Goal: Task Accomplishment & Management: Manage account settings

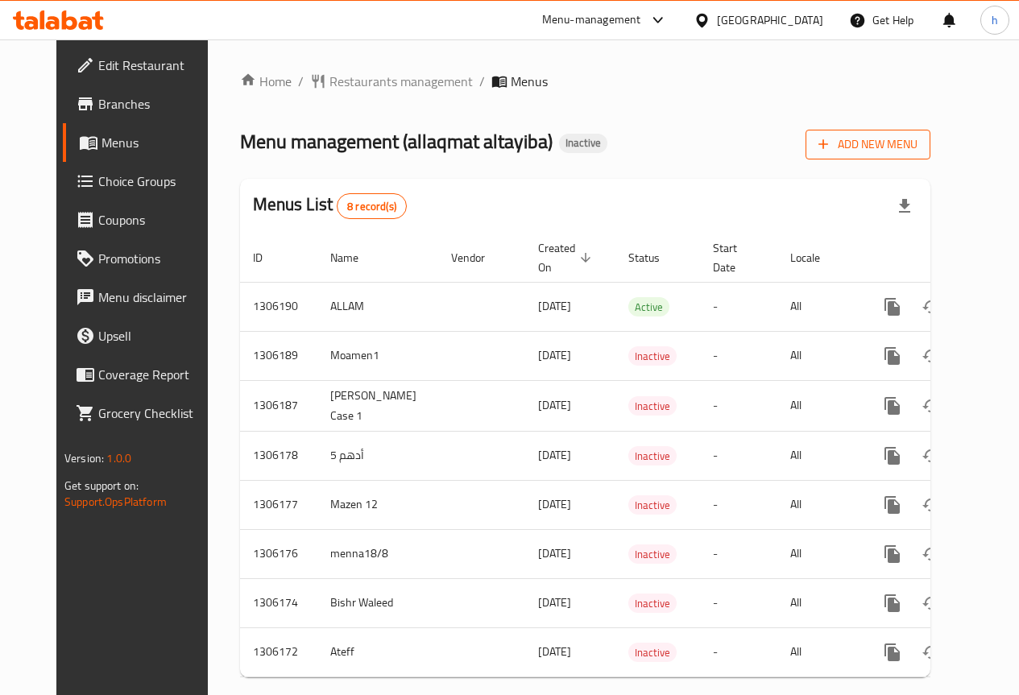
click at [918, 143] on span "Add New Menu" at bounding box center [867, 145] width 99 height 20
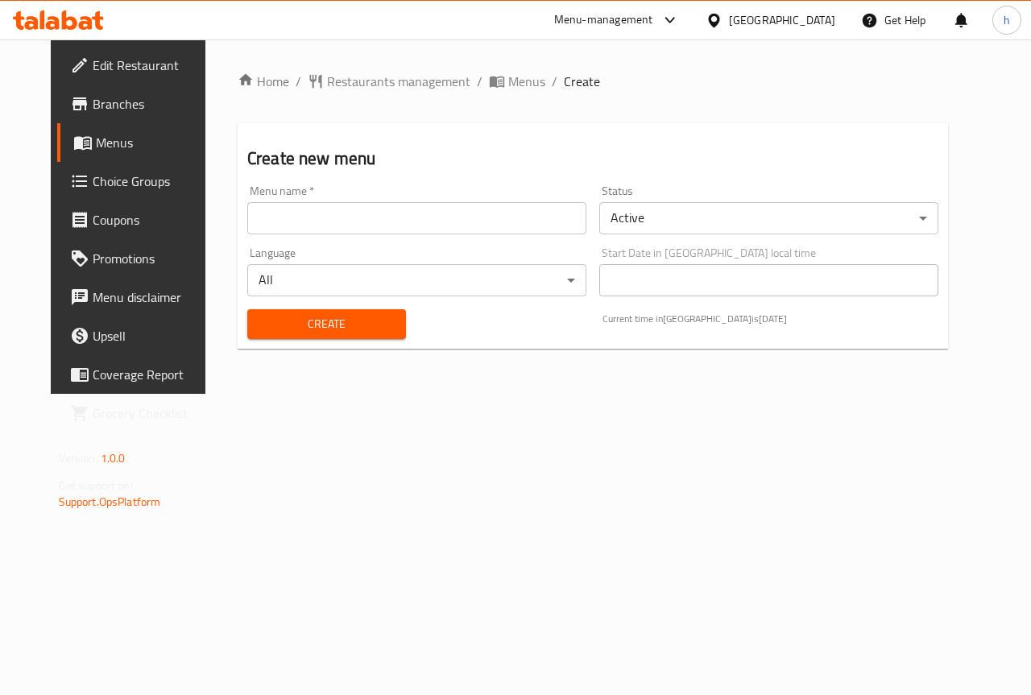
click at [427, 211] on input "text" at bounding box center [416, 218] width 339 height 32
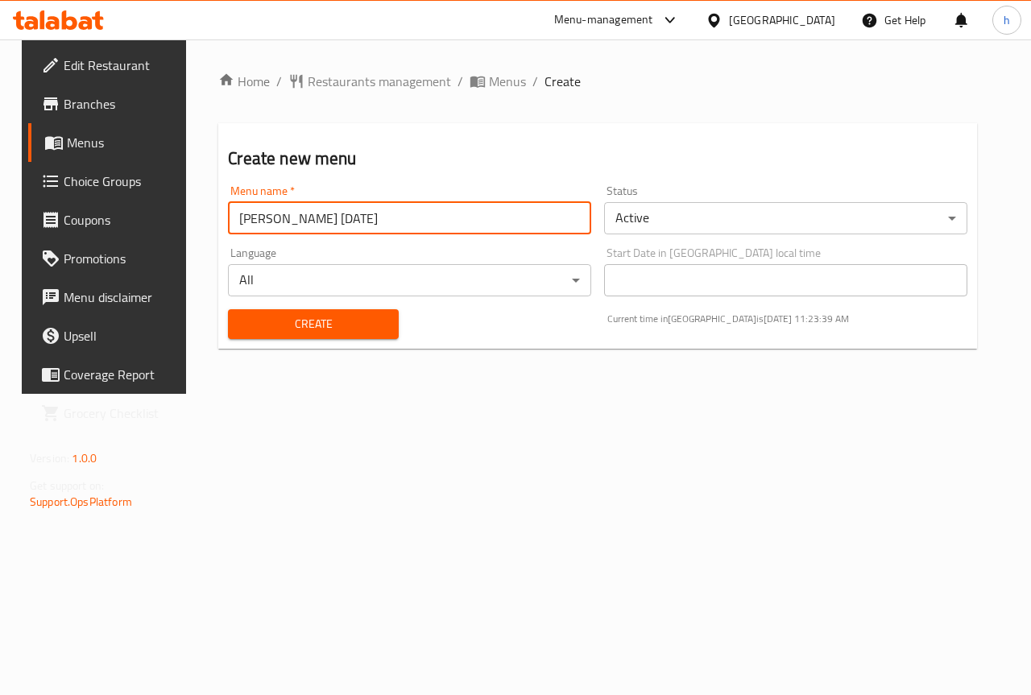
click at [276, 224] on input "[PERSON_NAME] [DATE]" at bounding box center [409, 218] width 363 height 32
click at [510, 216] on input "[PERSON_NAME] [DATE]" at bounding box center [409, 218] width 363 height 32
type input "[PERSON_NAME] [DATE]"
click at [338, 330] on span "Create" at bounding box center [313, 324] width 144 height 20
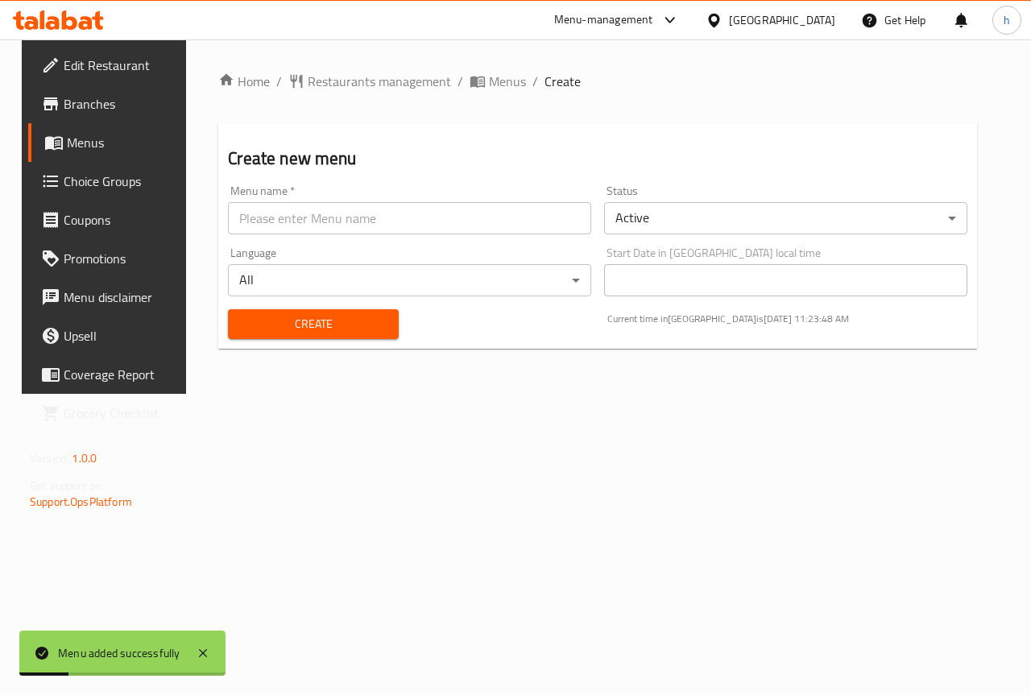
click at [87, 141] on span "Menus" at bounding box center [124, 142] width 114 height 19
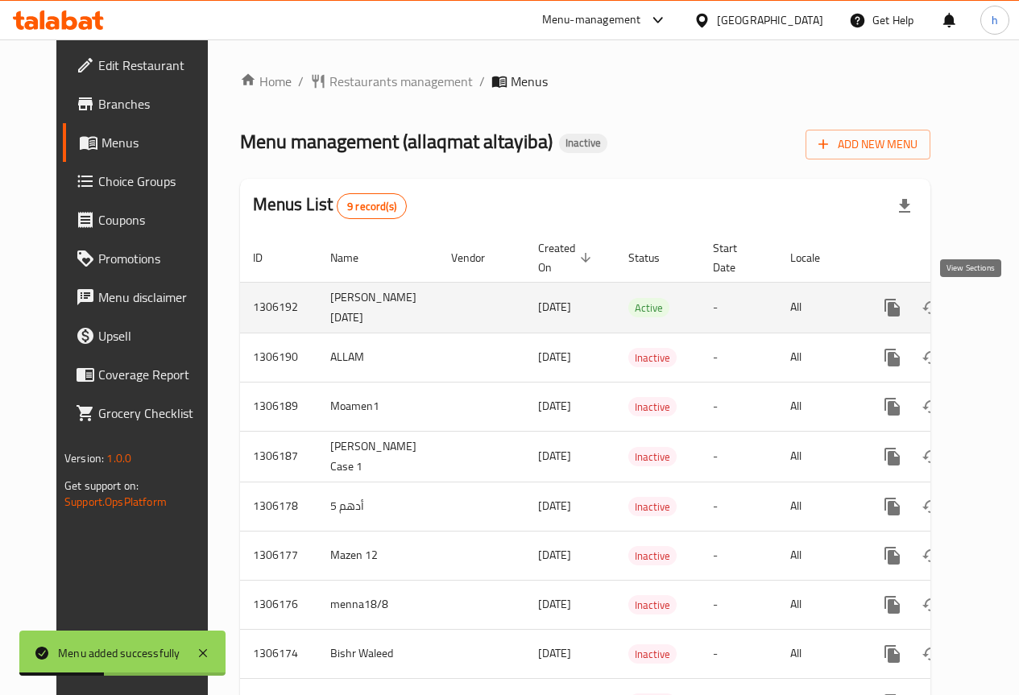
click at [999, 316] on icon "enhanced table" at bounding box center [1008, 307] width 19 height 19
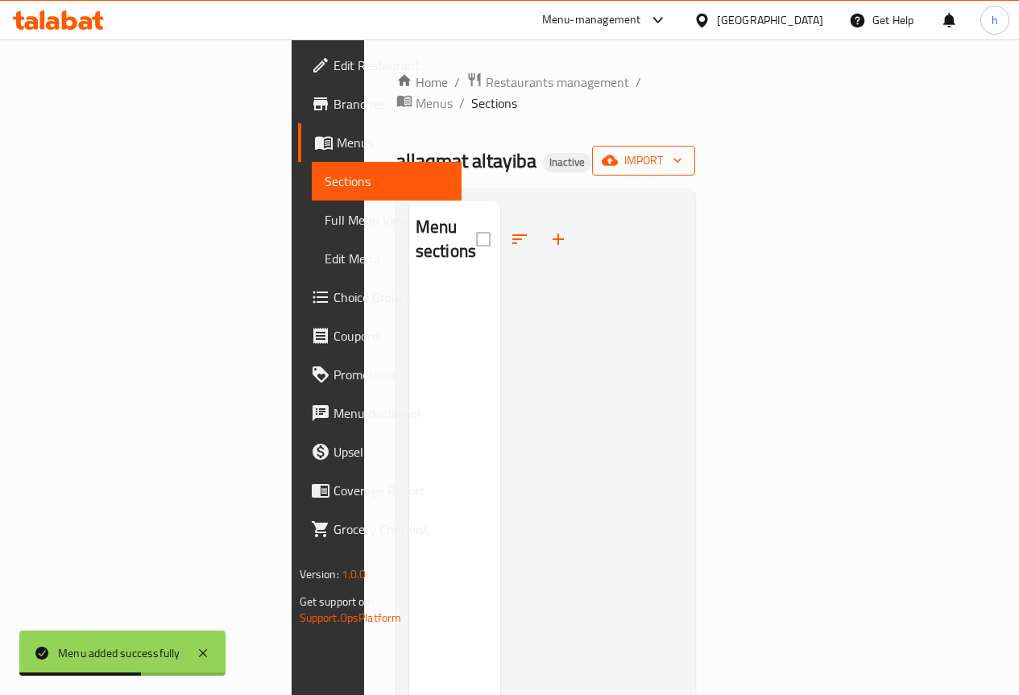
click at [682, 151] on span "import" at bounding box center [643, 161] width 77 height 20
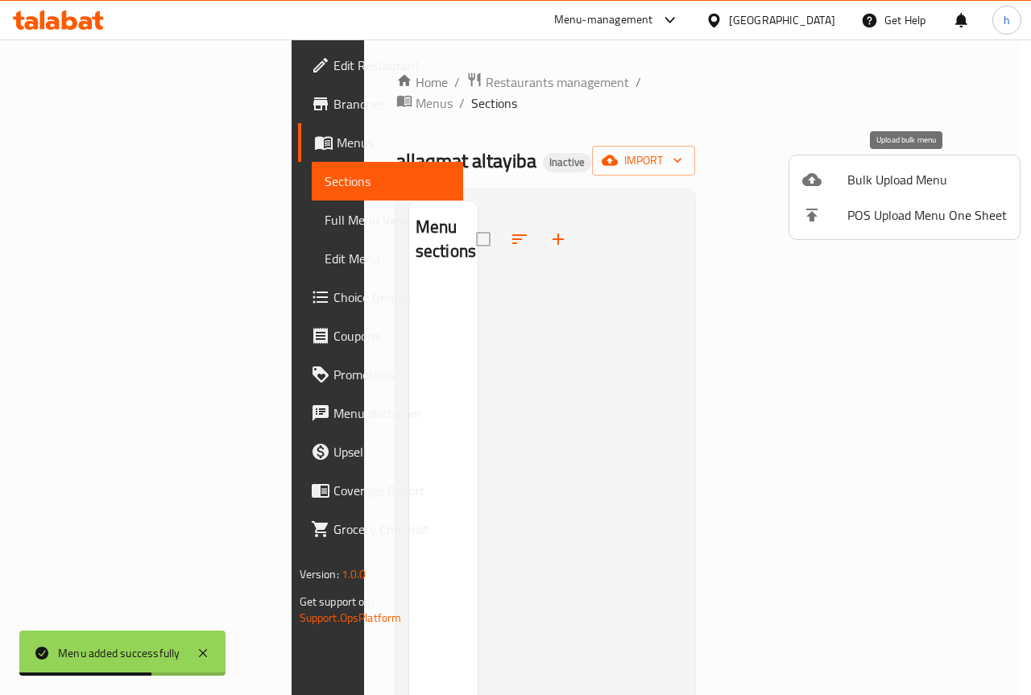
click at [918, 177] on span "Bulk Upload Menu" at bounding box center [927, 179] width 160 height 19
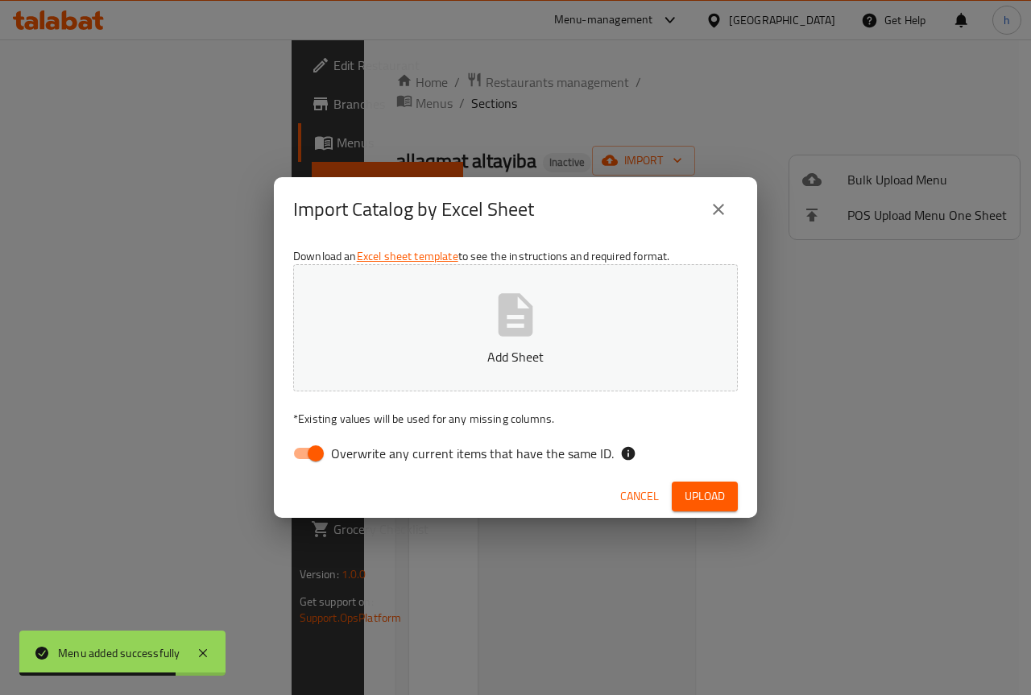
click at [301, 462] on input "Overwrite any current items that have the same ID." at bounding box center [316, 453] width 92 height 31
checkbox input "false"
click at [547, 329] on button "Add Sheet" at bounding box center [515, 327] width 445 height 127
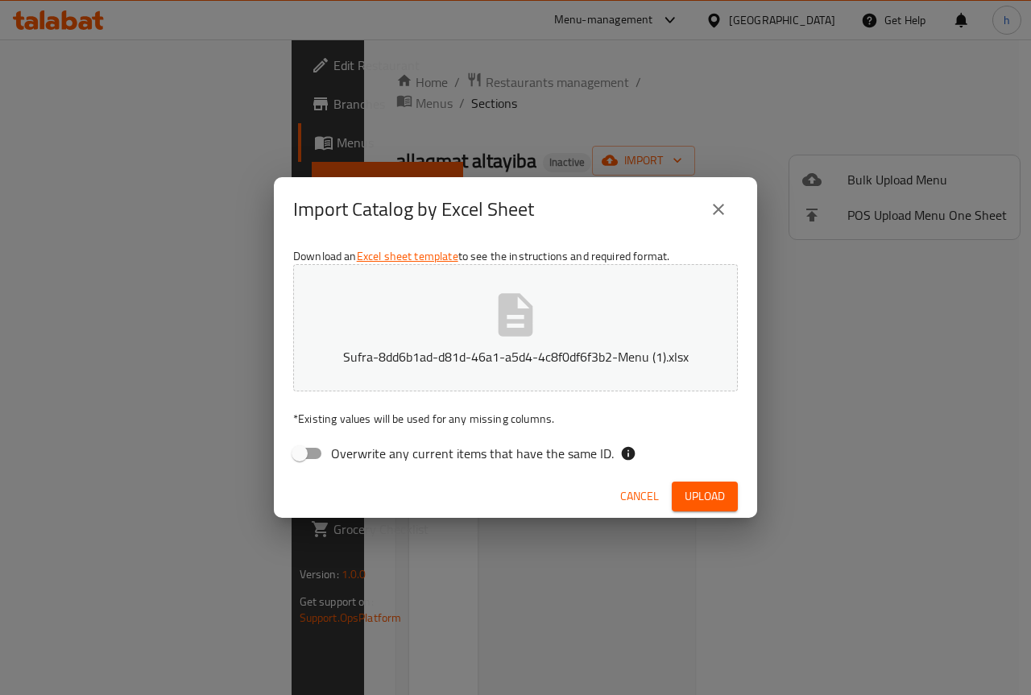
click at [699, 495] on span "Upload" at bounding box center [705, 497] width 40 height 20
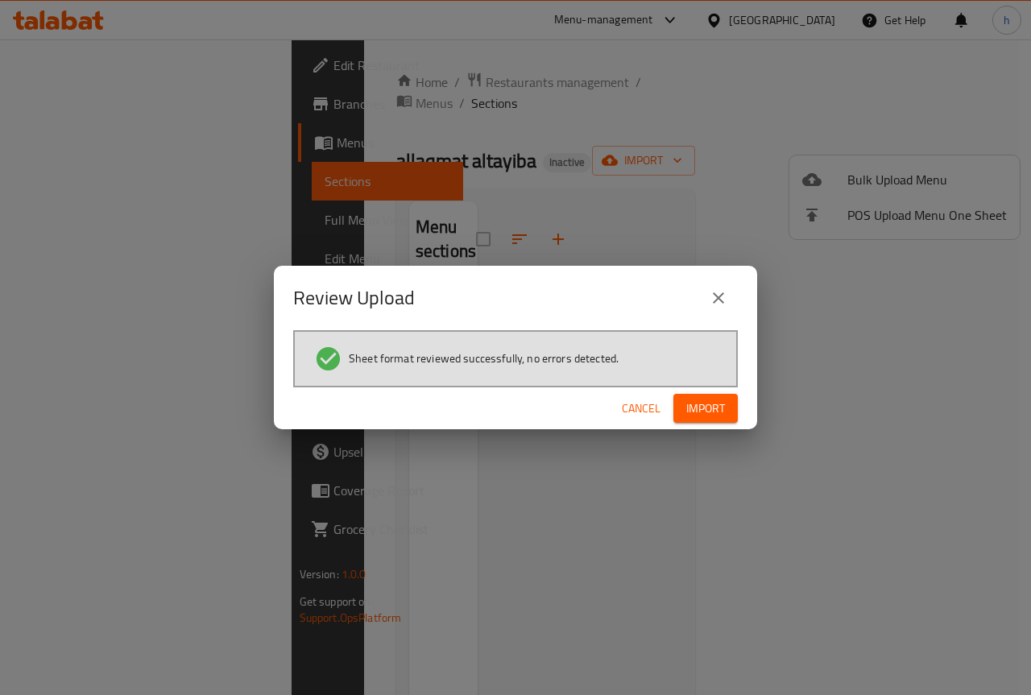
click at [710, 408] on span "Import" at bounding box center [705, 409] width 39 height 20
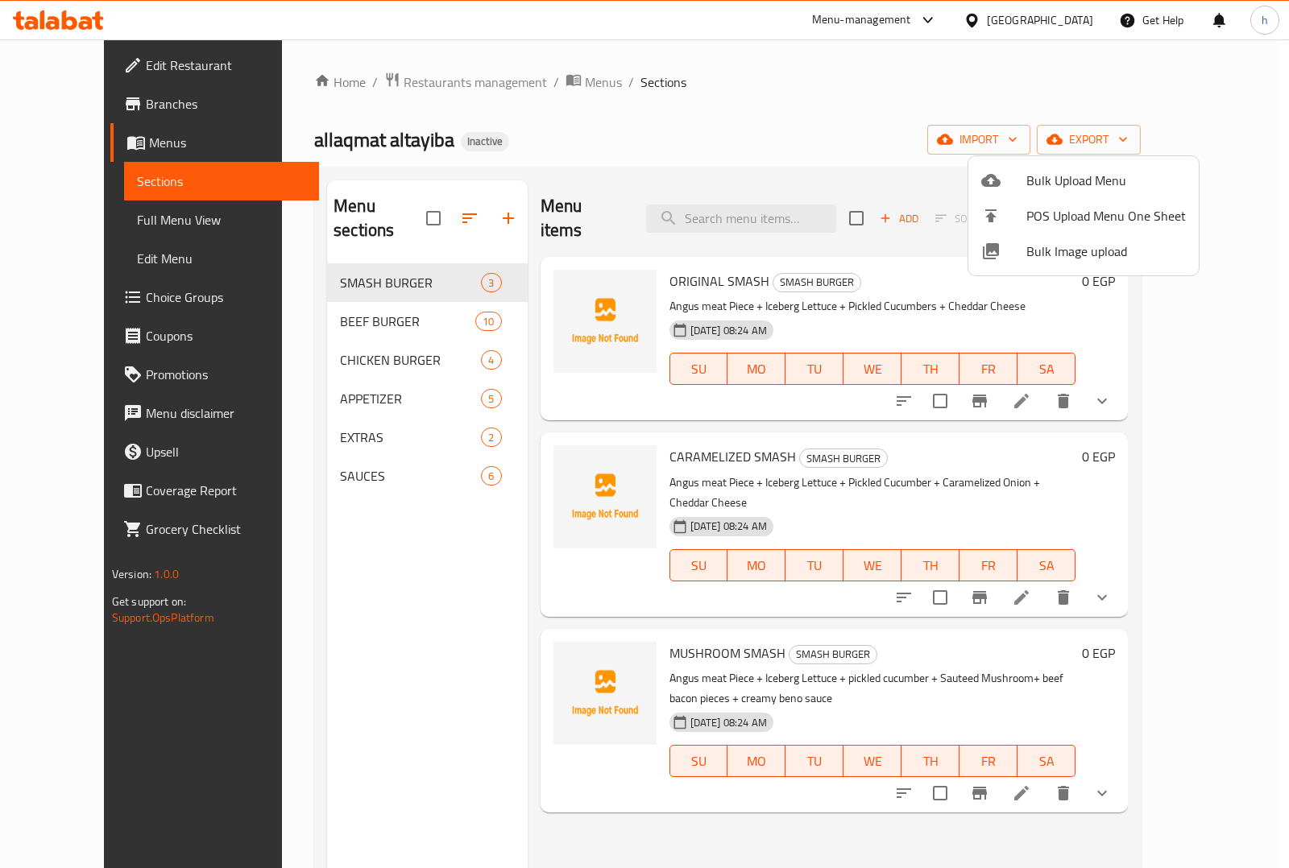
click at [830, 83] on div at bounding box center [644, 434] width 1289 height 868
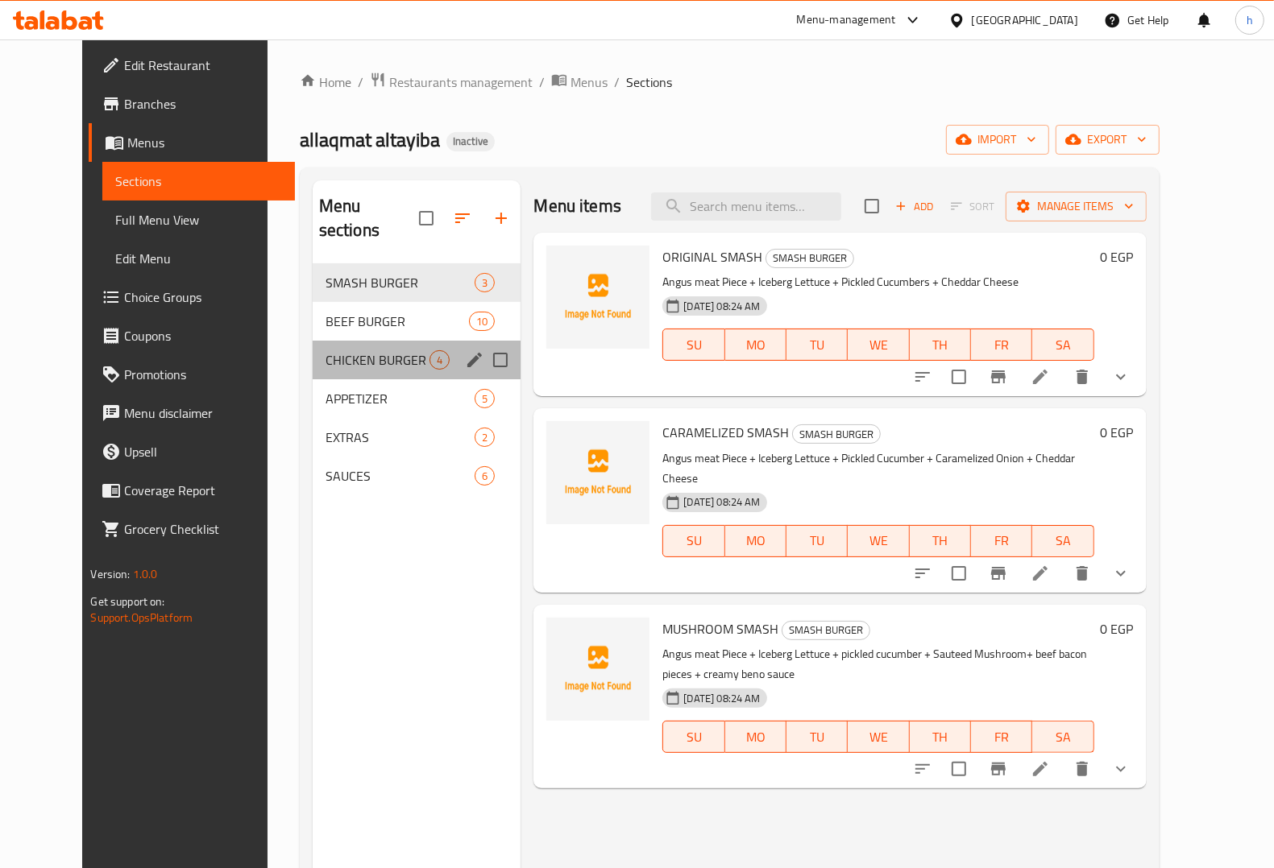
click at [316, 341] on div "CHICKEN BURGER 4" at bounding box center [417, 360] width 209 height 39
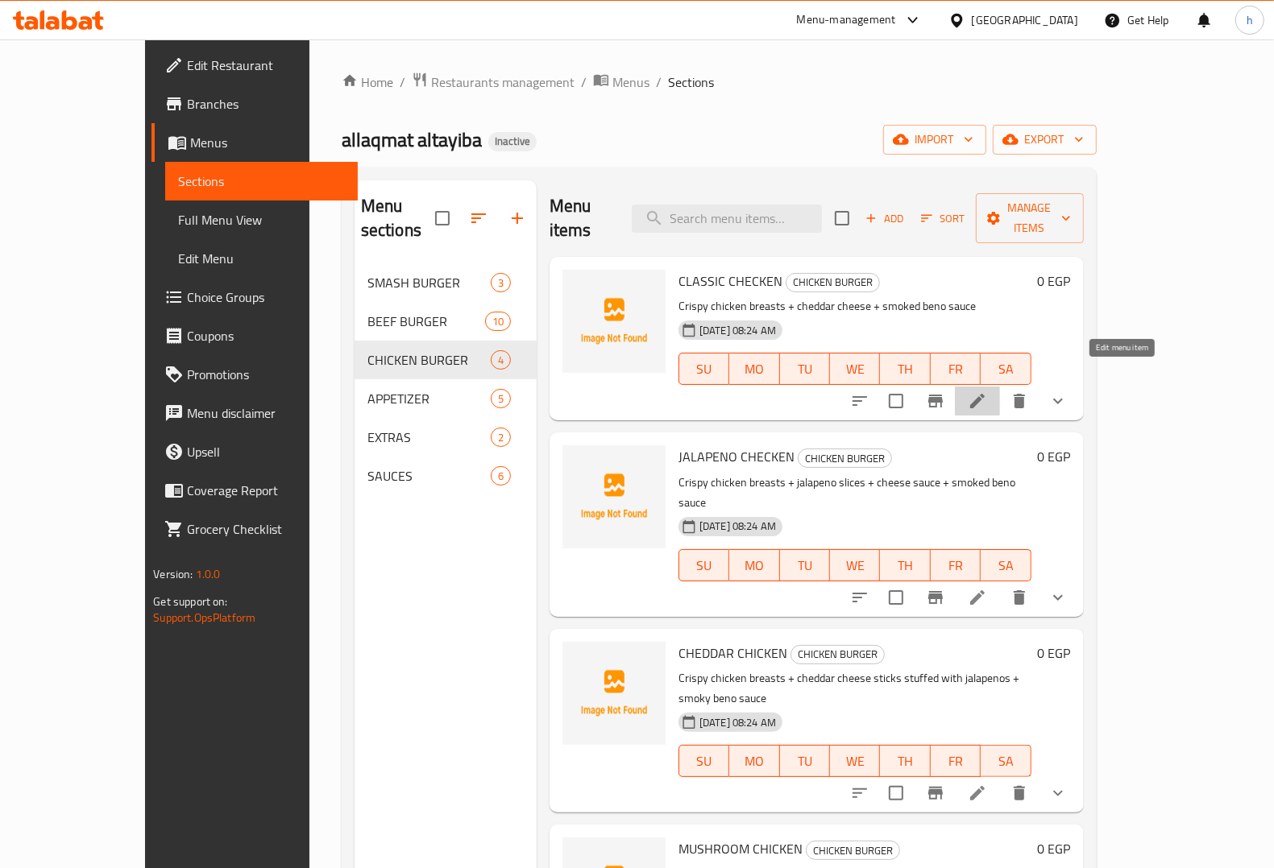
click at [987, 392] on icon at bounding box center [976, 401] width 19 height 19
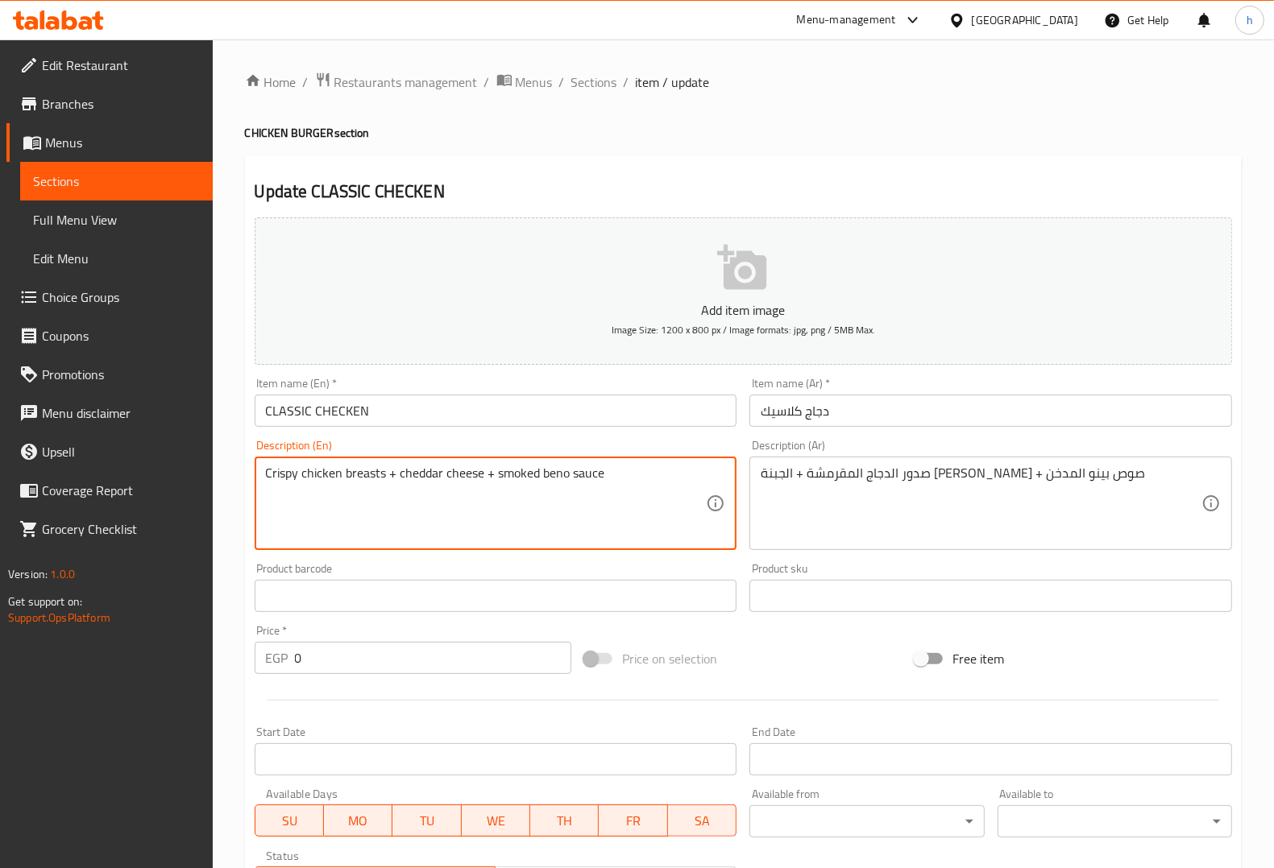
click at [328, 474] on textarea "Crispy chicken breasts + cheddar cheese + smoked beno sauce" at bounding box center [486, 504] width 441 height 77
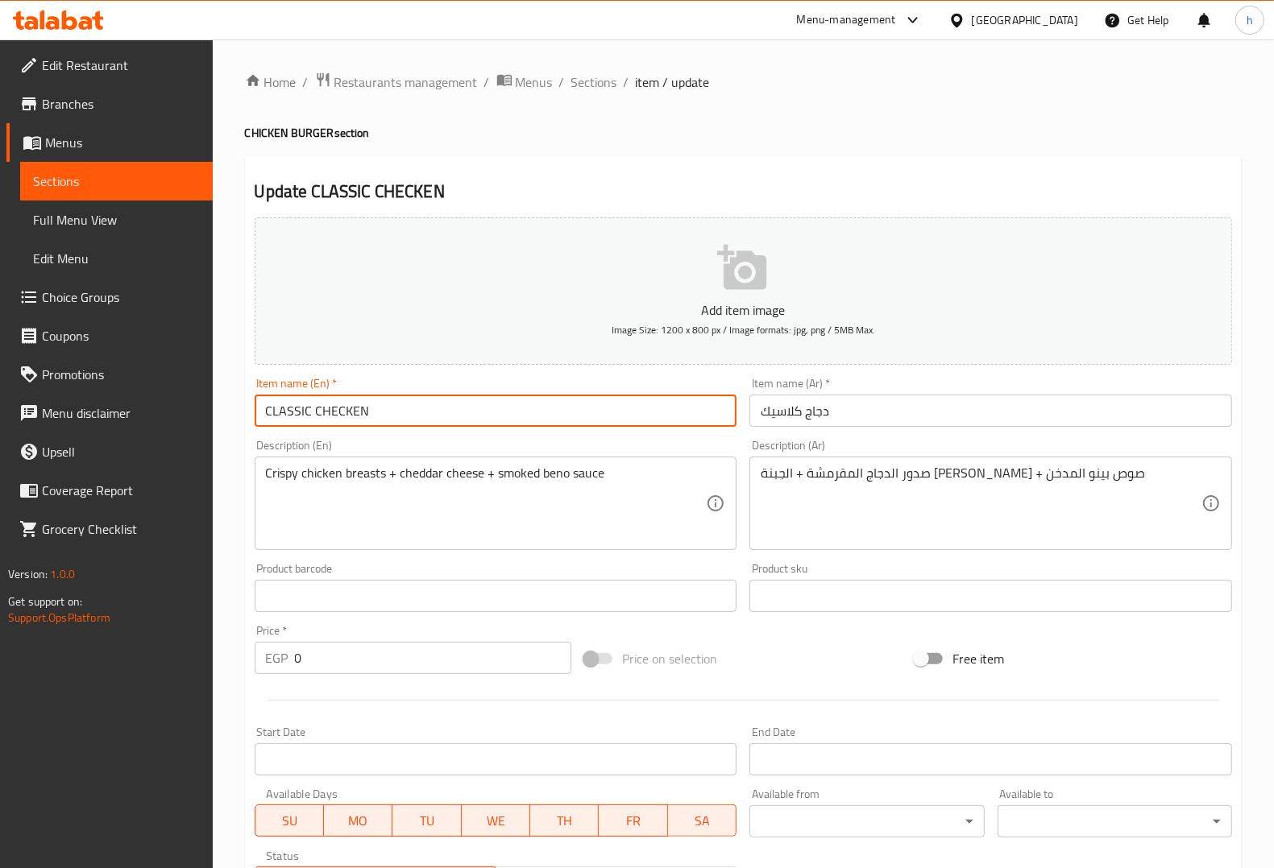
click at [342, 408] on input "CLASSIC CHECKEN" at bounding box center [496, 411] width 483 height 32
paste input "chicken"
click at [334, 415] on input "CLASSIC chicken CHICKEN" at bounding box center [496, 411] width 483 height 32
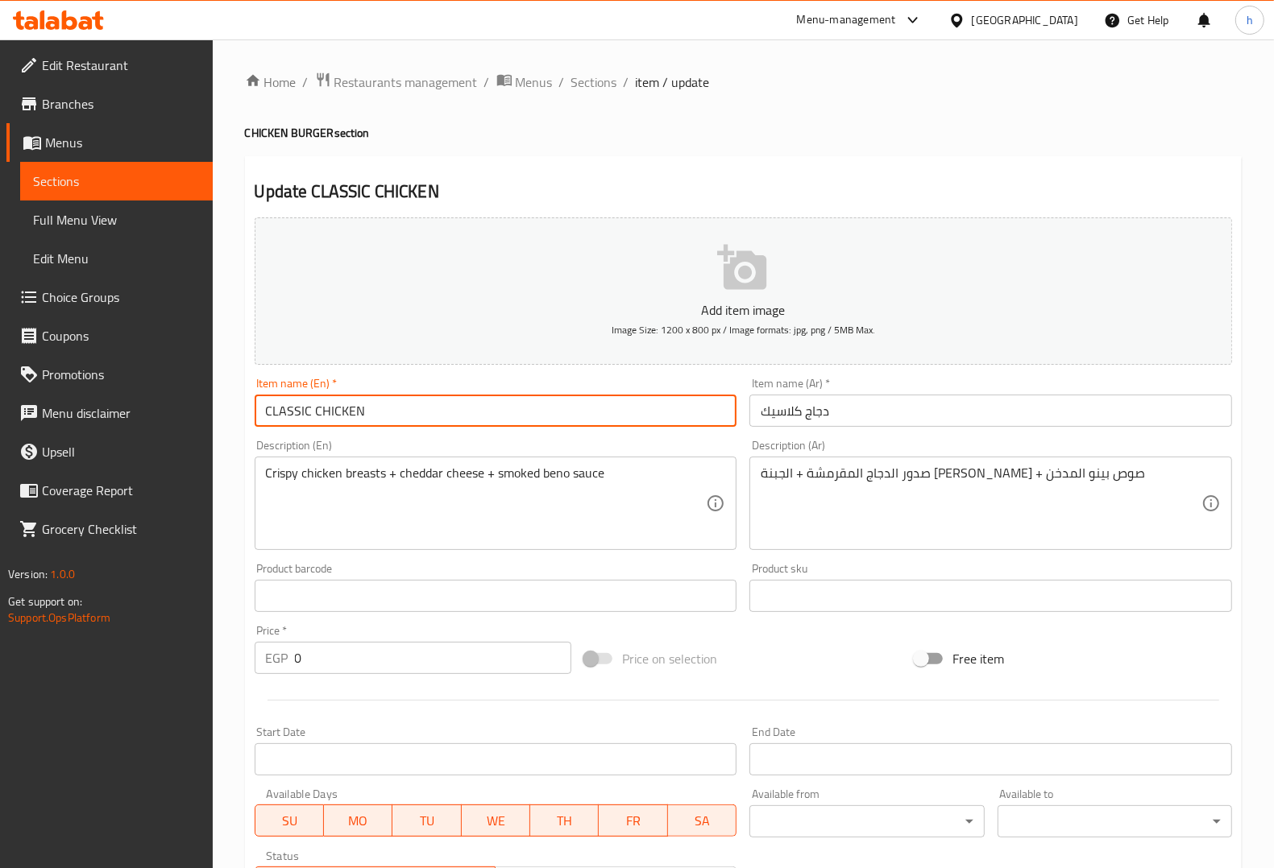
click at [340, 411] on input "CLASSIC CHICKEN" at bounding box center [496, 411] width 483 height 32
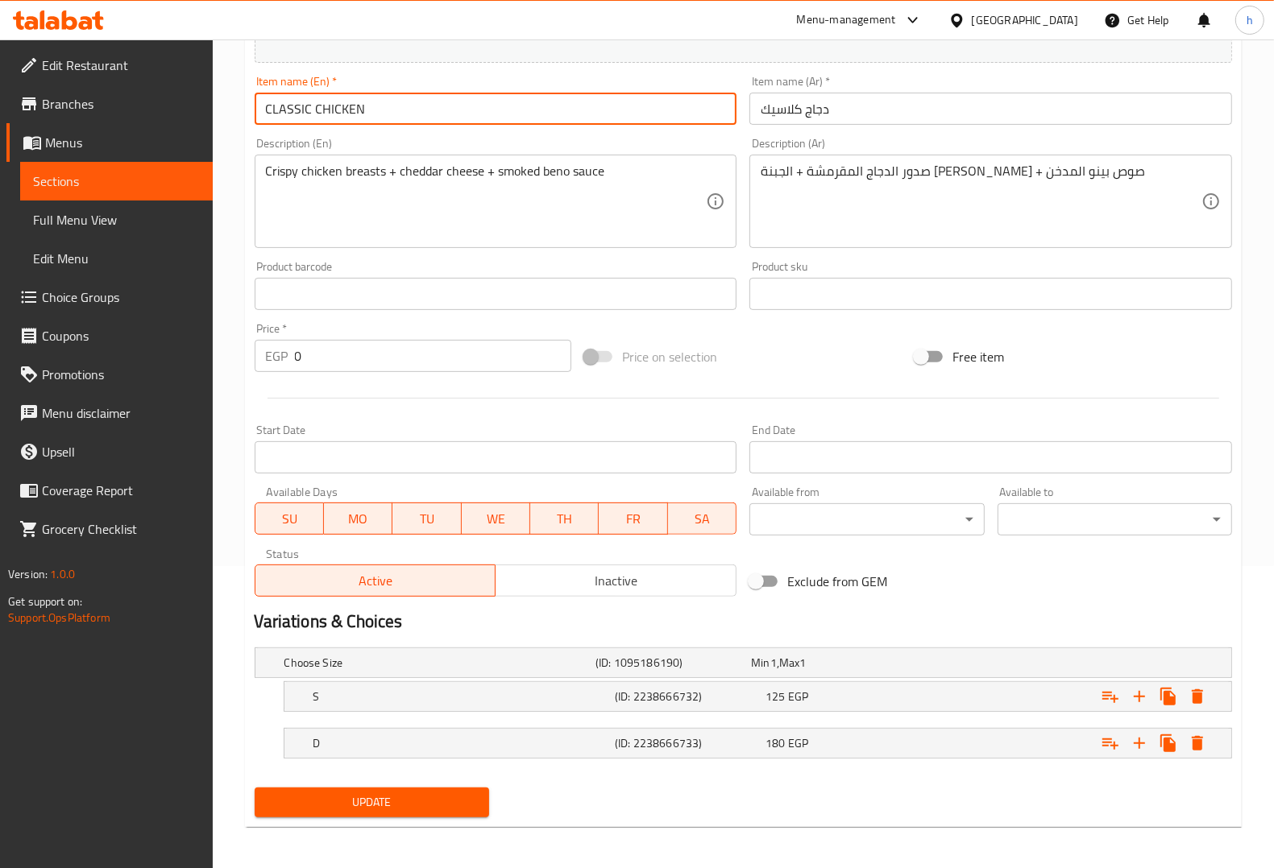
scroll to position [306, 0]
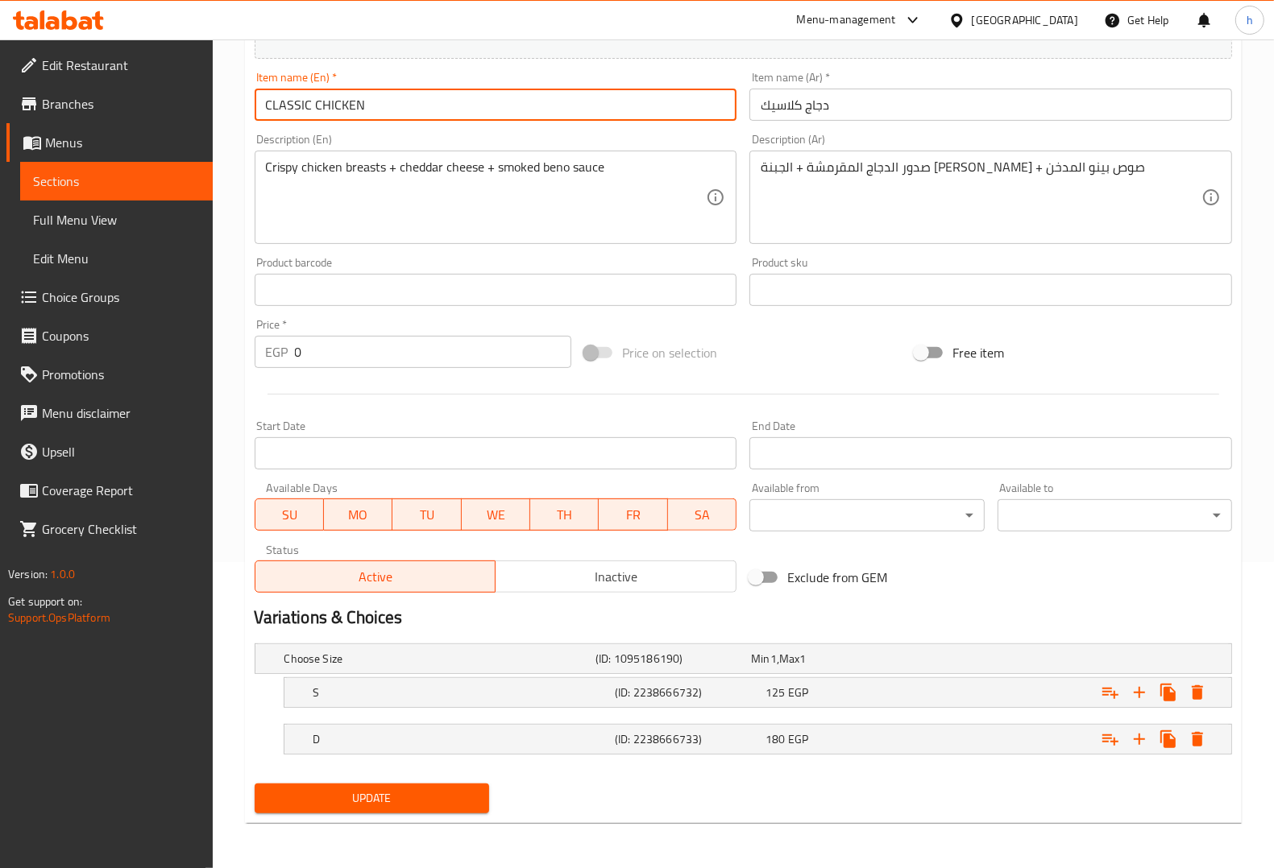
type input "CLASSIC CHICKEN"
click at [444, 694] on button "Update" at bounding box center [372, 799] width 234 height 30
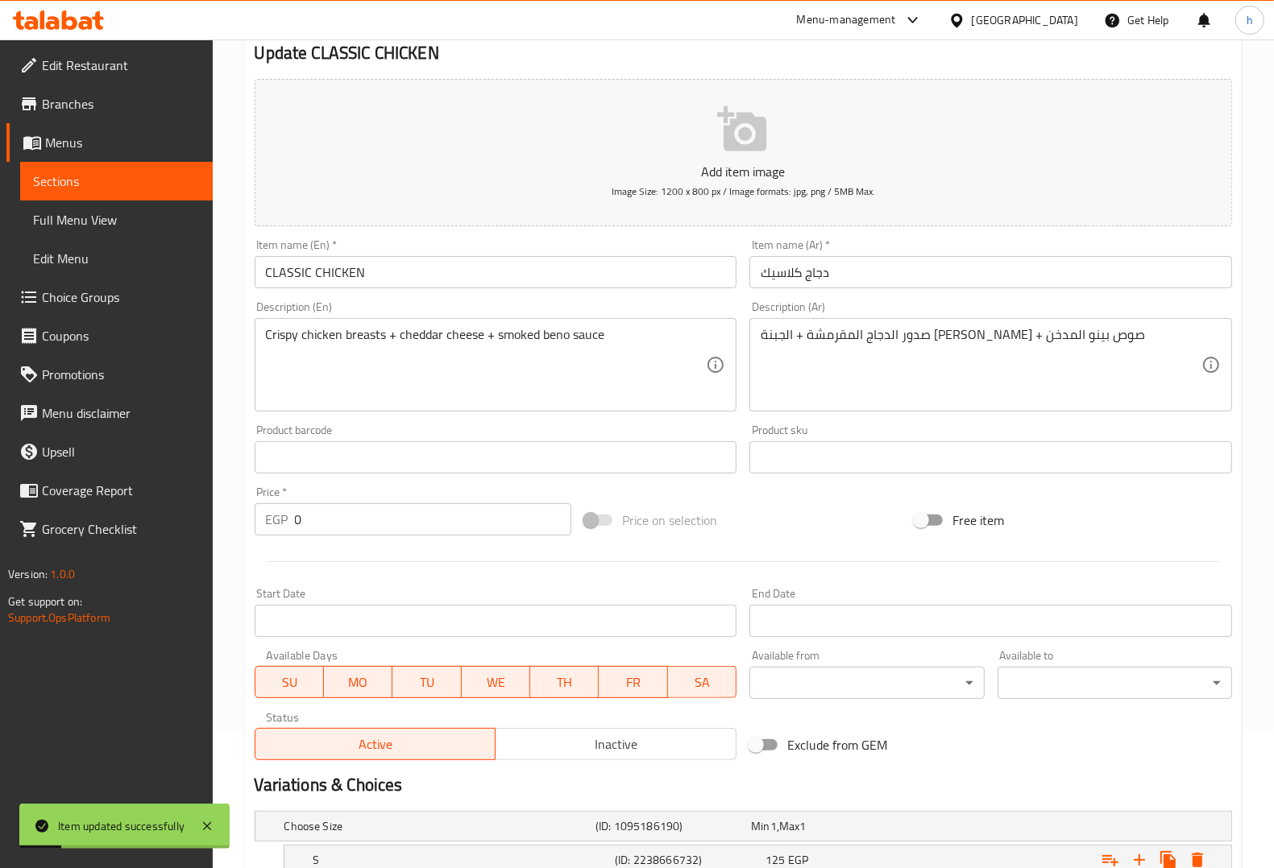
scroll to position [0, 0]
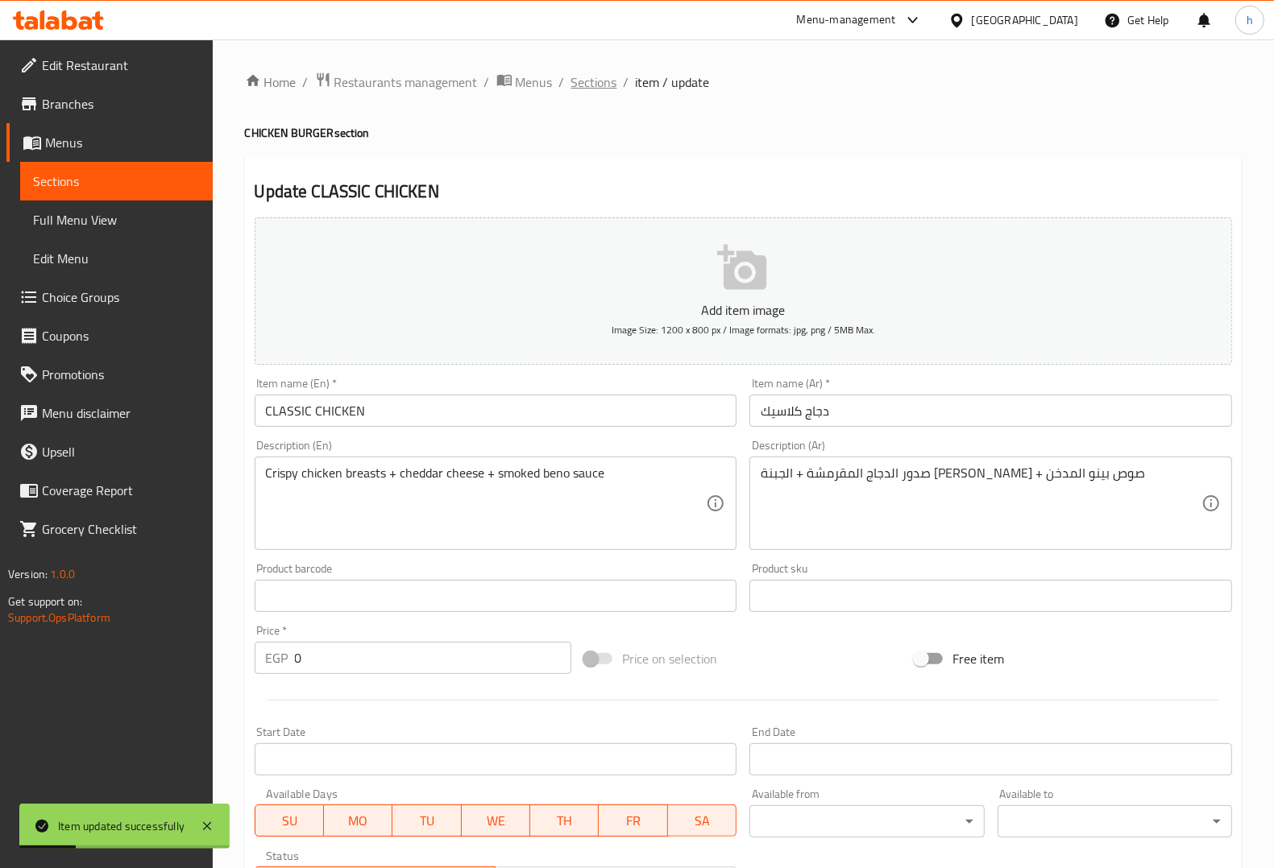
click at [590, 81] on span "Sections" at bounding box center [594, 82] width 46 height 19
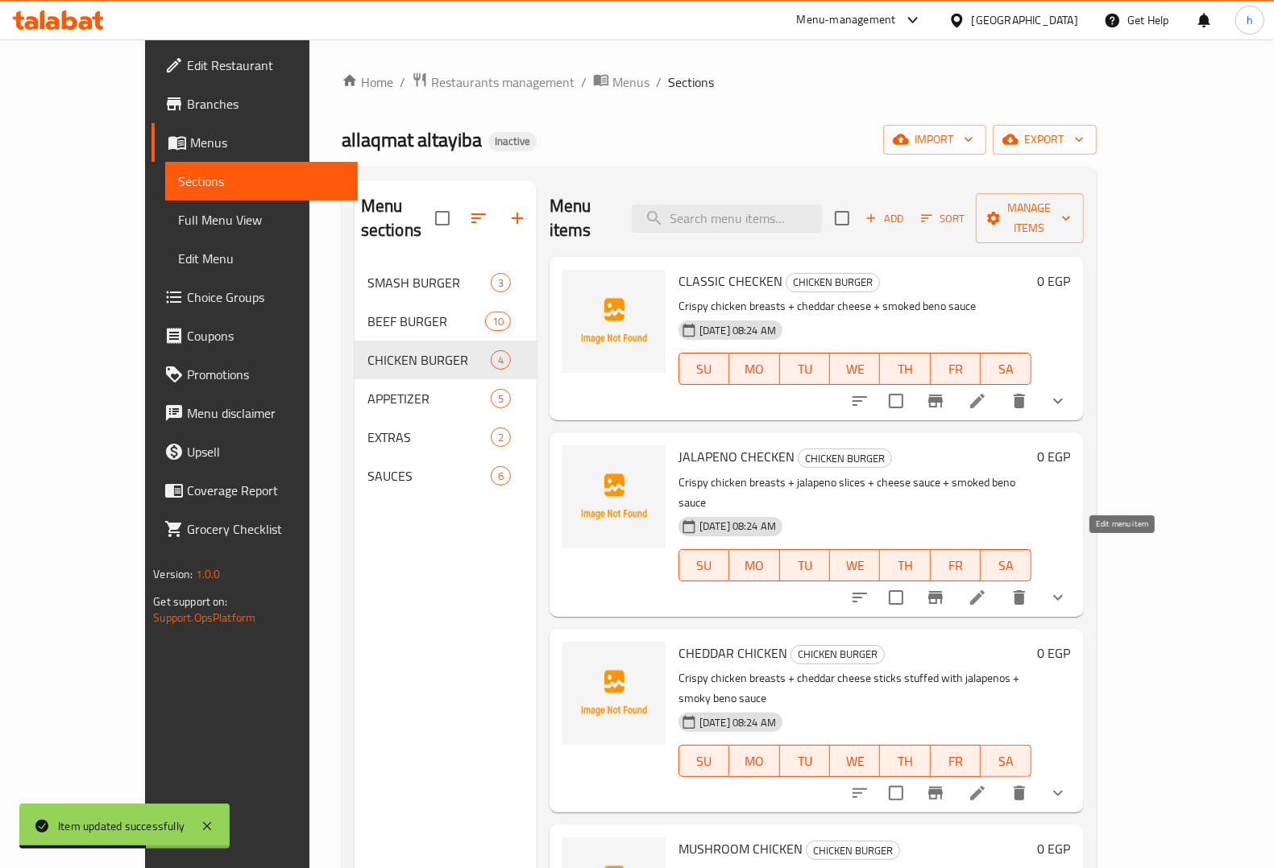
click at [987, 588] on icon at bounding box center [976, 597] width 19 height 19
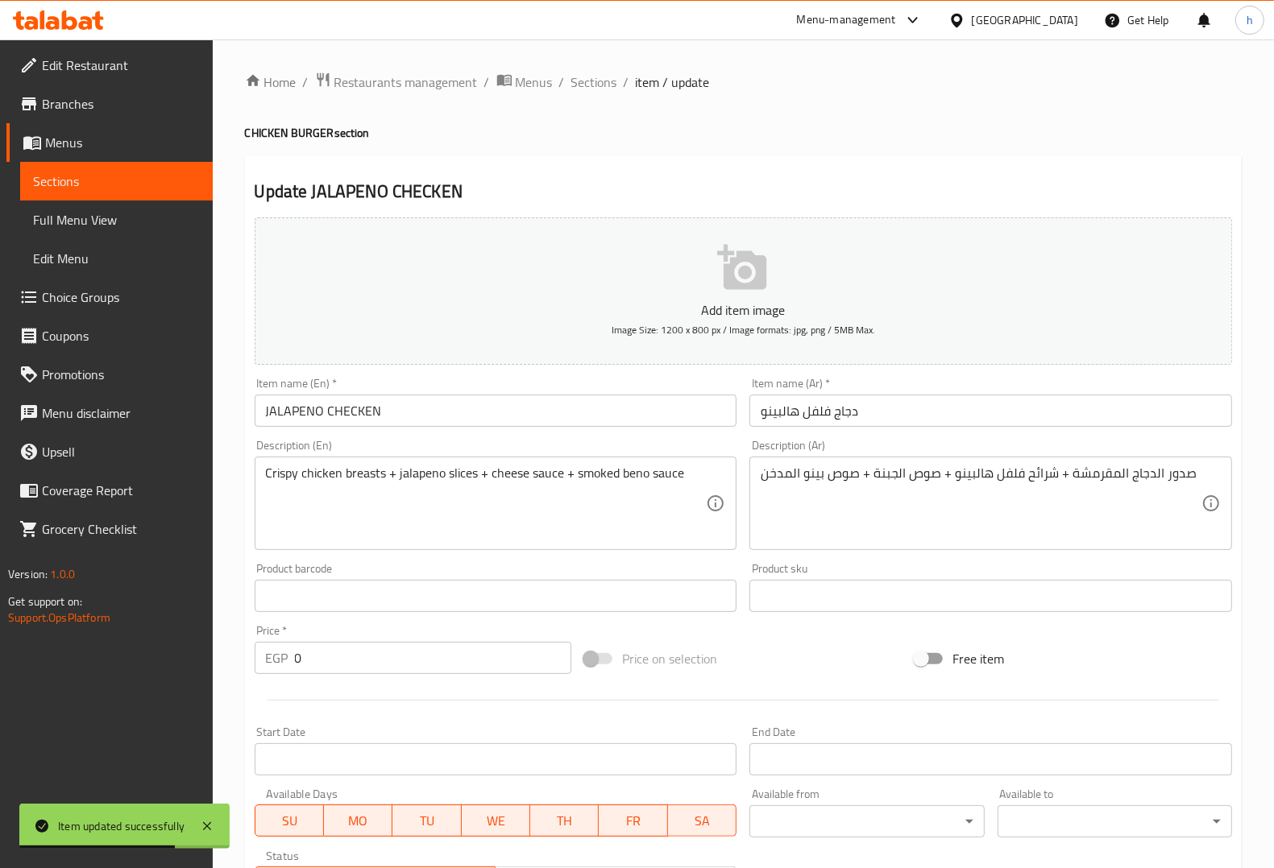
click at [363, 416] on input "JALAPENO CHECKEN" at bounding box center [496, 411] width 483 height 32
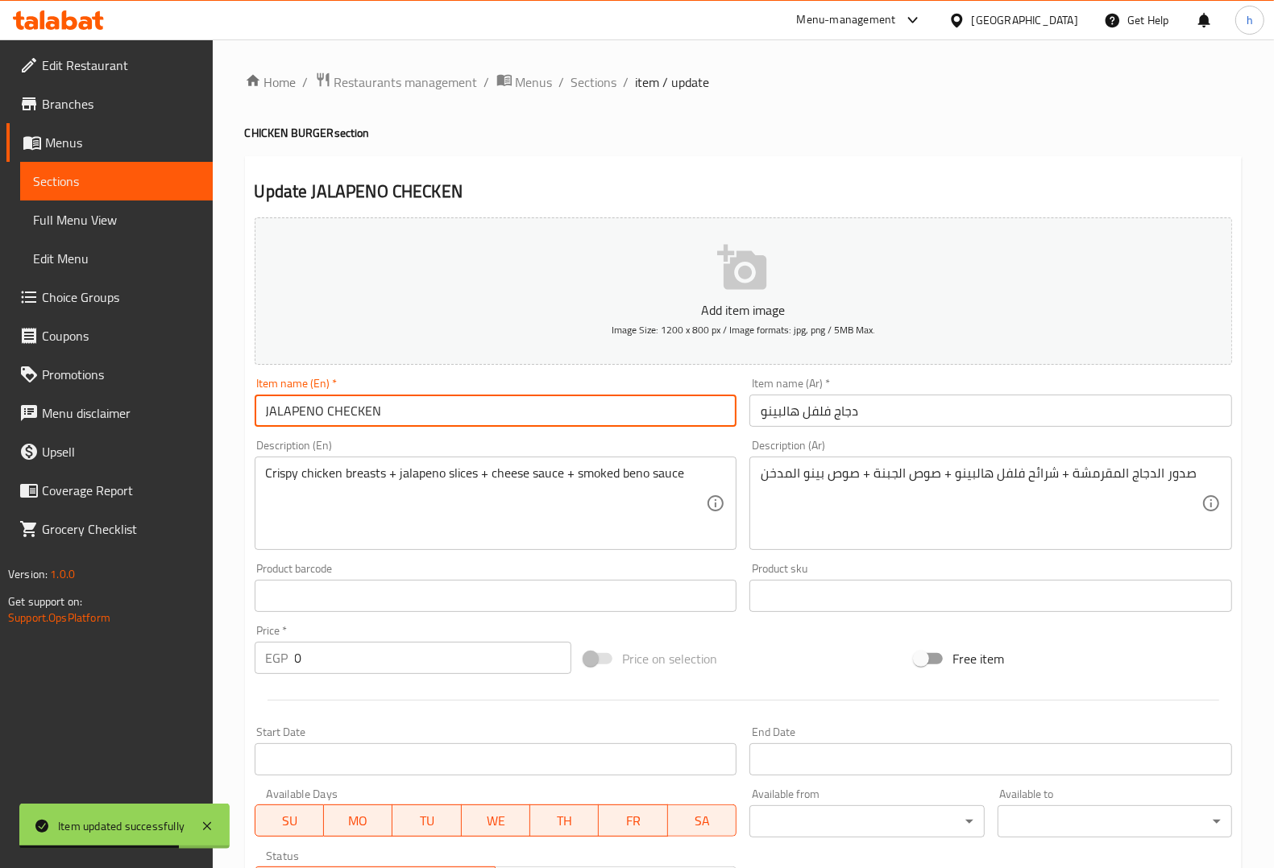
click at [363, 416] on input "JALAPENO CHECKEN" at bounding box center [496, 411] width 483 height 32
paste input "I"
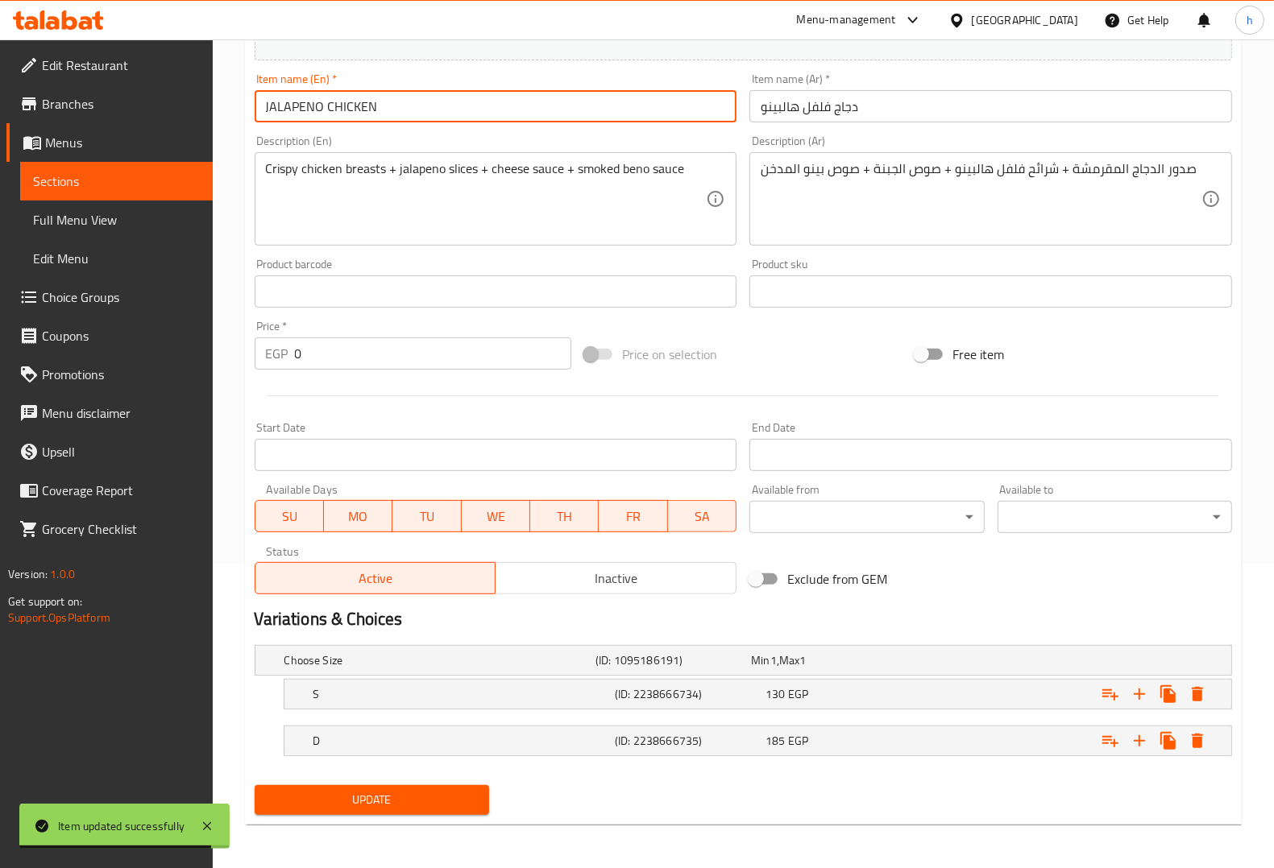
scroll to position [306, 0]
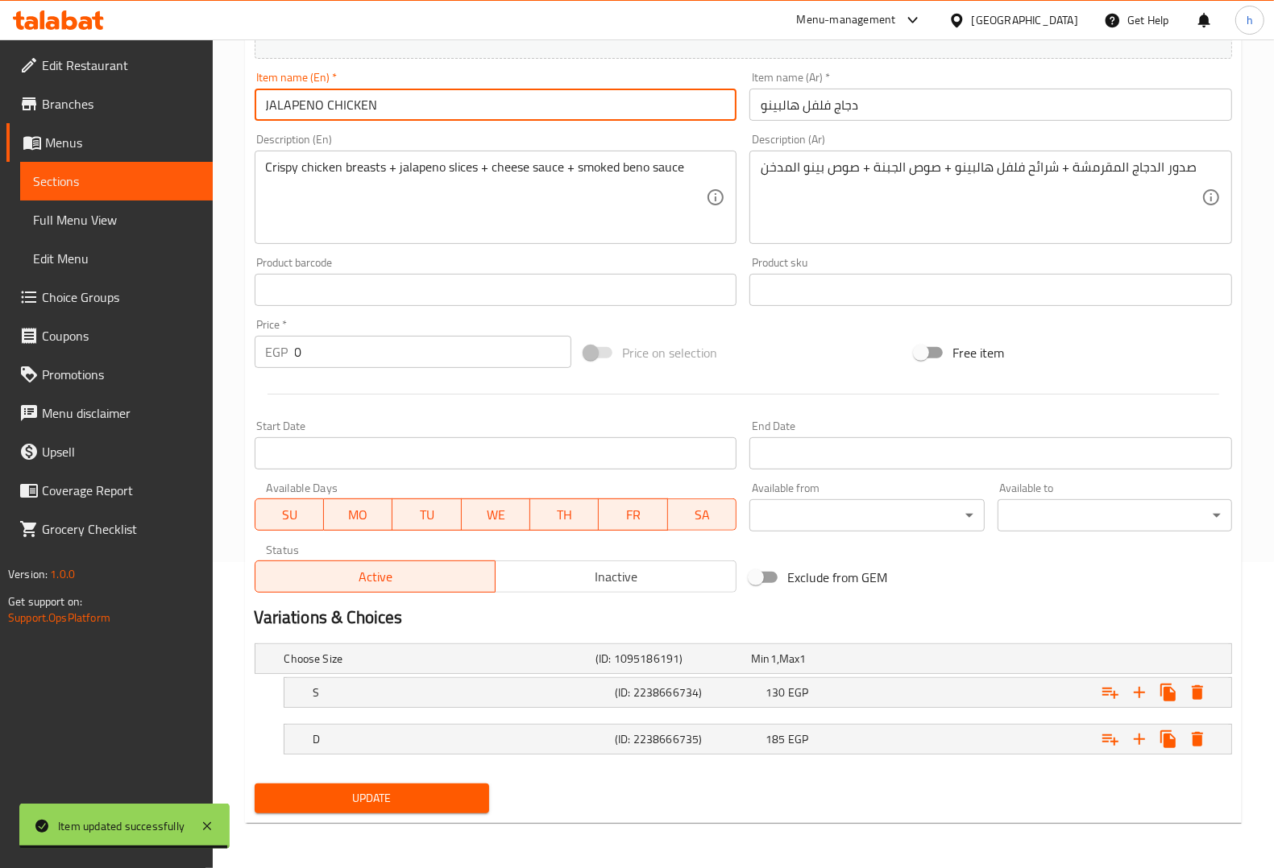
type input "JALAPENO CHICKEN"
click at [419, 694] on span "Update" at bounding box center [371, 799] width 209 height 20
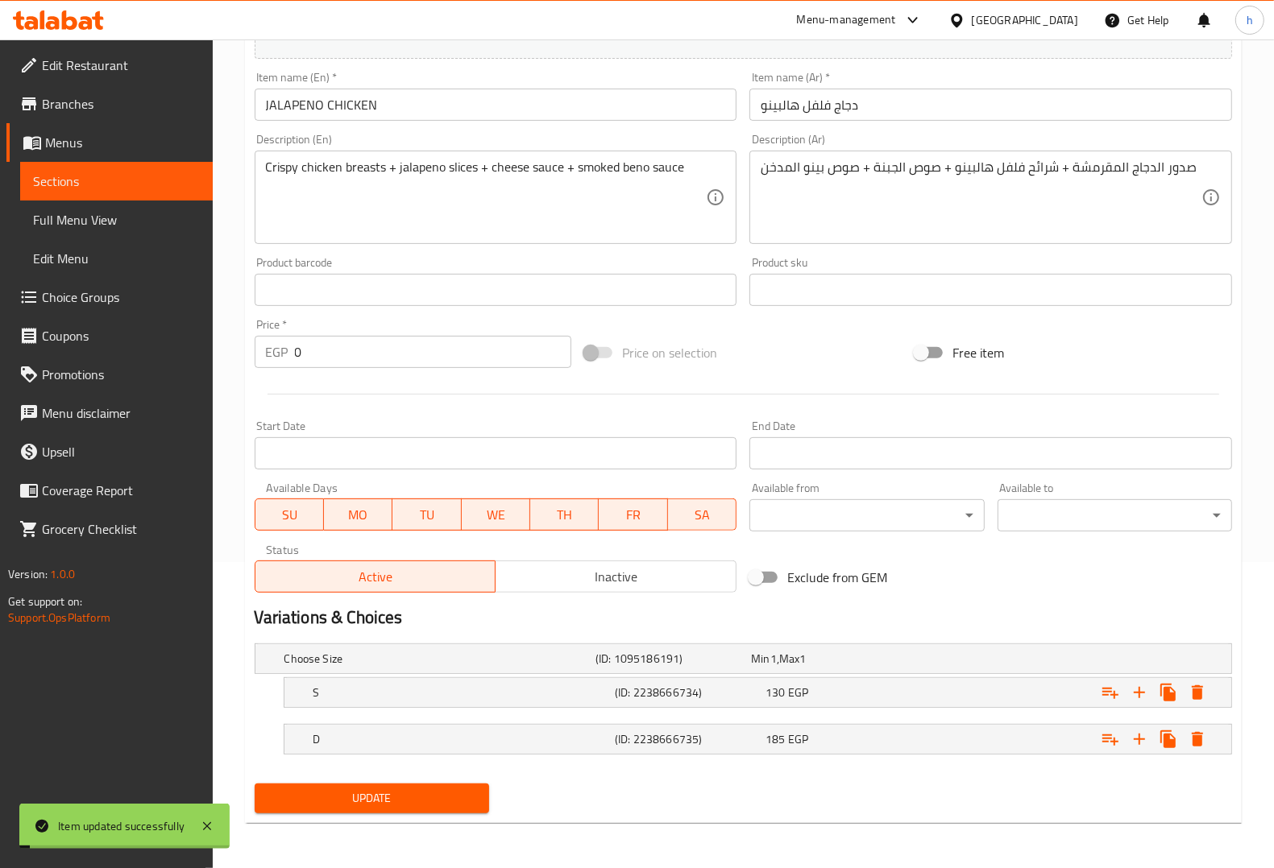
scroll to position [0, 0]
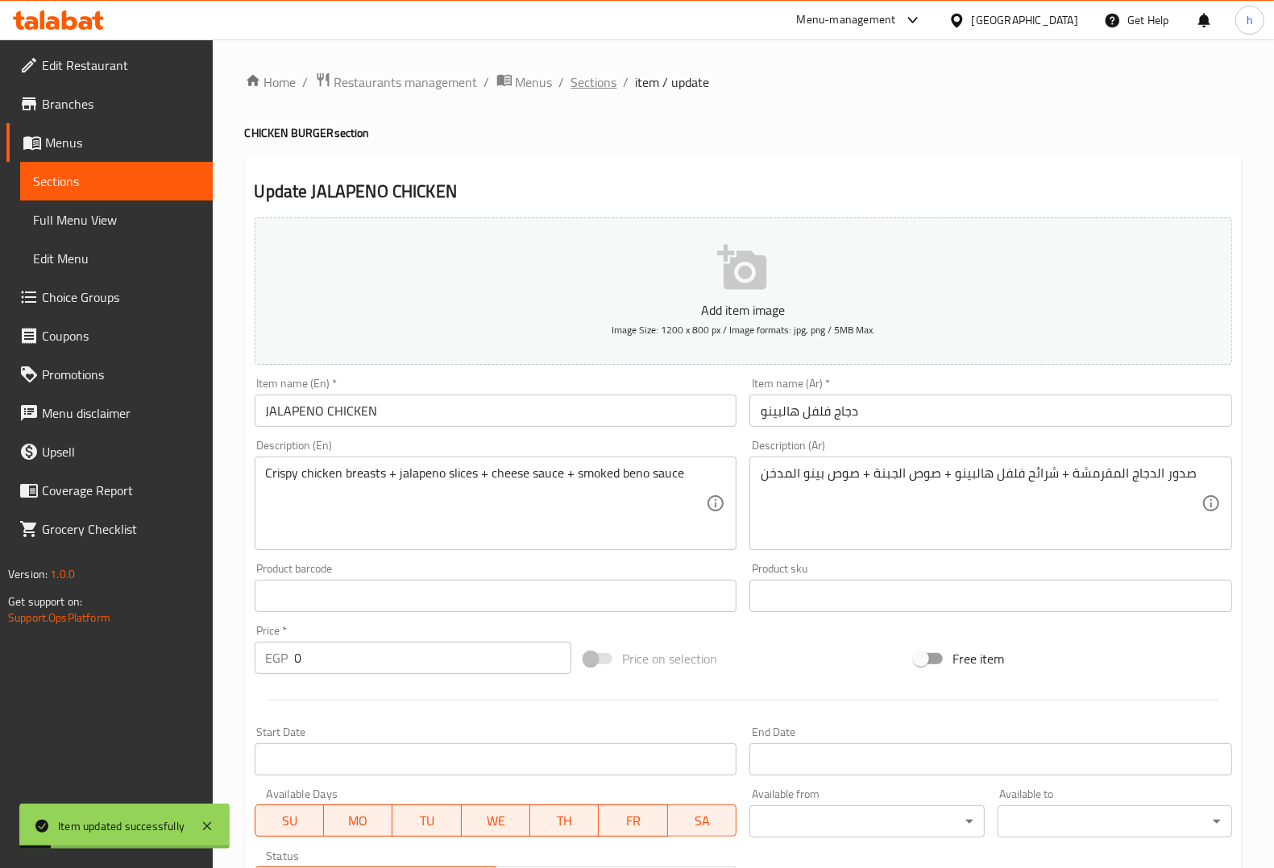
click at [589, 81] on span "Sections" at bounding box center [594, 82] width 46 height 19
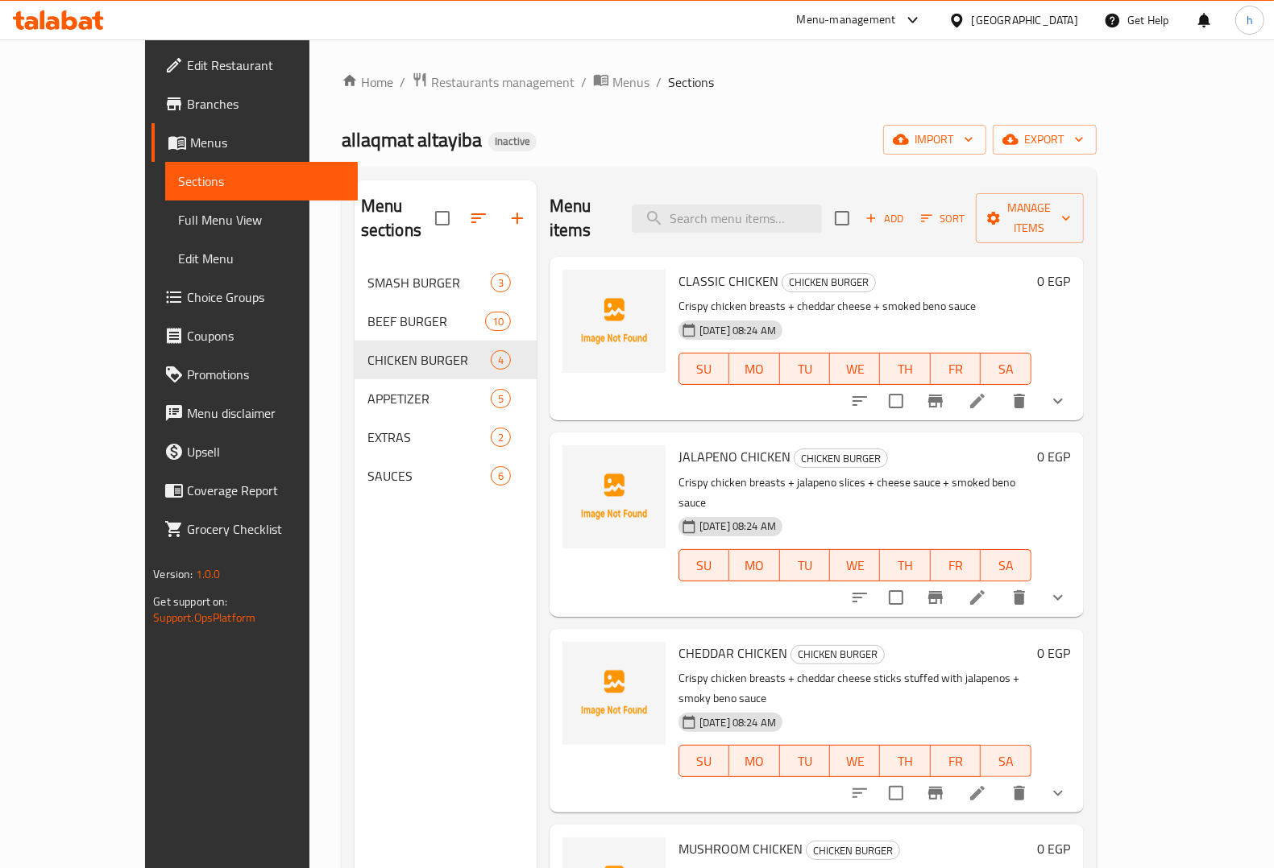
scroll to position [101, 0]
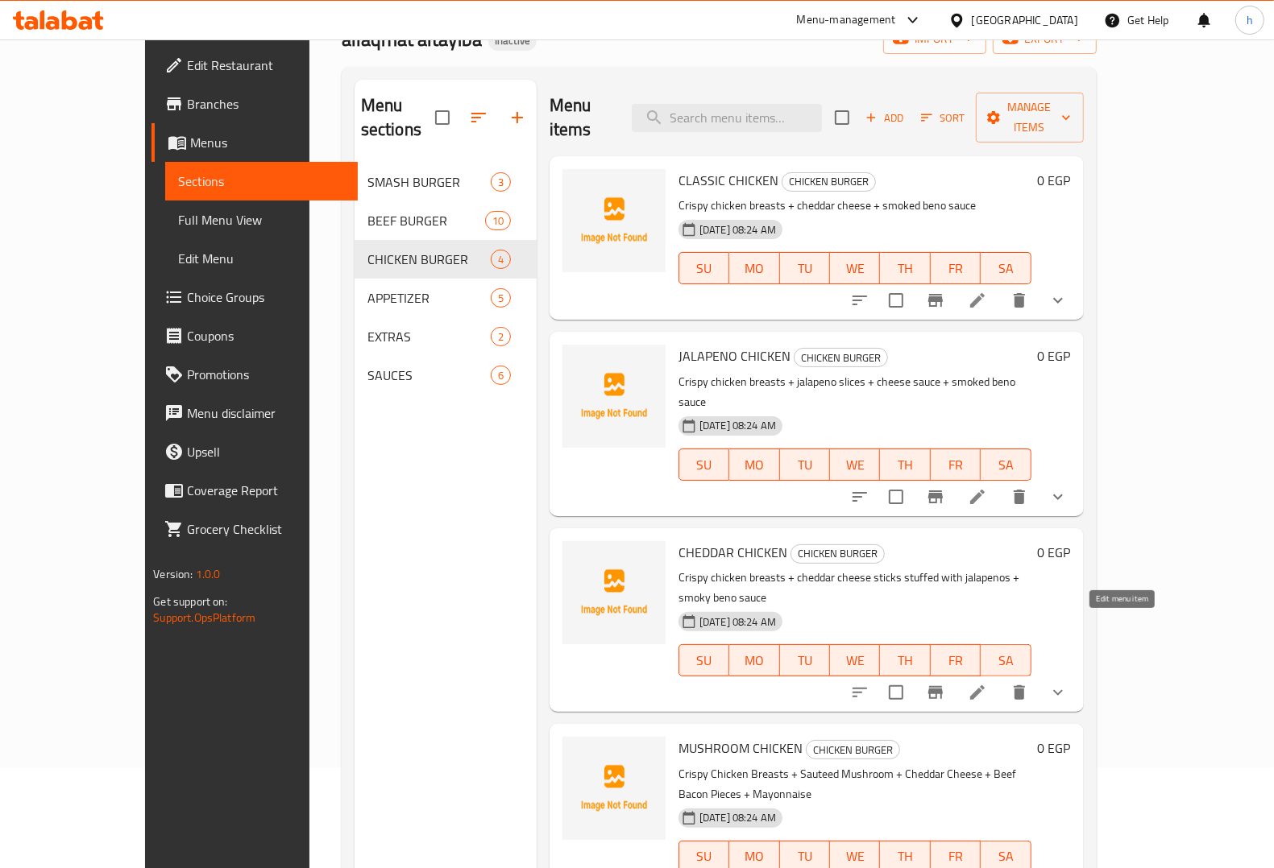
click at [987, 683] on icon at bounding box center [976, 692] width 19 height 19
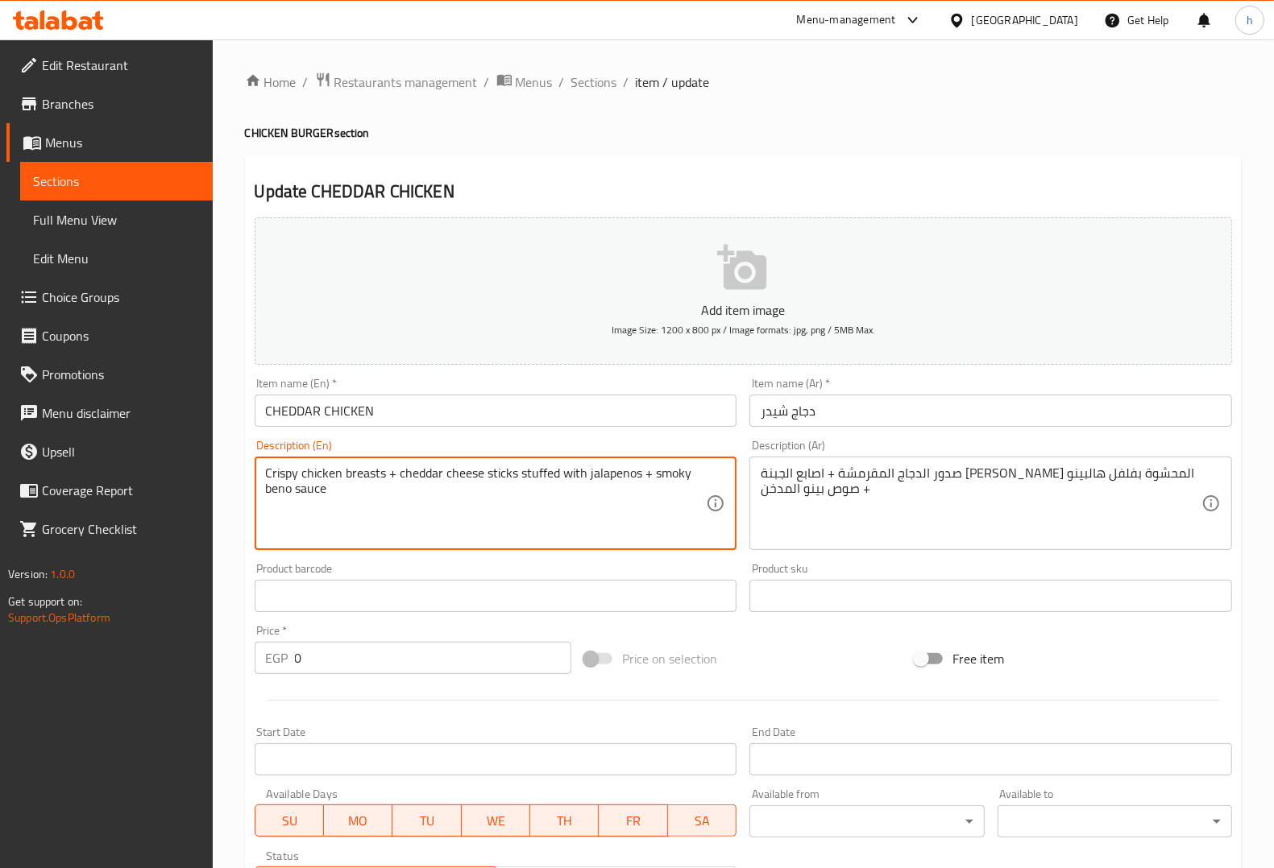
drag, startPoint x: 650, startPoint y: 475, endPoint x: 679, endPoint y: 496, distance: 35.8
paste textarea "smoked"
click at [653, 474] on textarea "Crispy chicken breasts + cheddar cheese sticks stuffed with jalapenos +smoked b…" at bounding box center [486, 504] width 441 height 77
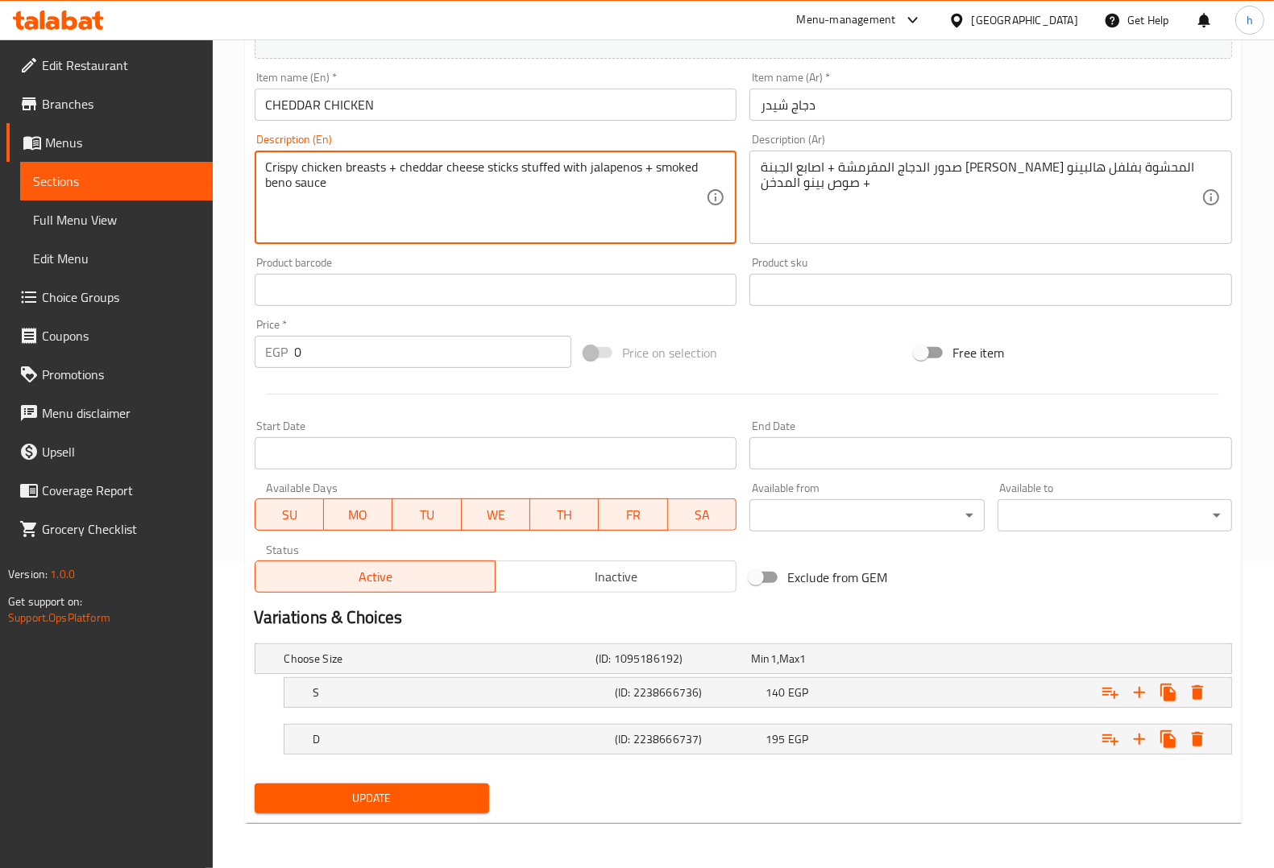
type textarea "Crispy chicken breasts + cheddar cheese sticks stuffed with jalapenos + smoked …"
click at [444, 694] on span "Update" at bounding box center [371, 799] width 209 height 20
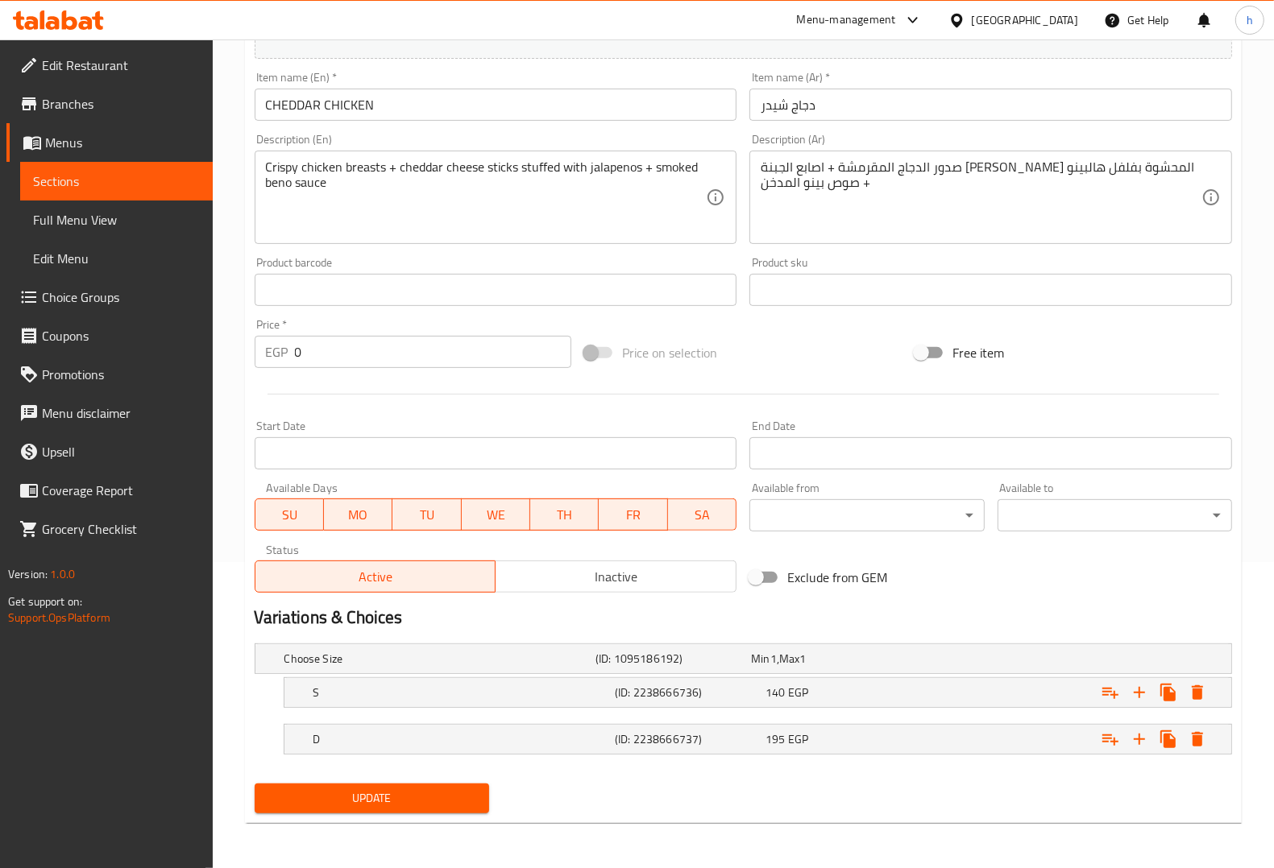
scroll to position [0, 0]
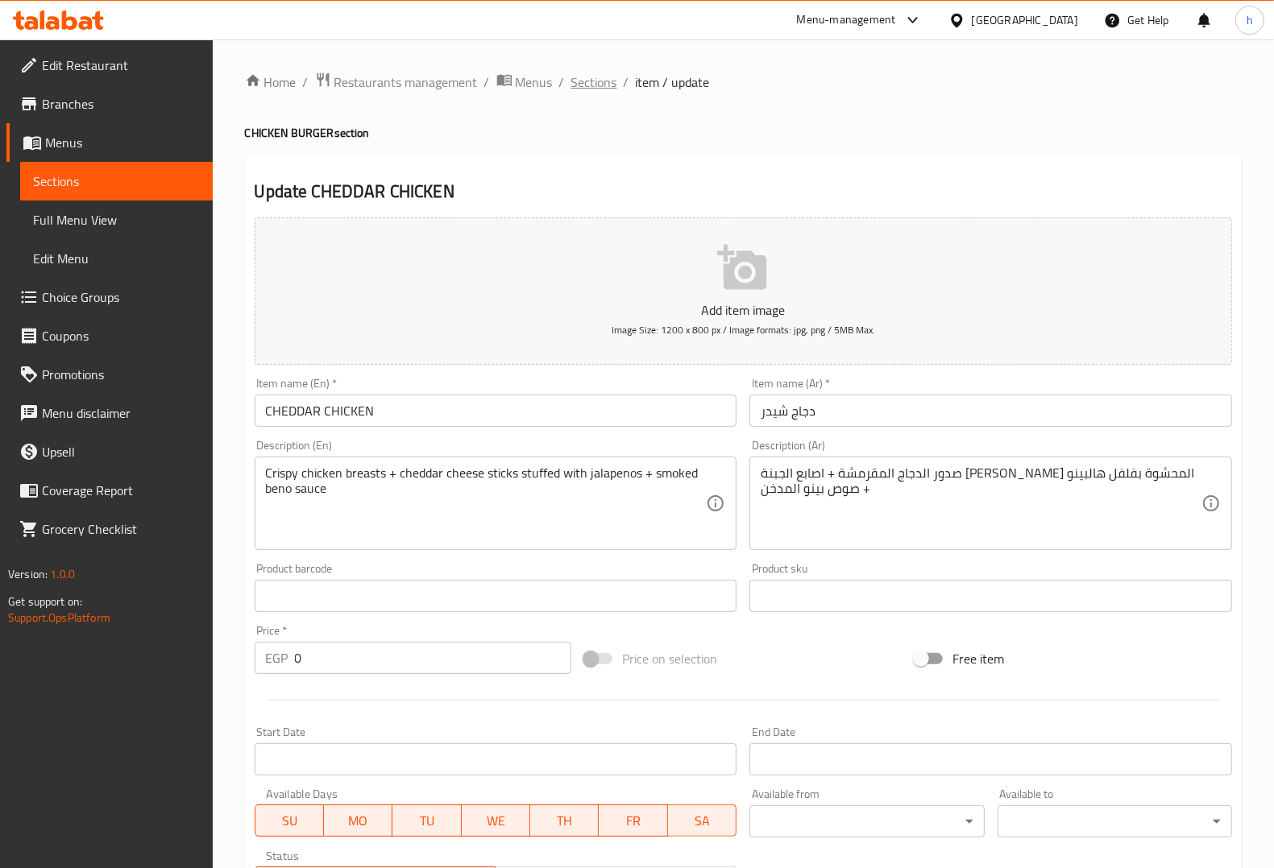
click at [598, 73] on span "Sections" at bounding box center [594, 82] width 46 height 19
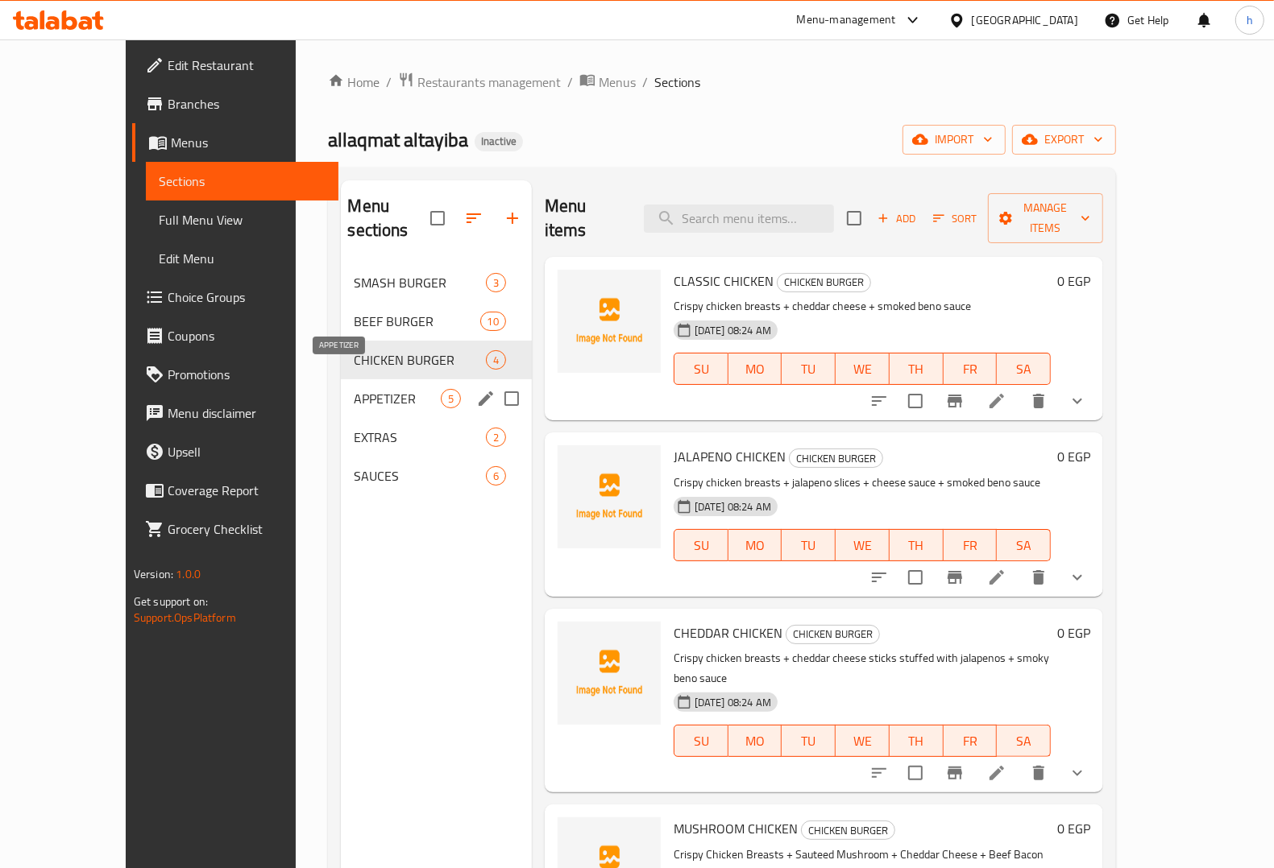
click at [354, 389] on span "APPETIZER" at bounding box center [397, 398] width 86 height 19
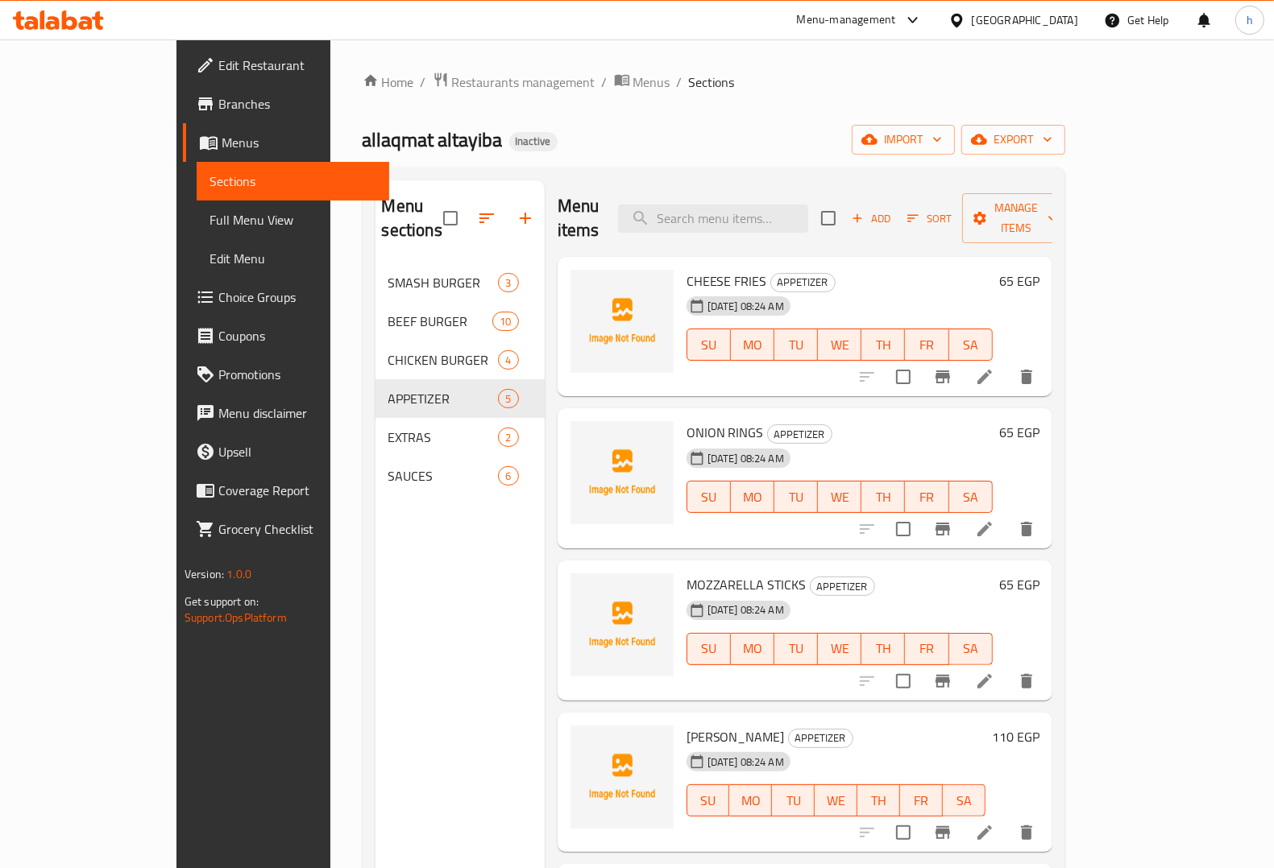
scroll to position [226, 0]
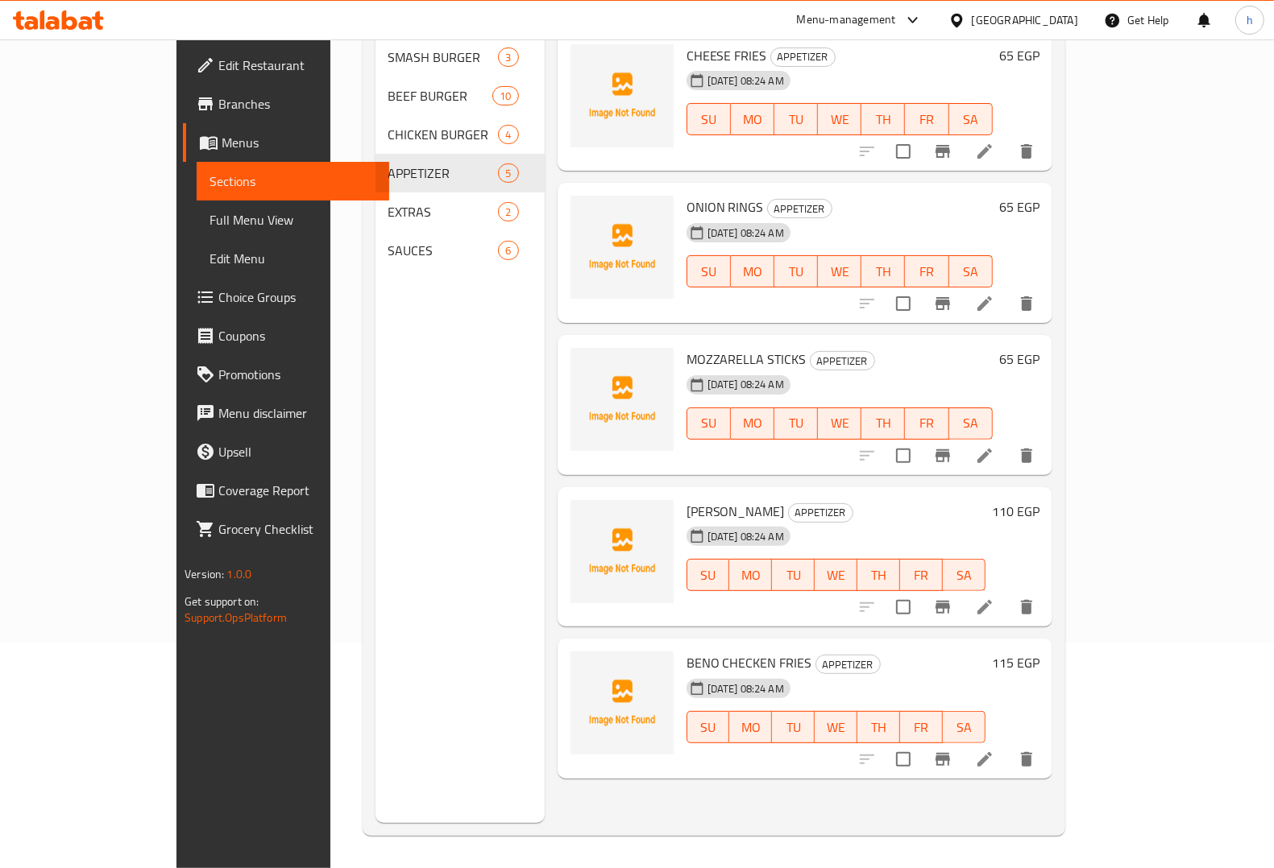
click at [994, 694] on icon at bounding box center [984, 759] width 19 height 19
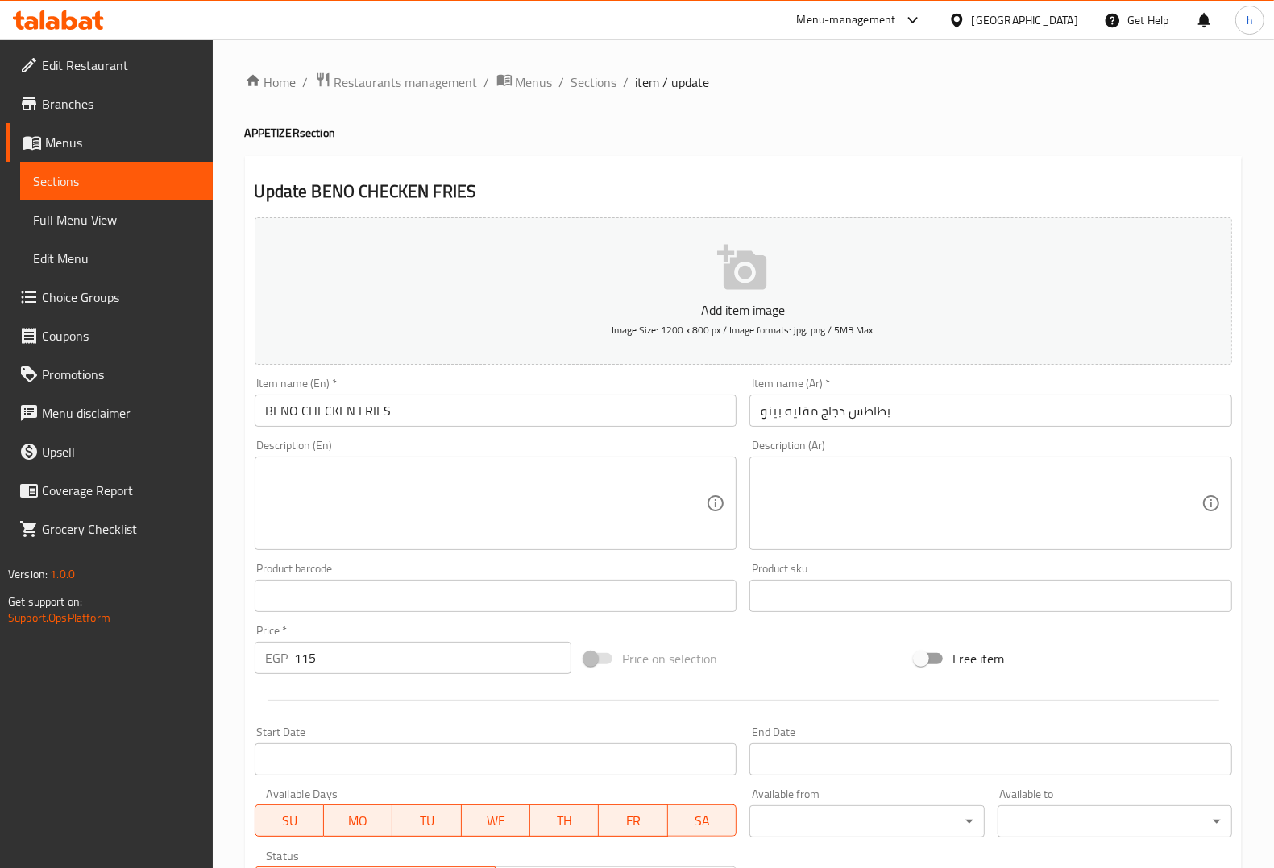
click at [839, 412] on input "بطاطس دجاج مقليه بينو" at bounding box center [990, 411] width 483 height 32
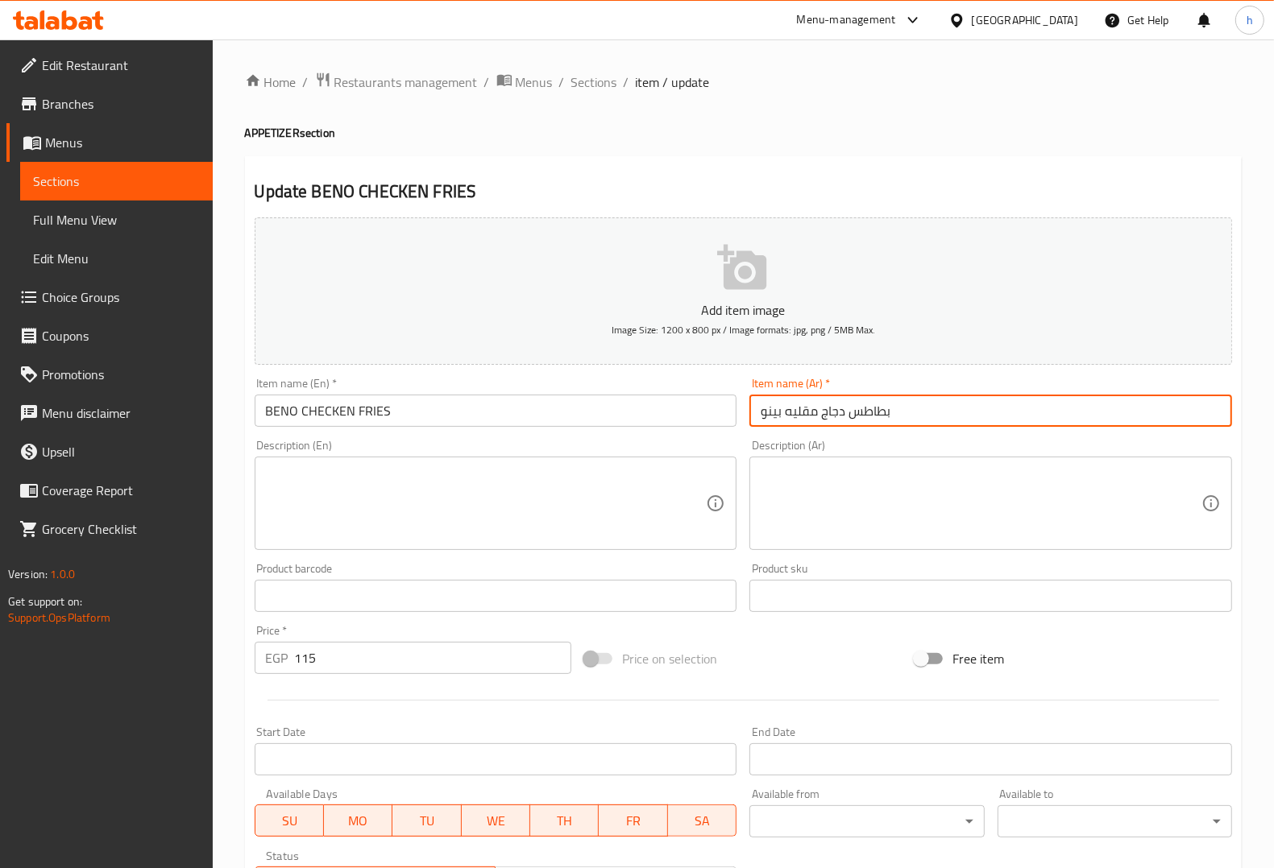
click at [839, 412] on input "بطاطس دجاج مقليه بينو" at bounding box center [990, 411] width 483 height 32
click at [782, 415] on input "بطاطس مقليه بينو" at bounding box center [990, 411] width 483 height 32
paste input "دجاج"
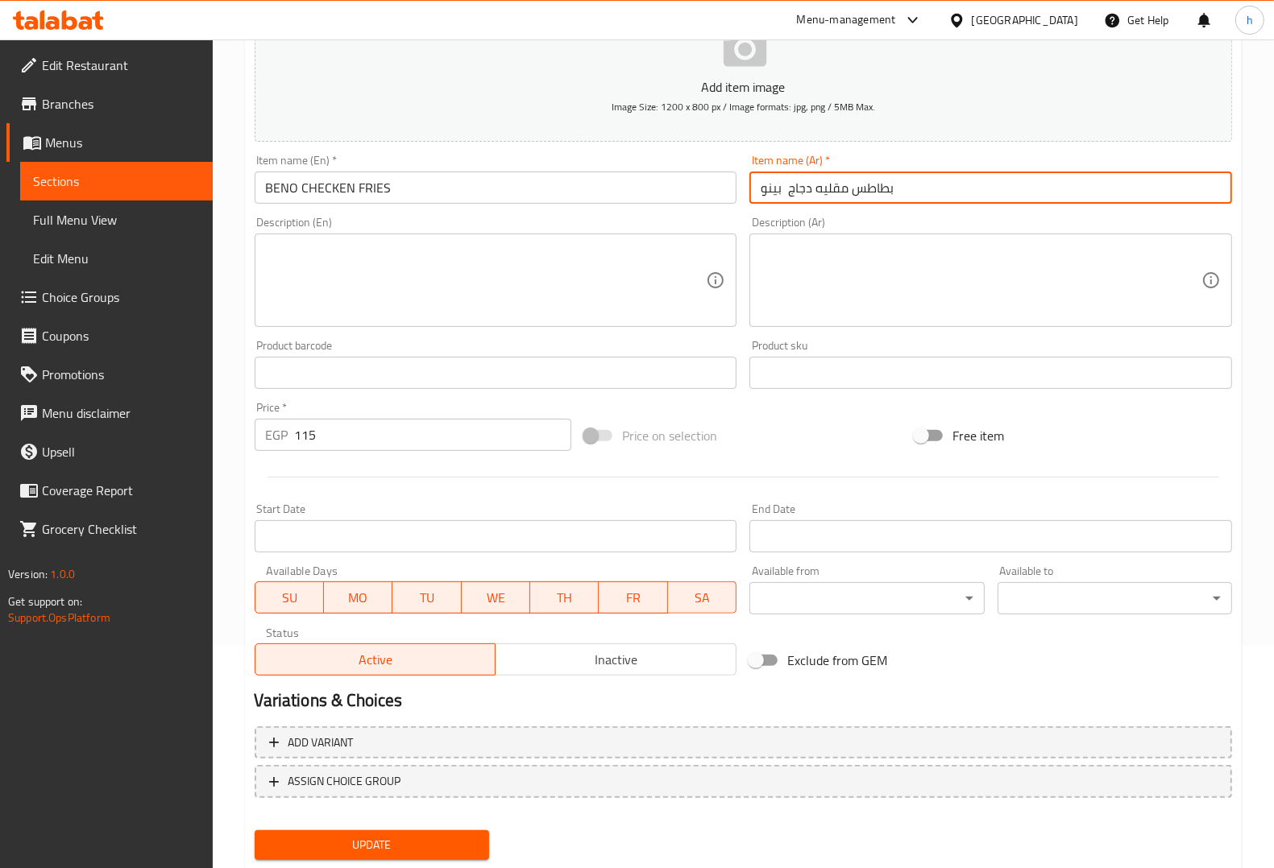
scroll to position [267, 0]
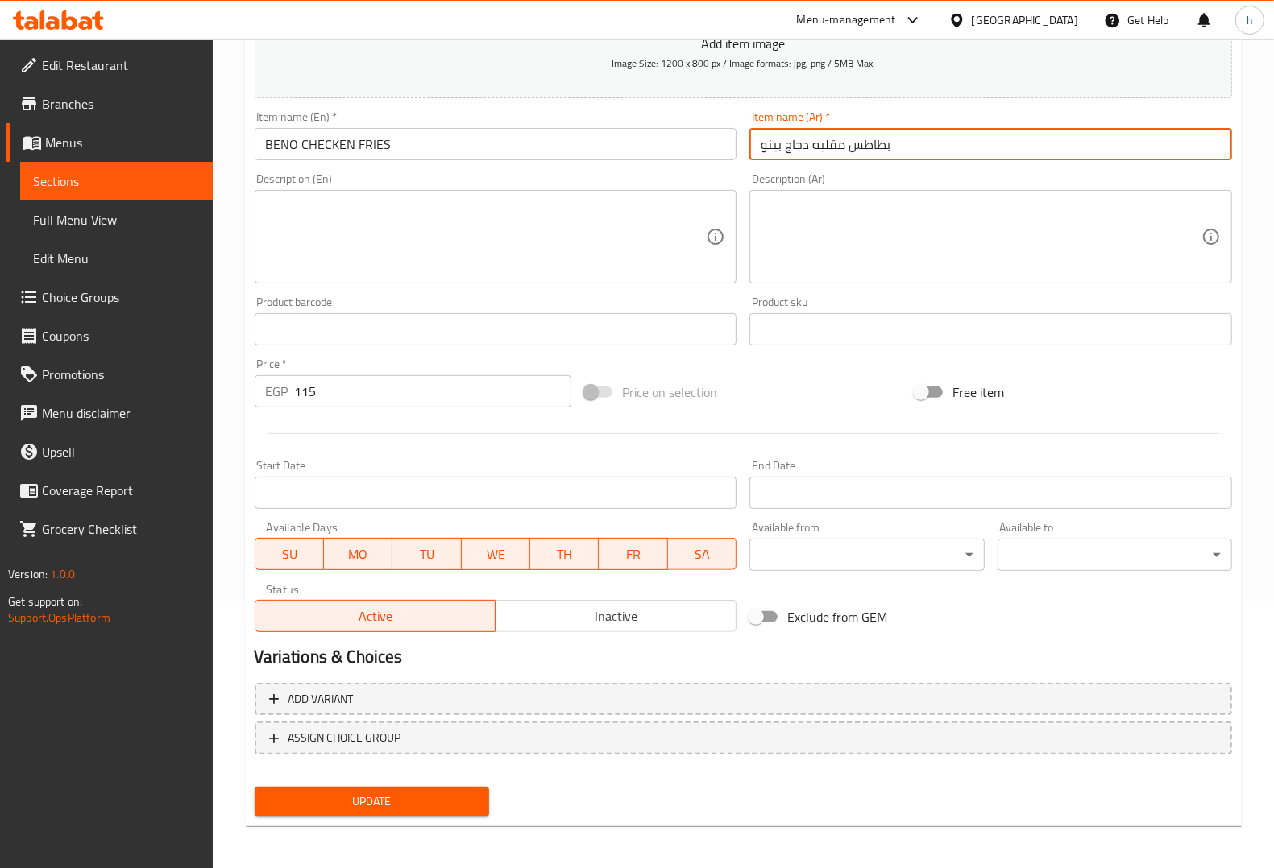
type input "بطاطس مقليه دجاج بينو"
click at [445, 694] on button "Update" at bounding box center [372, 802] width 234 height 30
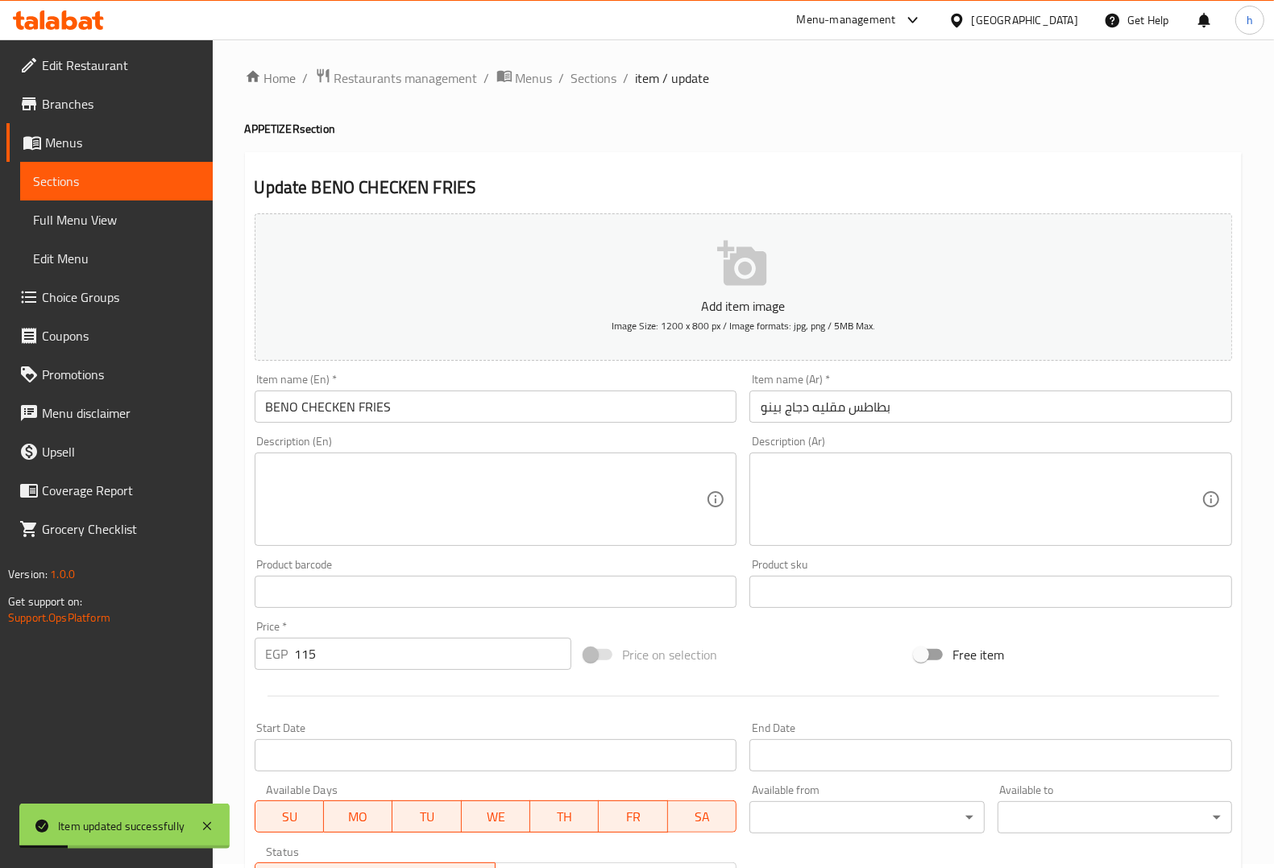
scroll to position [0, 0]
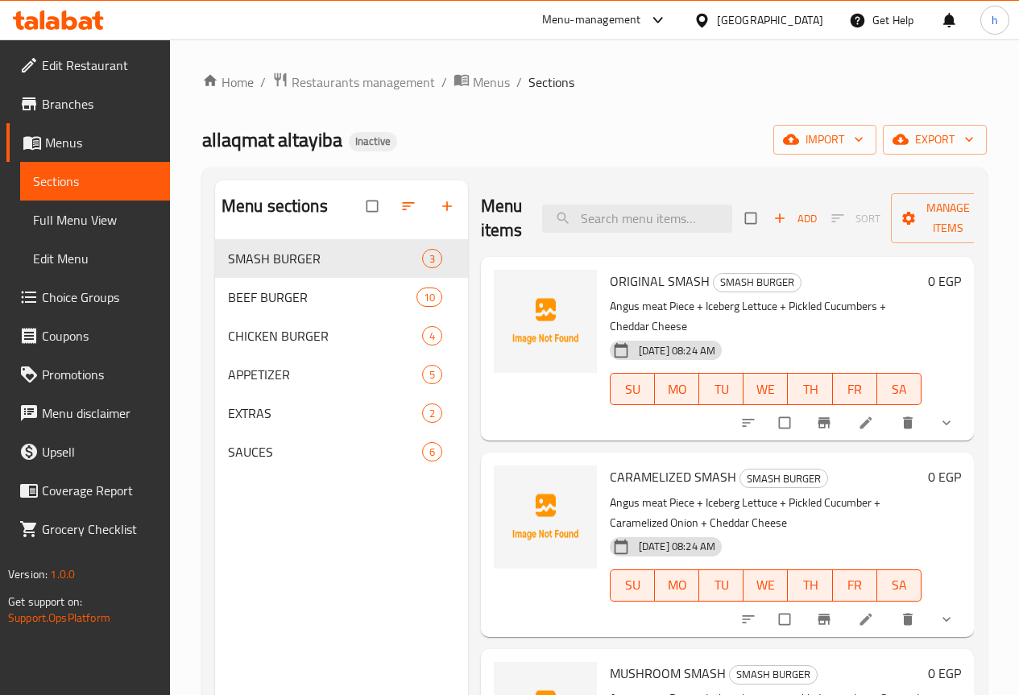
click at [91, 222] on span "Full Menu View" at bounding box center [95, 219] width 124 height 19
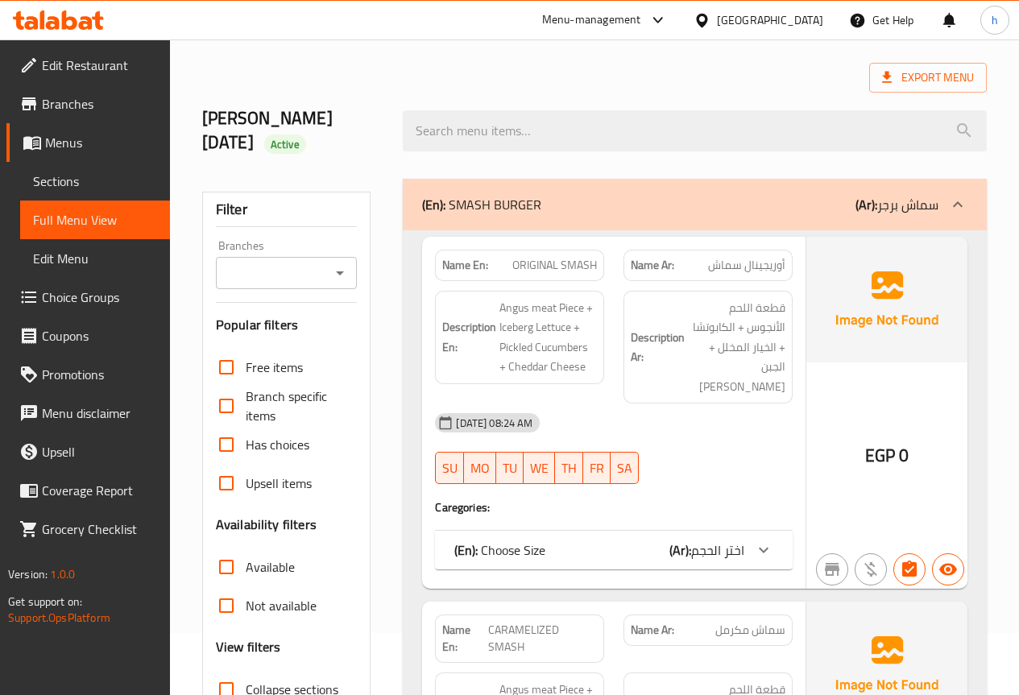
scroll to position [81, 0]
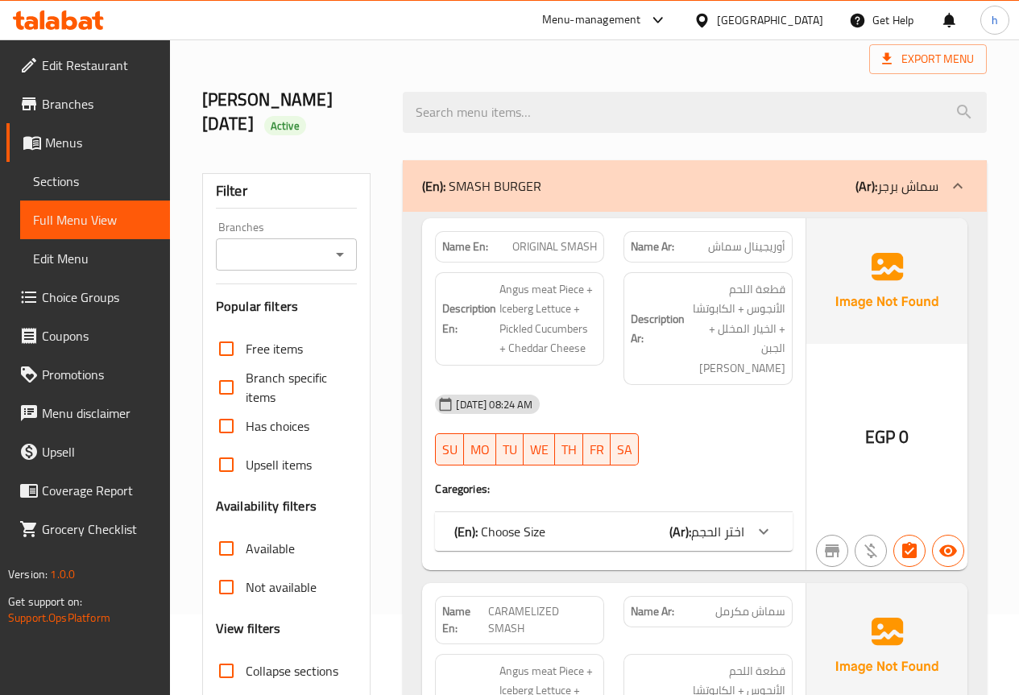
click at [740, 520] on span "اختر الحجم" at bounding box center [717, 532] width 53 height 24
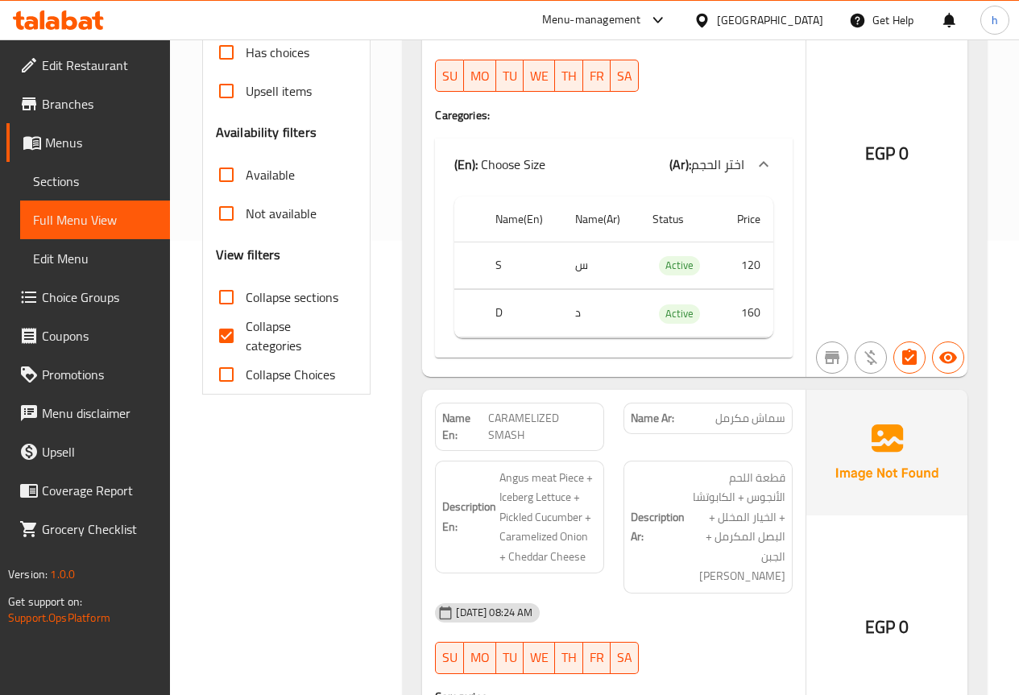
scroll to position [483, 0]
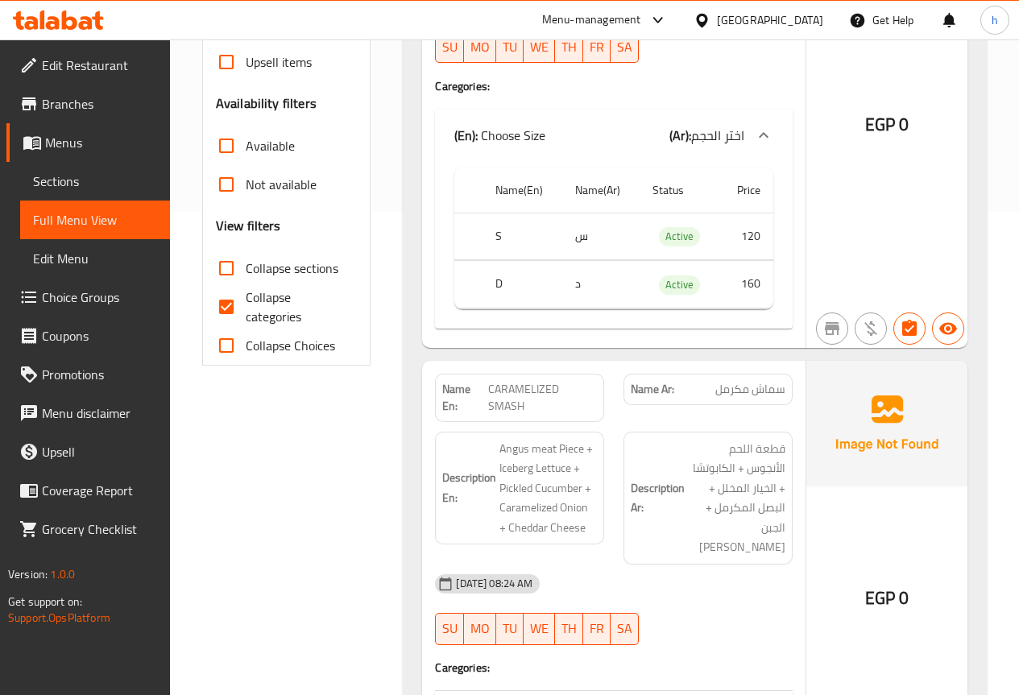
click at [735, 147] on span "اختر الحجم" at bounding box center [717, 135] width 53 height 24
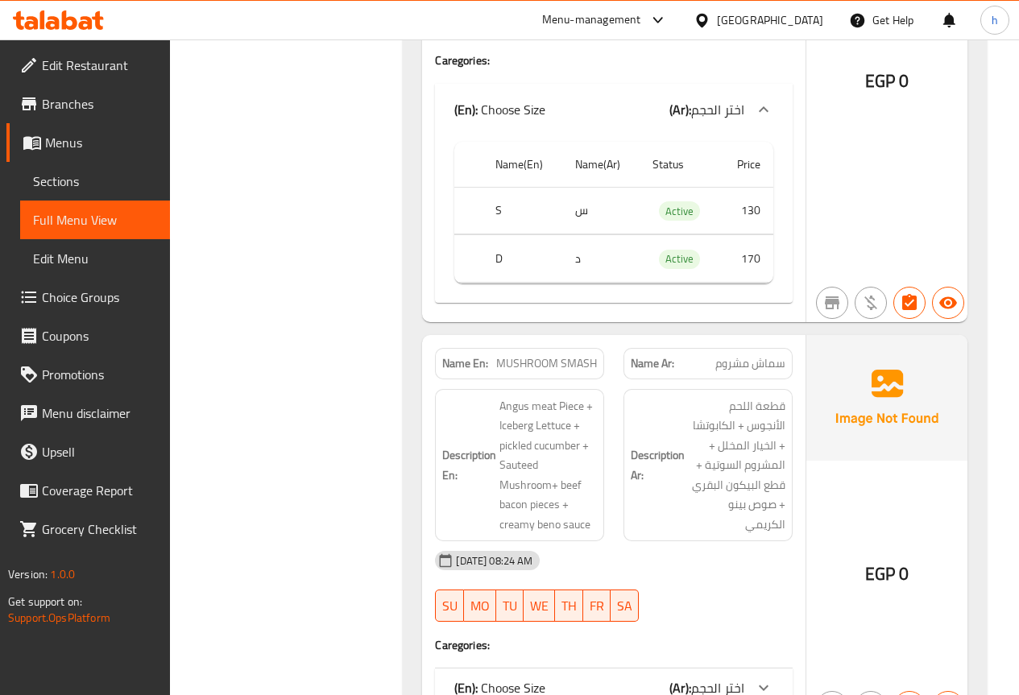
scroll to position [1128, 0]
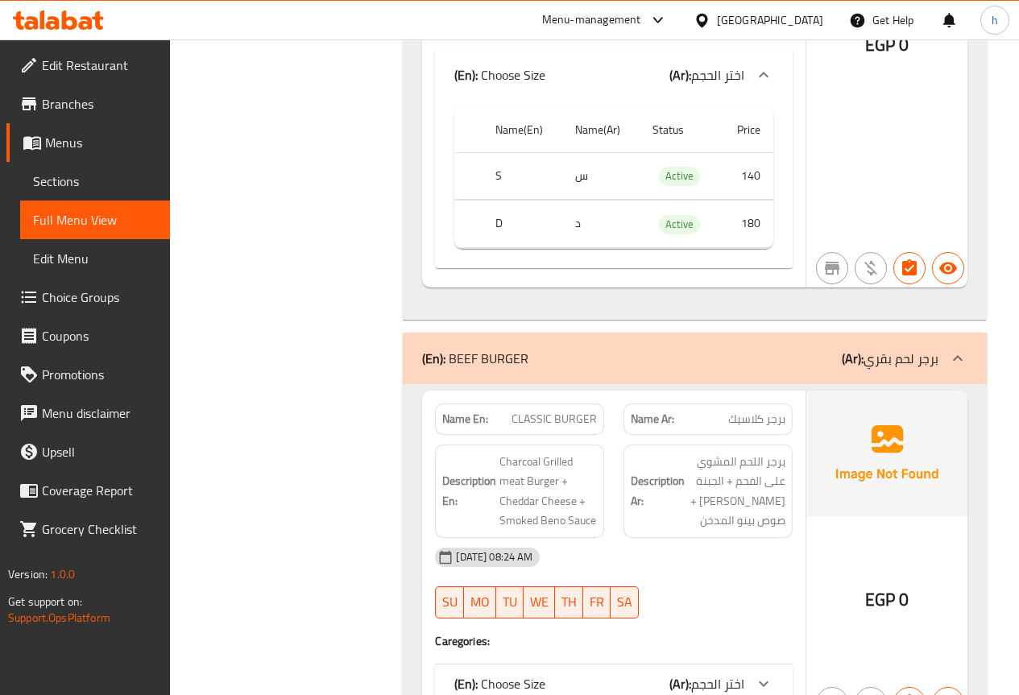
scroll to position [1772, 0]
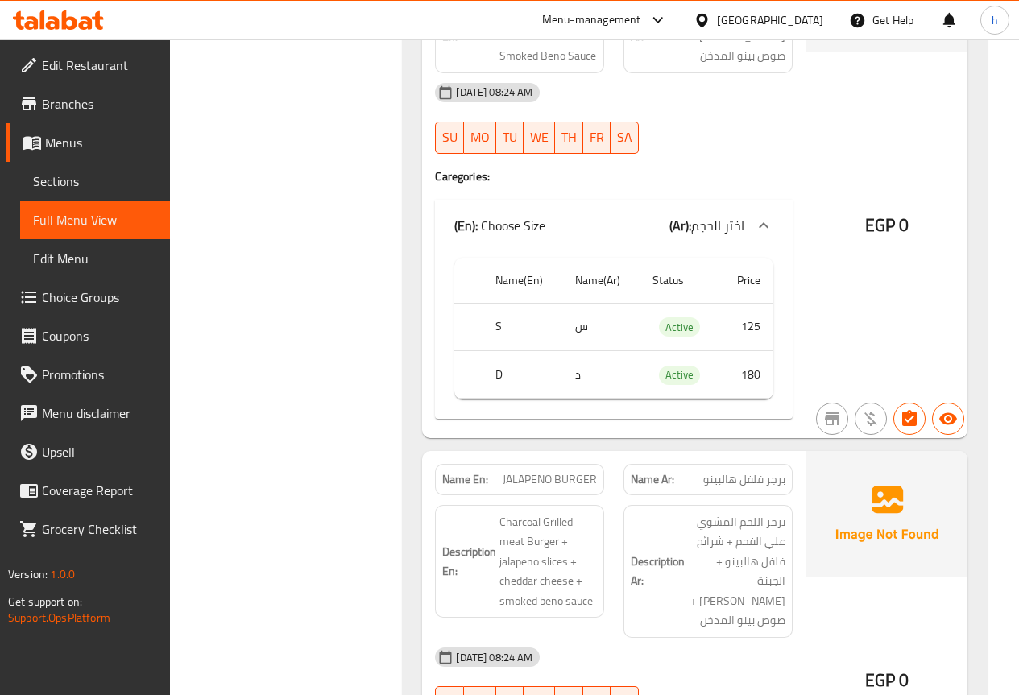
scroll to position [2256, 0]
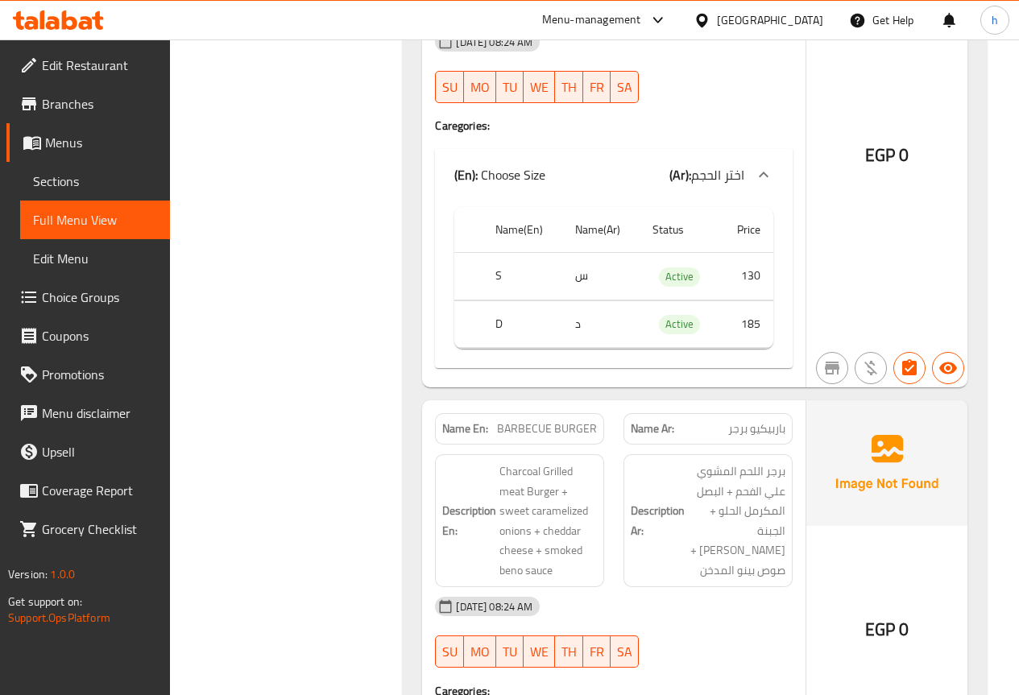
scroll to position [2819, 0]
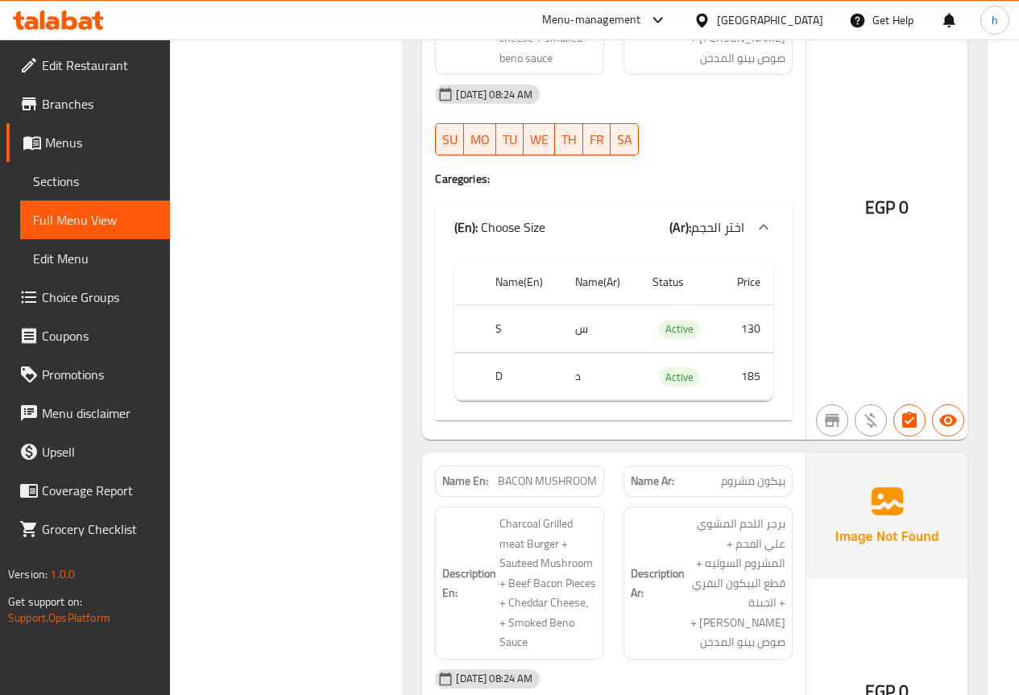
scroll to position [3383, 0]
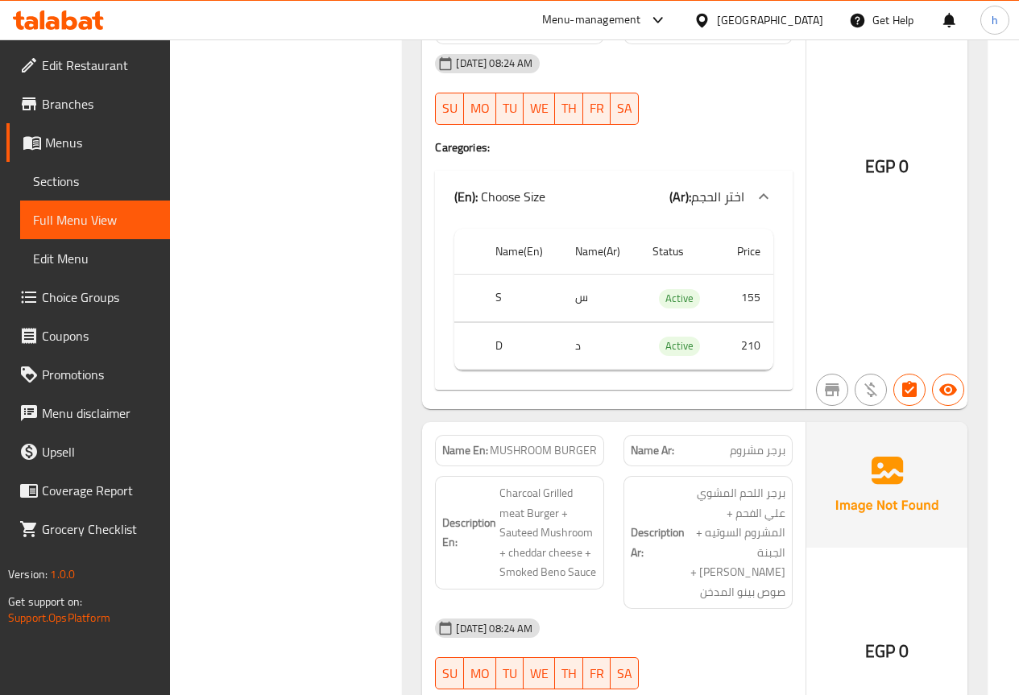
scroll to position [3947, 0]
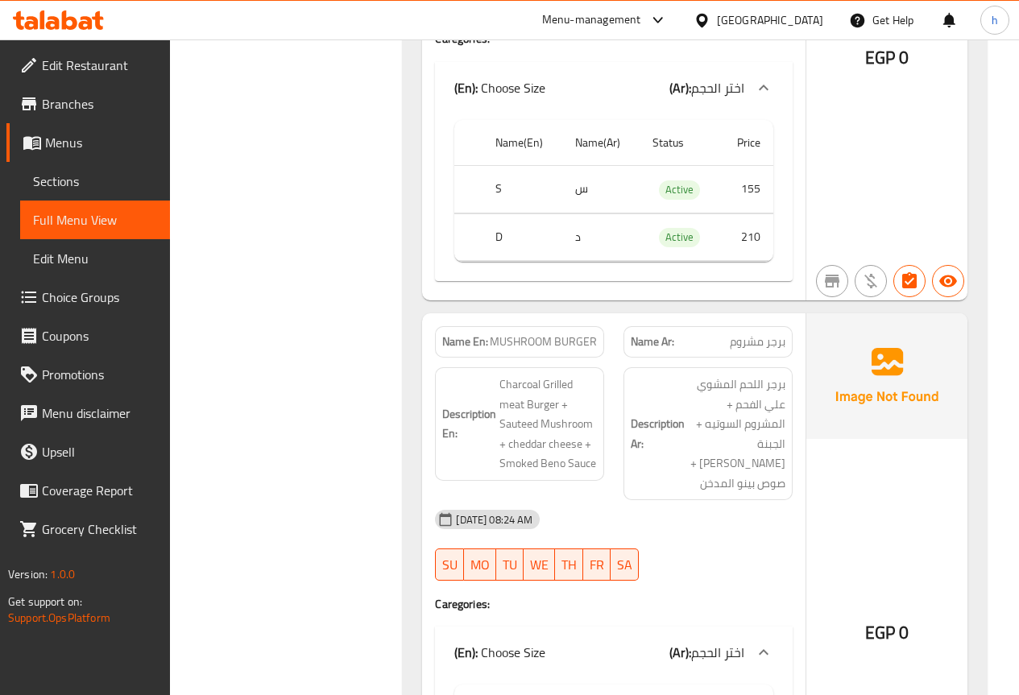
scroll to position [4028, 0]
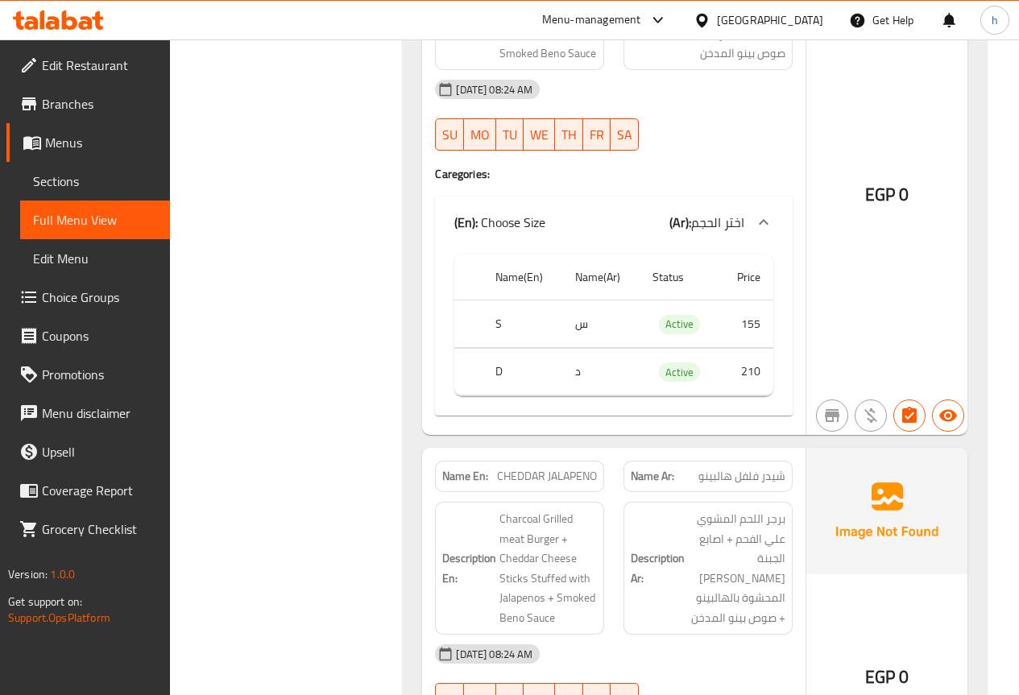
scroll to position [5075, 0]
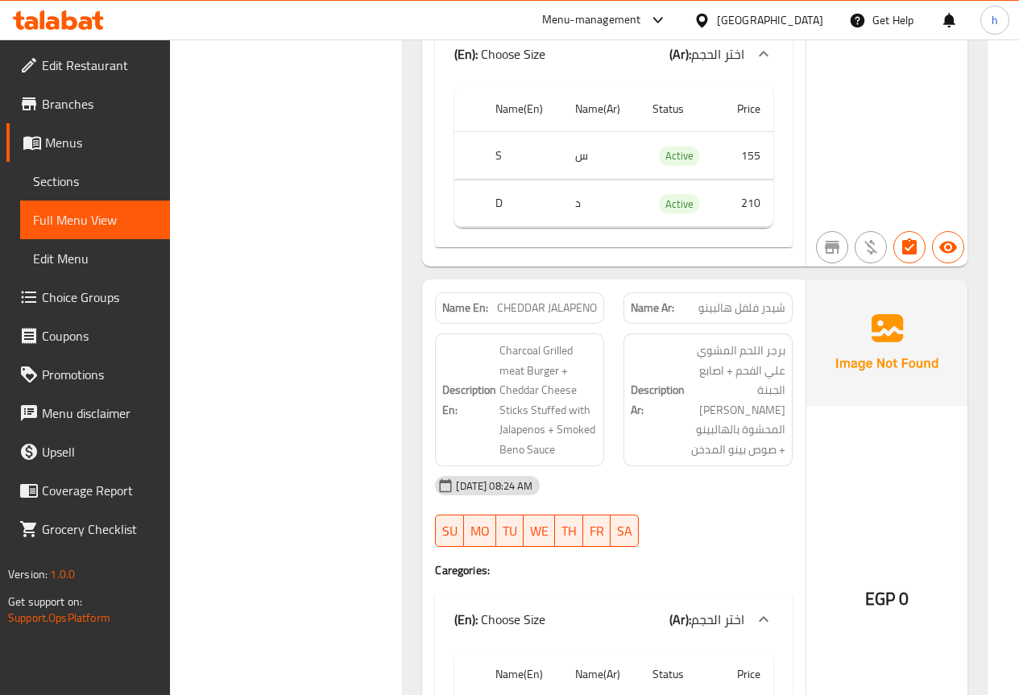
scroll to position [5236, 0]
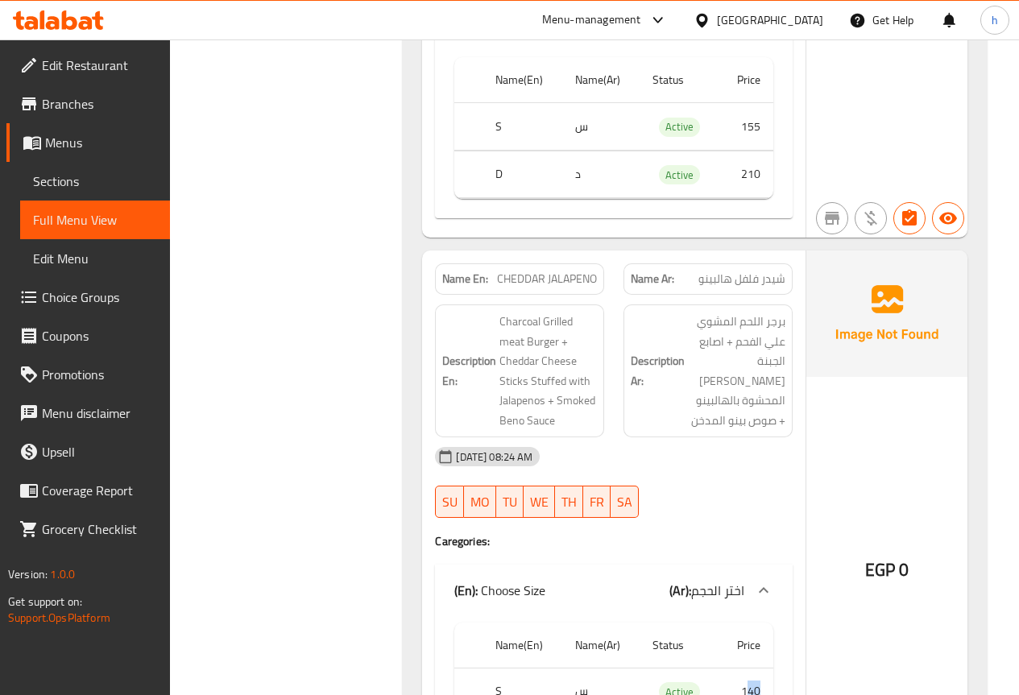
drag, startPoint x: 760, startPoint y: 574, endPoint x: 748, endPoint y: 574, distance: 12.1
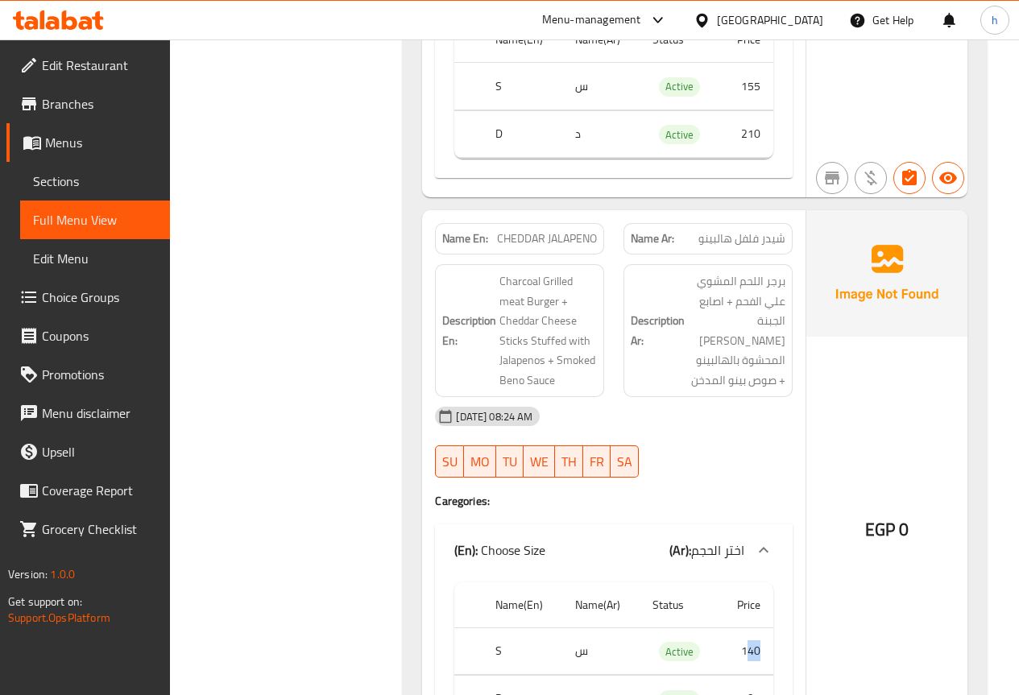
scroll to position [5317, 0]
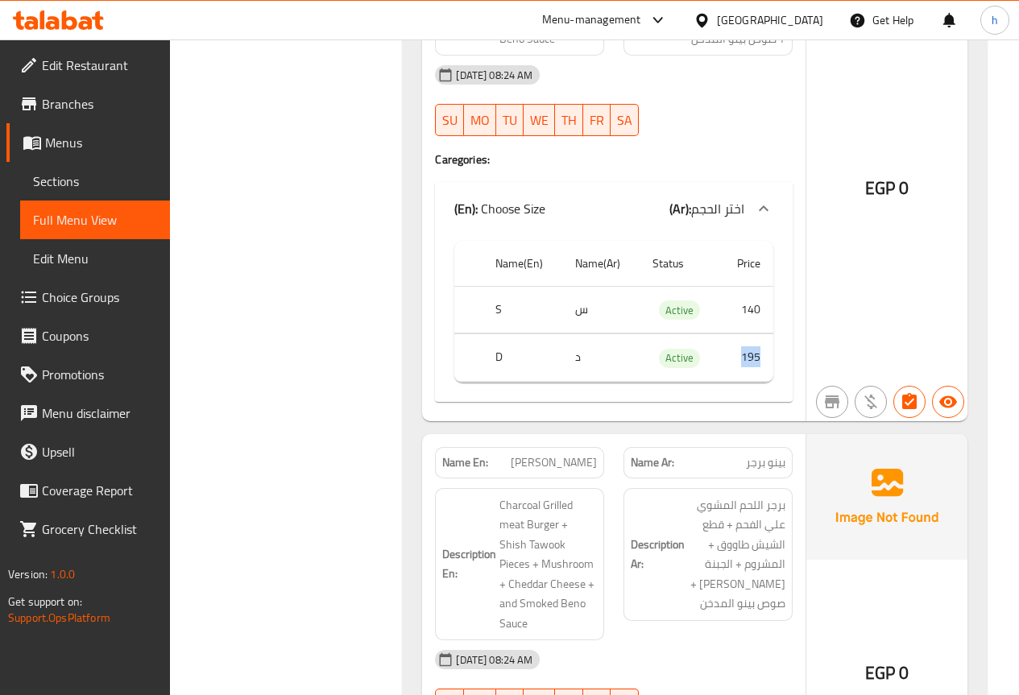
scroll to position [5639, 0]
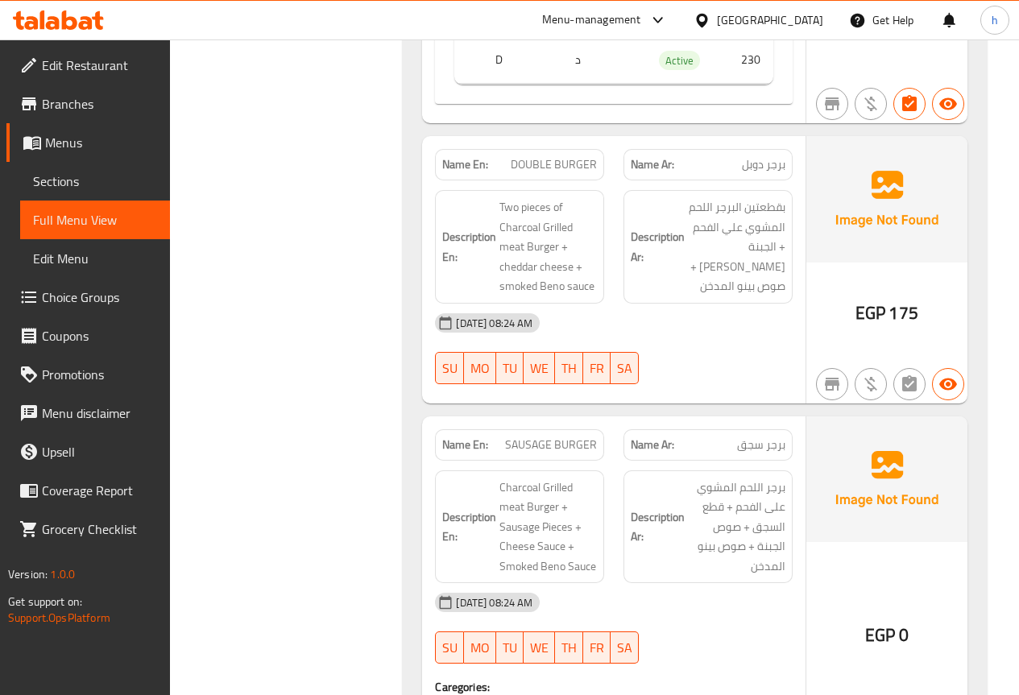
scroll to position [6525, 0]
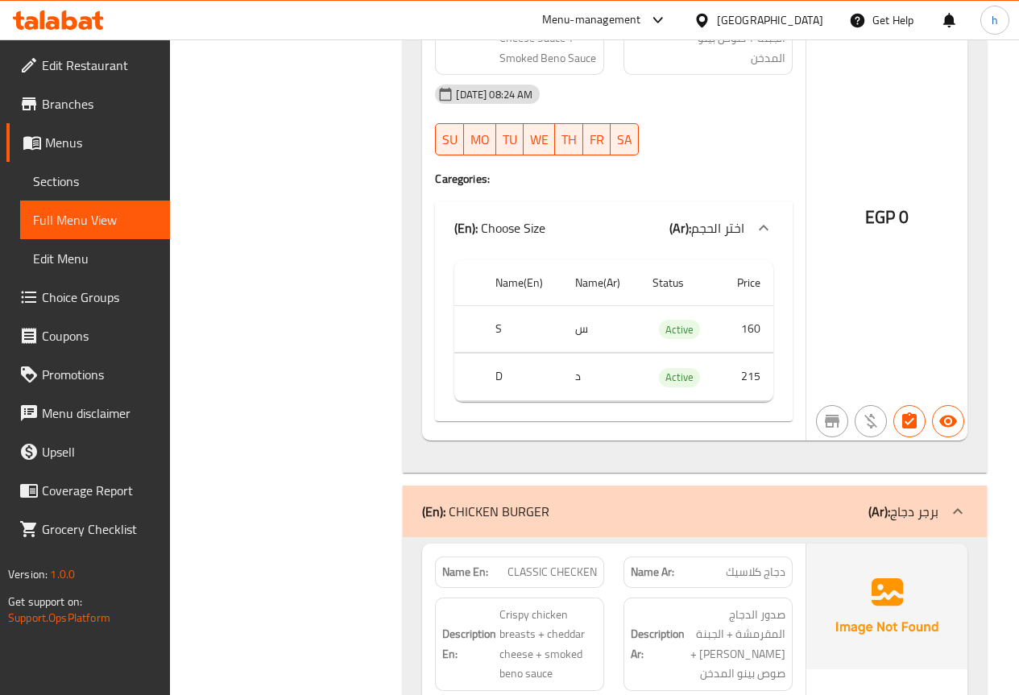
scroll to position [7089, 0]
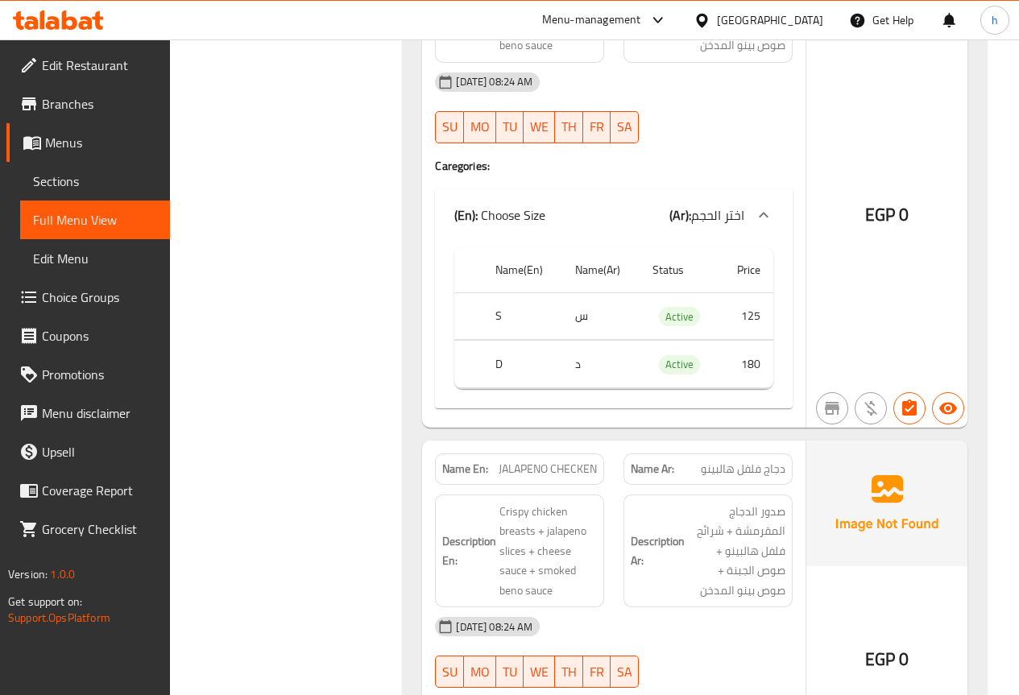
scroll to position [7653, 0]
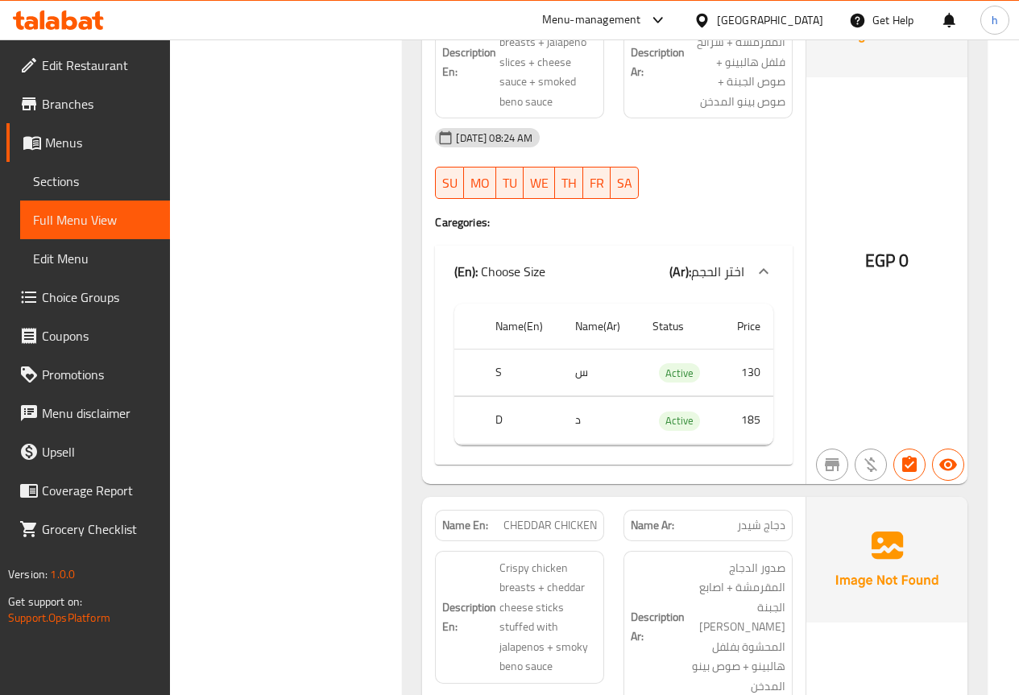
scroll to position [8217, 0]
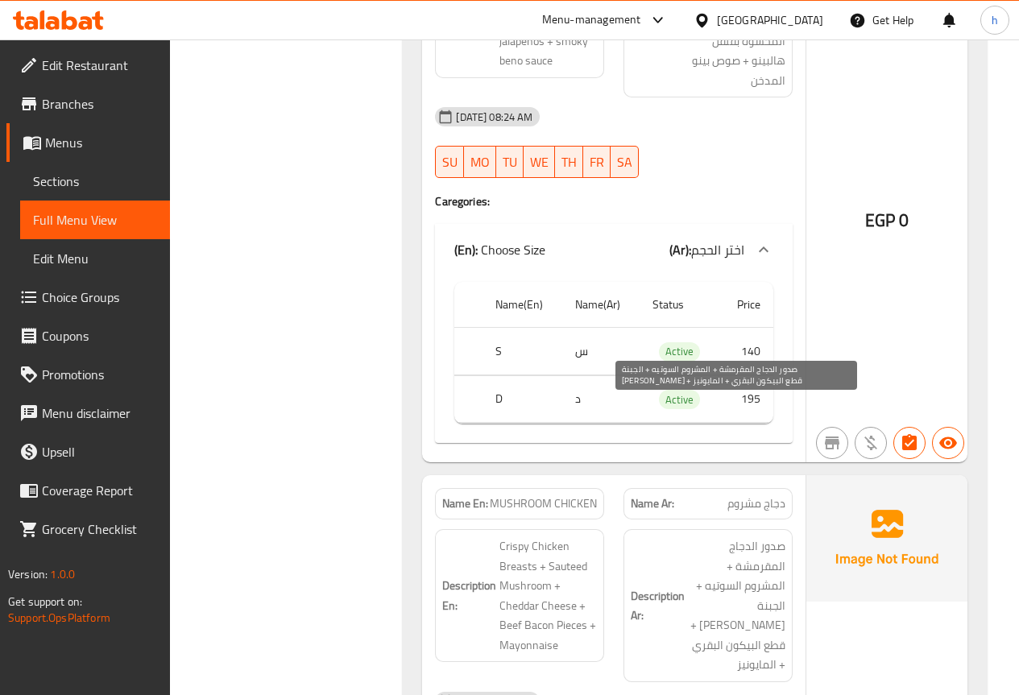
scroll to position [8781, 0]
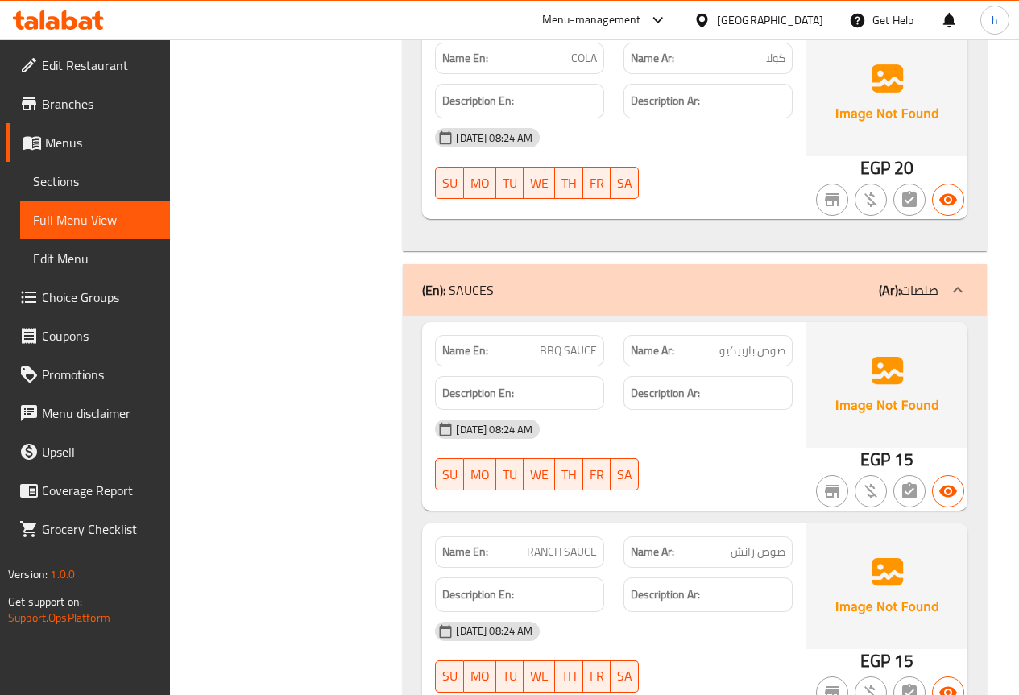
scroll to position [11197, 0]
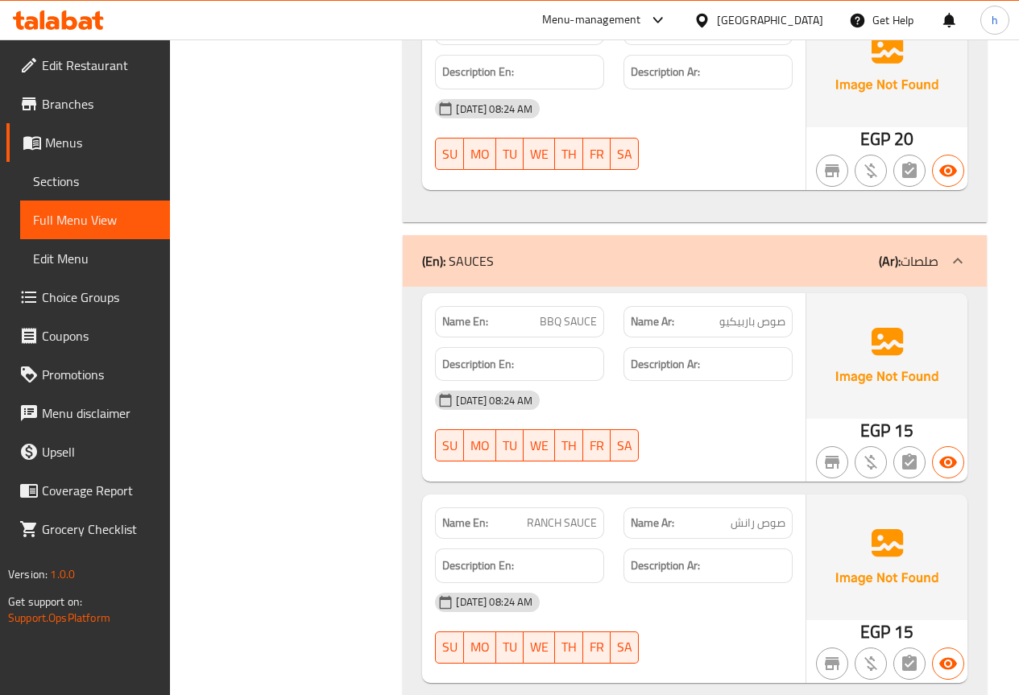
drag, startPoint x: 784, startPoint y: 569, endPoint x: 740, endPoint y: 614, distance: 62.7
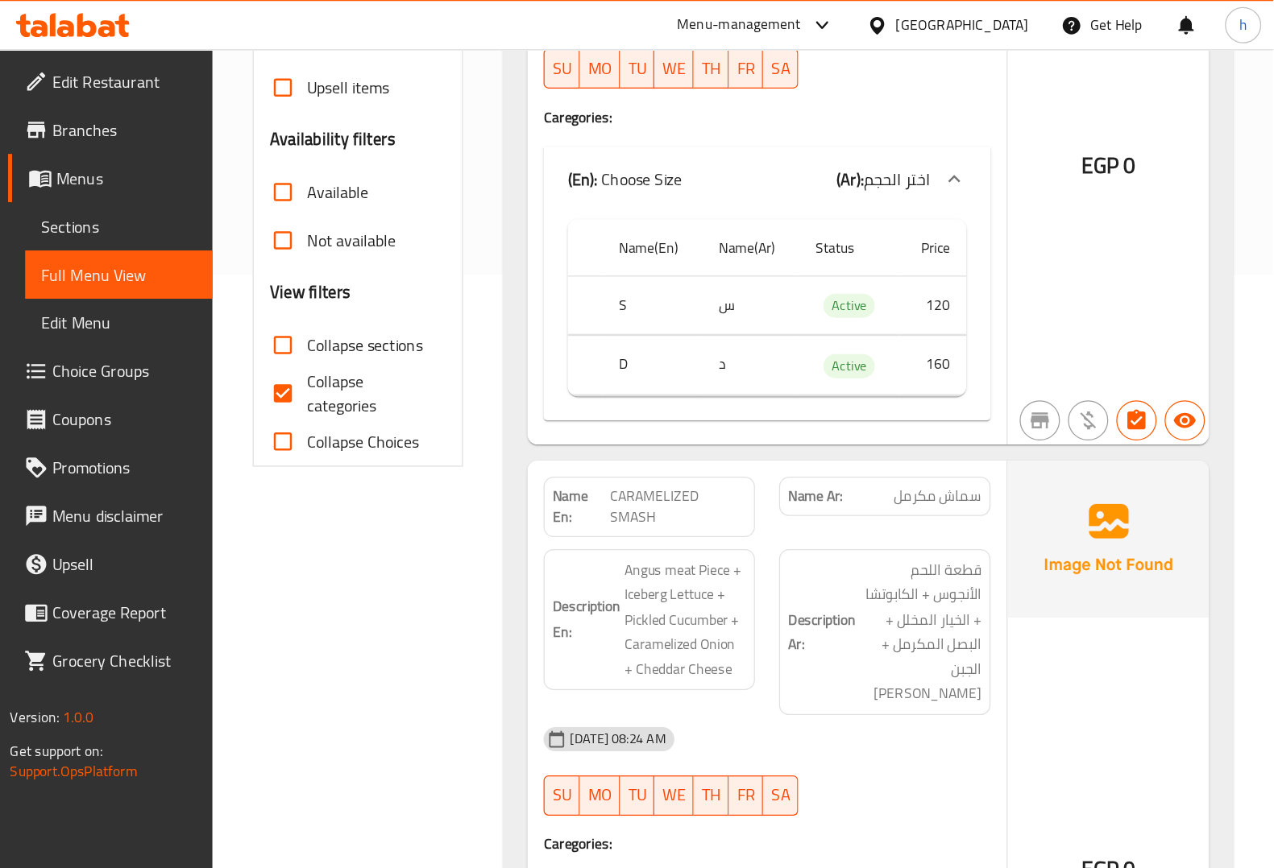
scroll to position [483, 0]
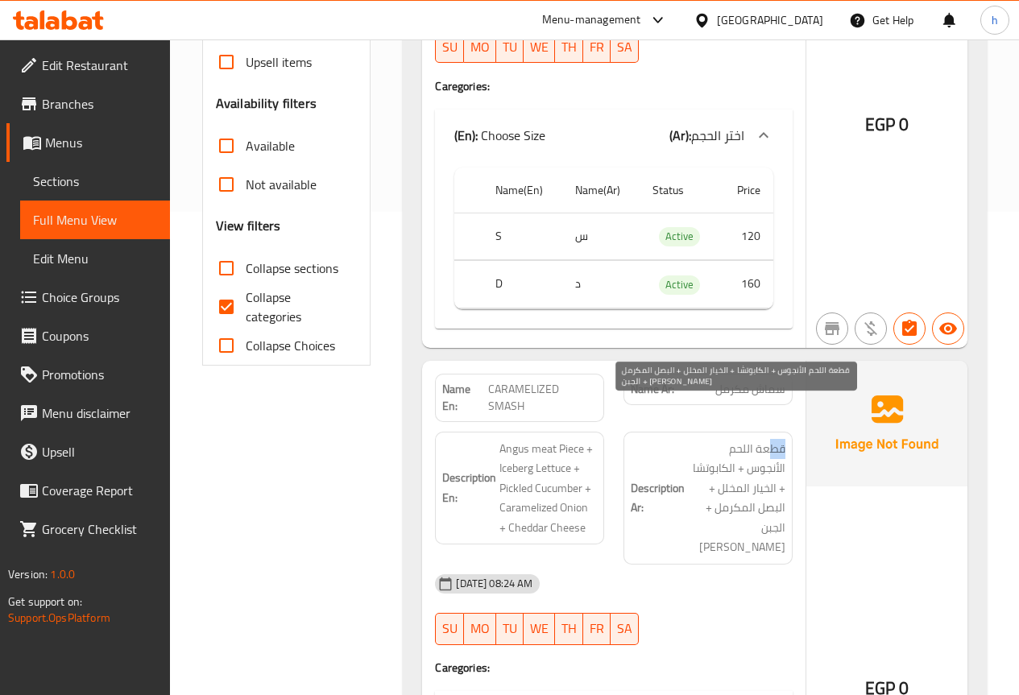
drag, startPoint x: 782, startPoint y: 416, endPoint x: 769, endPoint y: 416, distance: 13.7
click at [769, 439] on span "قطعة اللحم الأنجوس + الكابوتشا + الخيار المخلل + البصل المكرمل + الجبن الشيدر" at bounding box center [736, 498] width 97 height 118
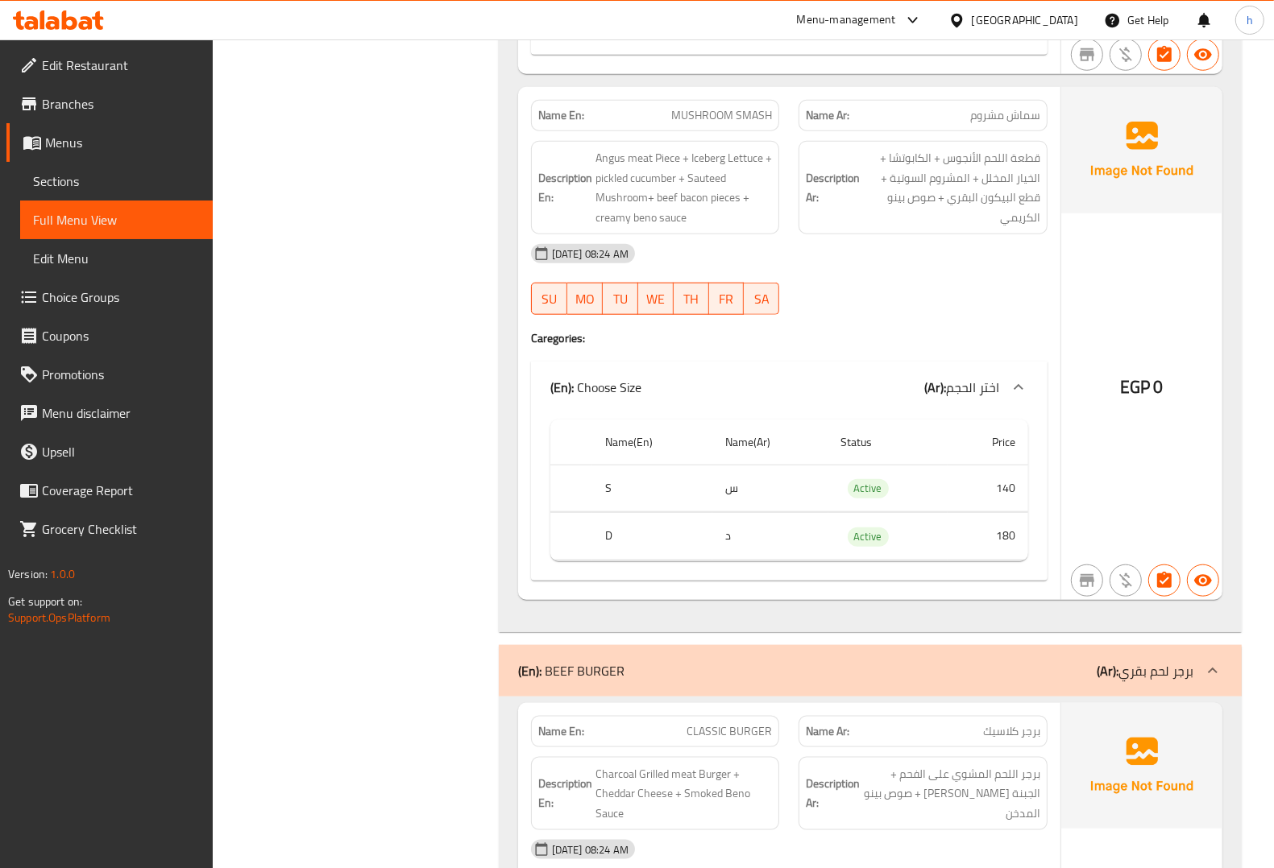
scroll to position [1188, 0]
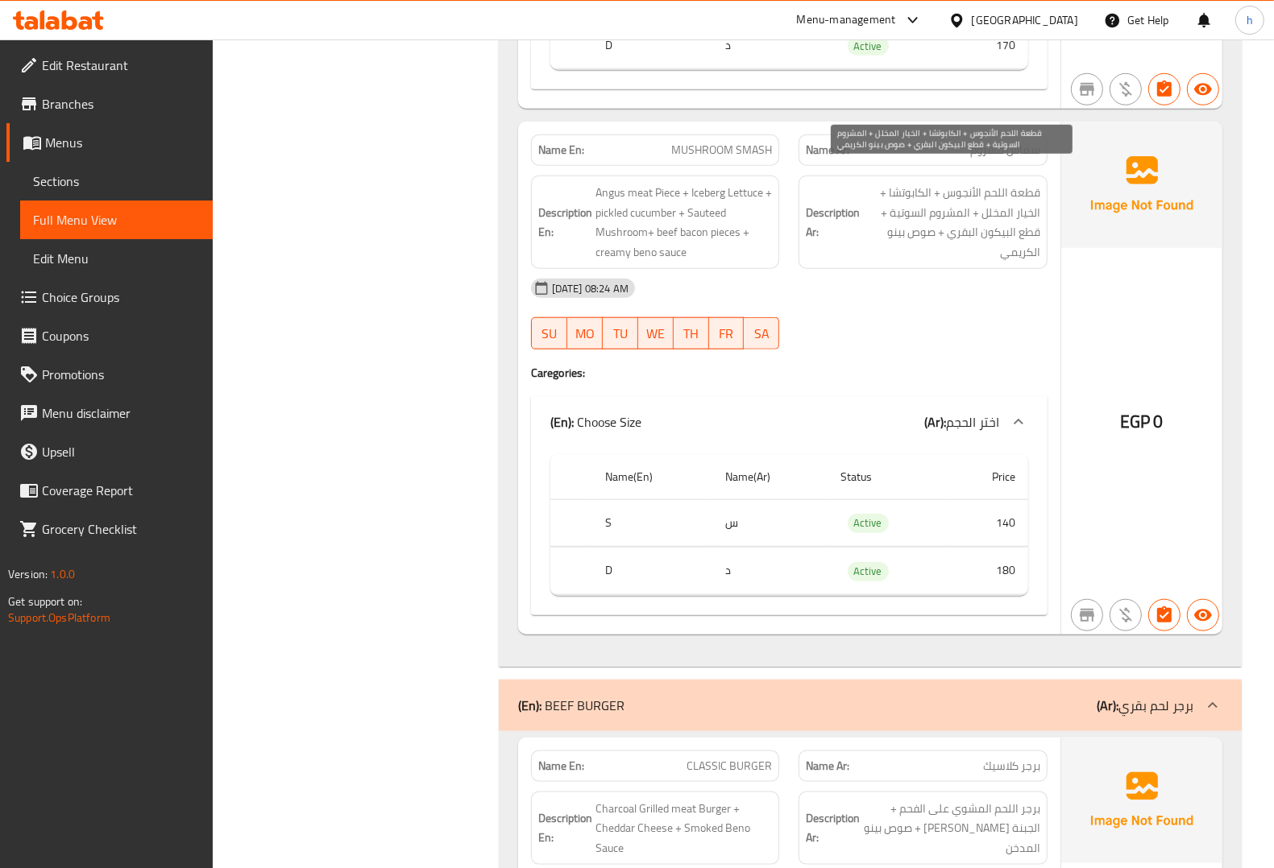
click at [923, 183] on span "قطعة اللحم الأنجوس + الكابوتشا + الخيار المخلل + المشروم السوتية + قطع البيكون …" at bounding box center [951, 222] width 177 height 79
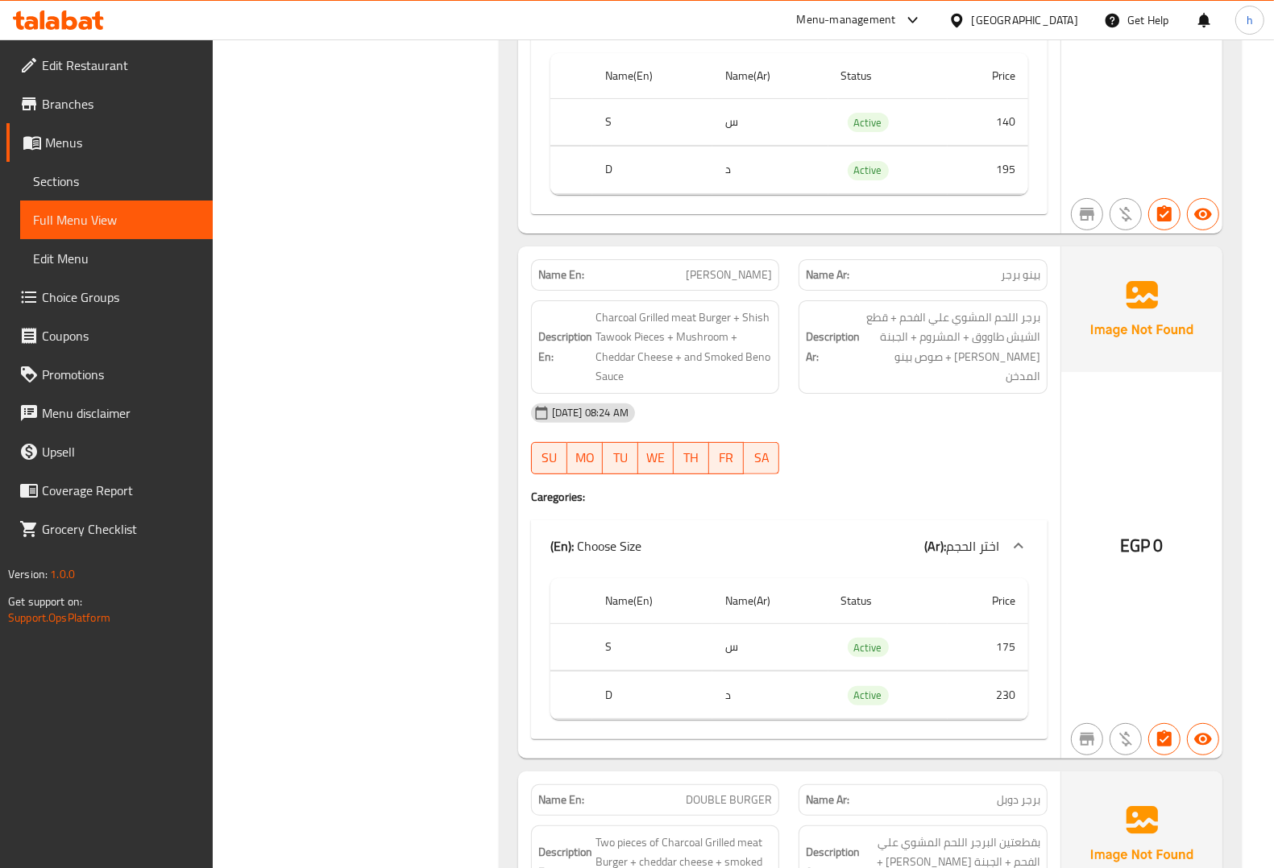
scroll to position [5518, 0]
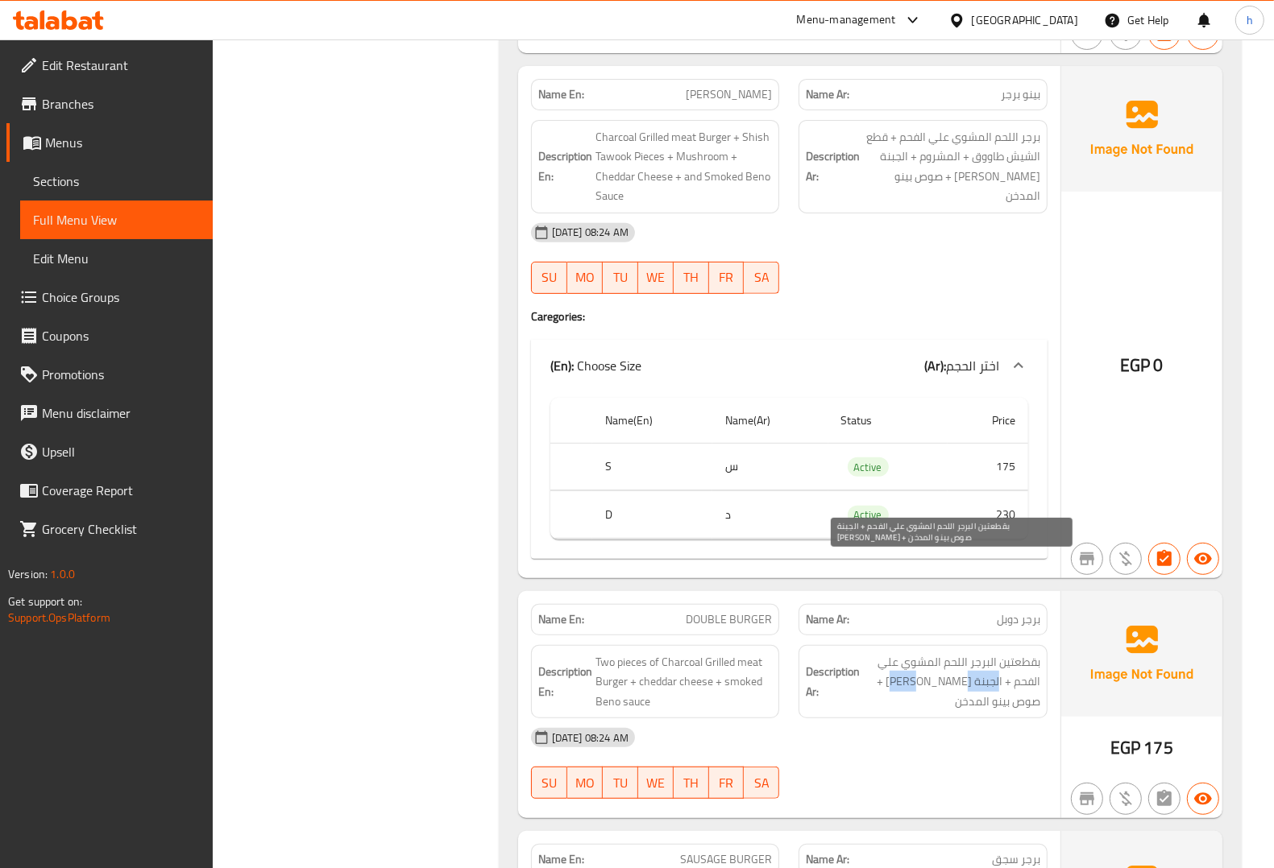
drag, startPoint x: 1000, startPoint y: 590, endPoint x: 943, endPoint y: 593, distance: 56.5
click at [943, 653] on span "بقطعتين البرجر اللحم المشوي علي الفحم + الجبنة الشيدر + صوص بينو المدخن" at bounding box center [951, 683] width 177 height 60
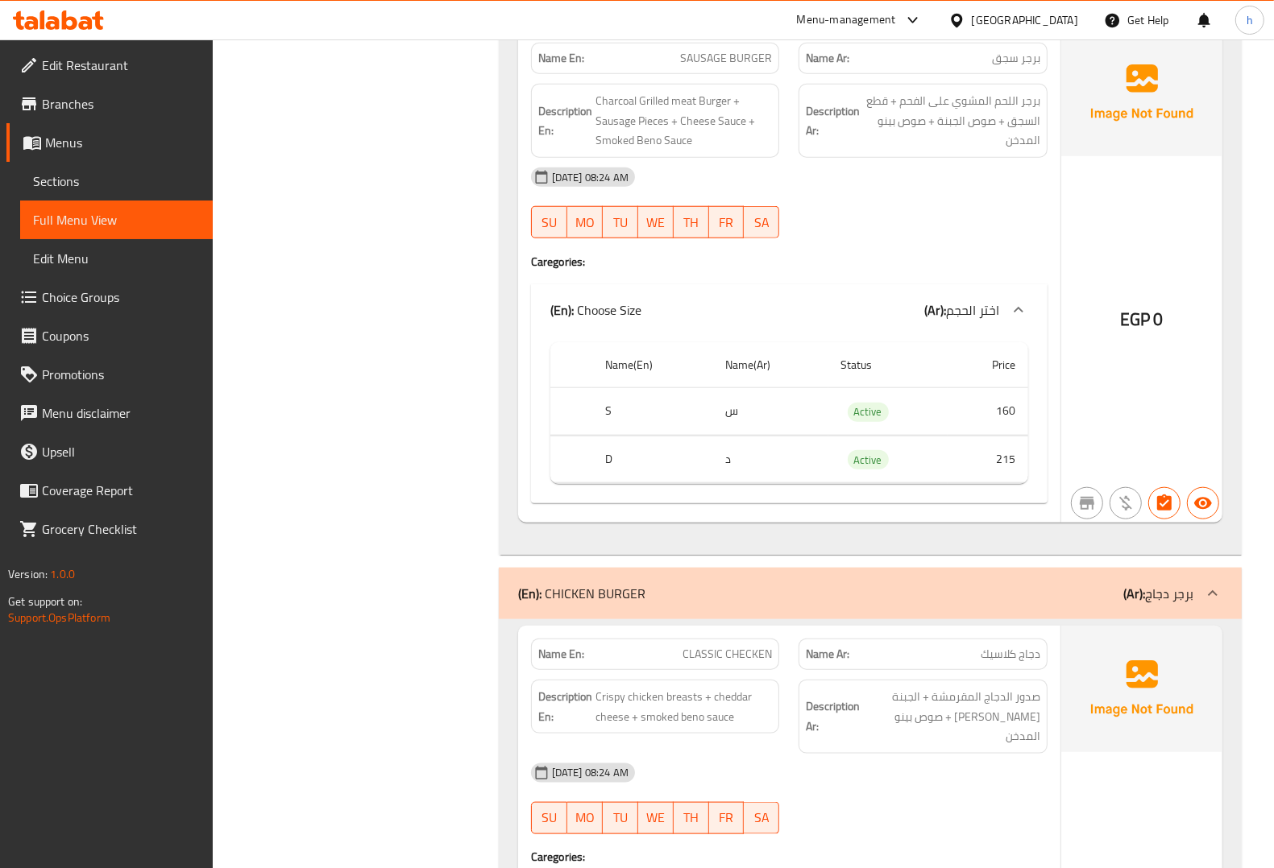
scroll to position [6324, 0]
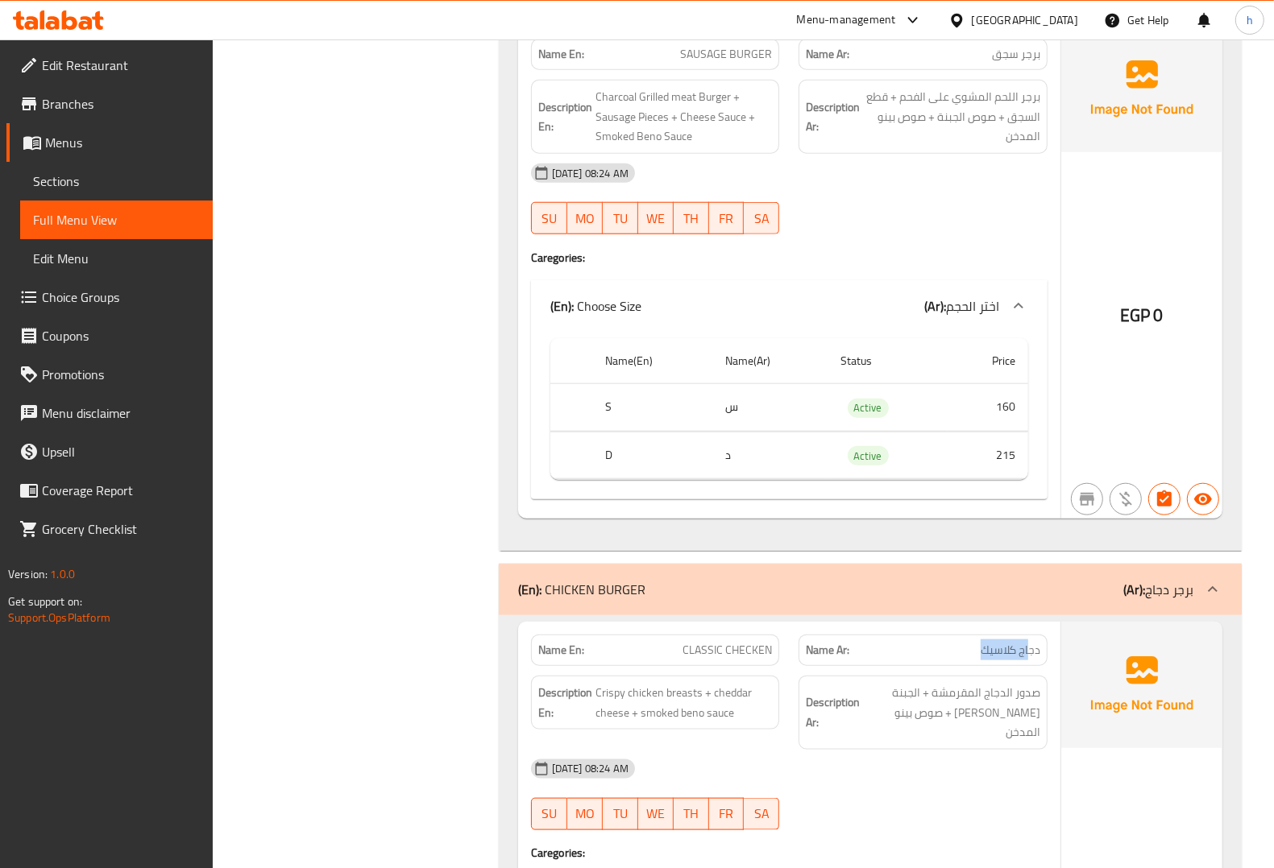
drag, startPoint x: 1030, startPoint y: 557, endPoint x: 968, endPoint y: 557, distance: 61.2
drag, startPoint x: 681, startPoint y: 561, endPoint x: 800, endPoint y: 561, distance: 119.2
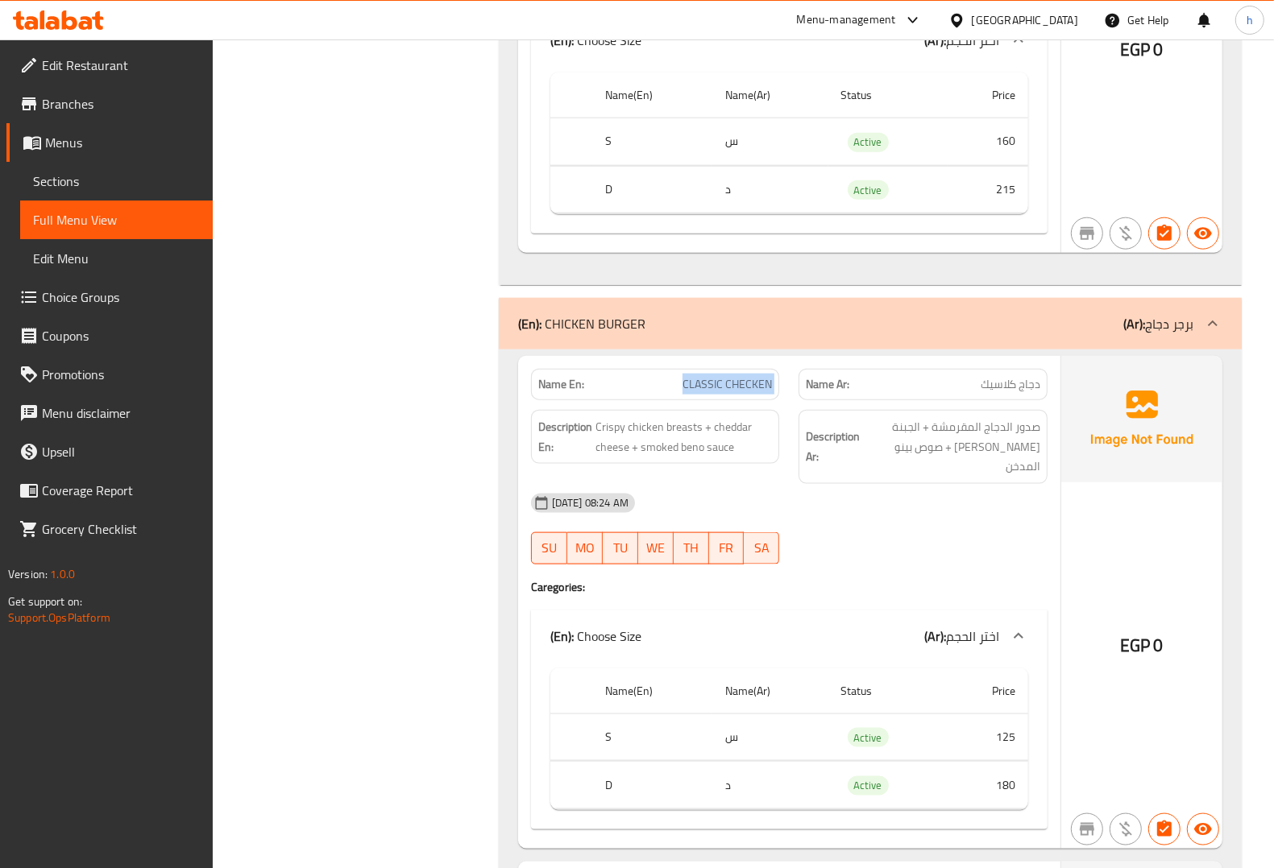
scroll to position [6626, 0]
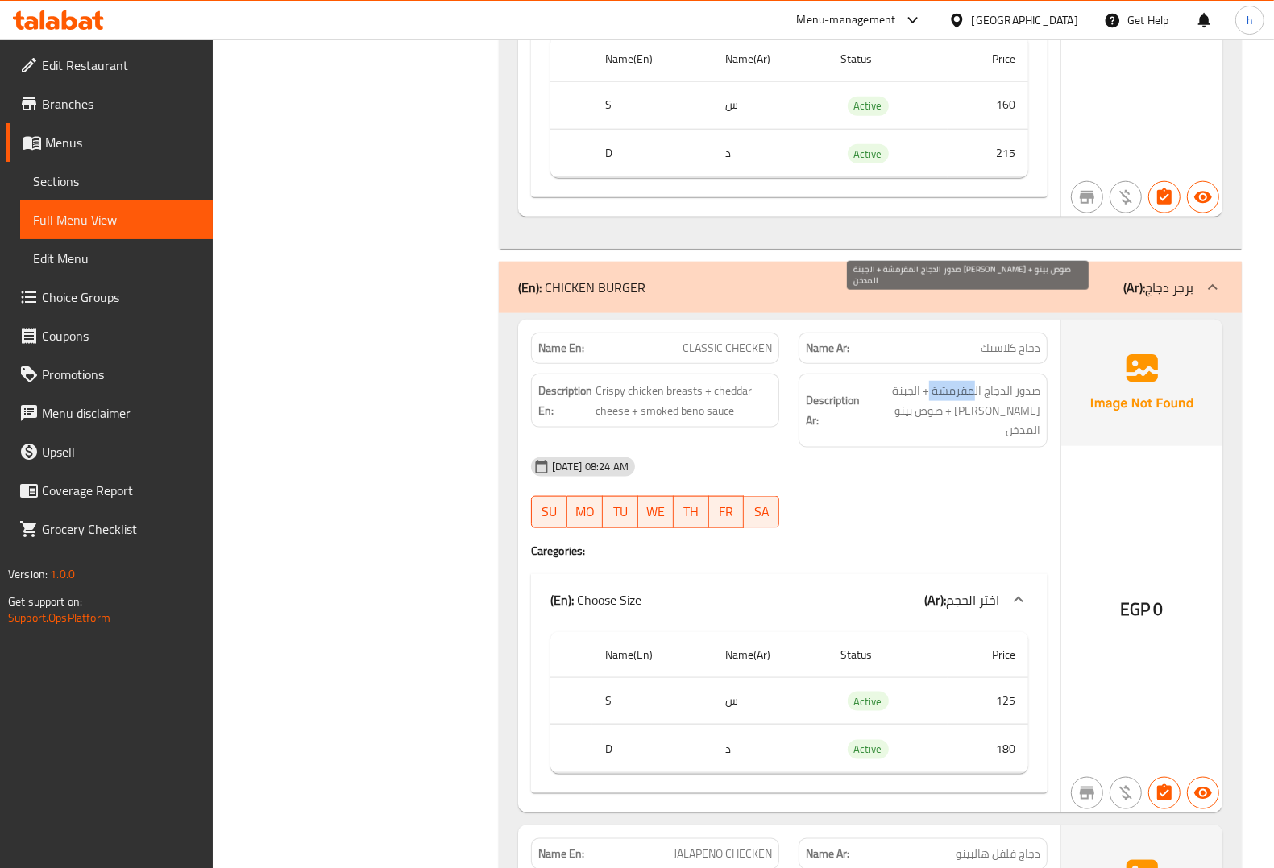
drag, startPoint x: 930, startPoint y: 300, endPoint x: 973, endPoint y: 304, distance: 42.8
click at [973, 381] on span "صدور الدجاج المقرمشة + الجبنة [PERSON_NAME] + صوص بينو المدخن" at bounding box center [951, 411] width 177 height 60
copy span "مقرمشة"
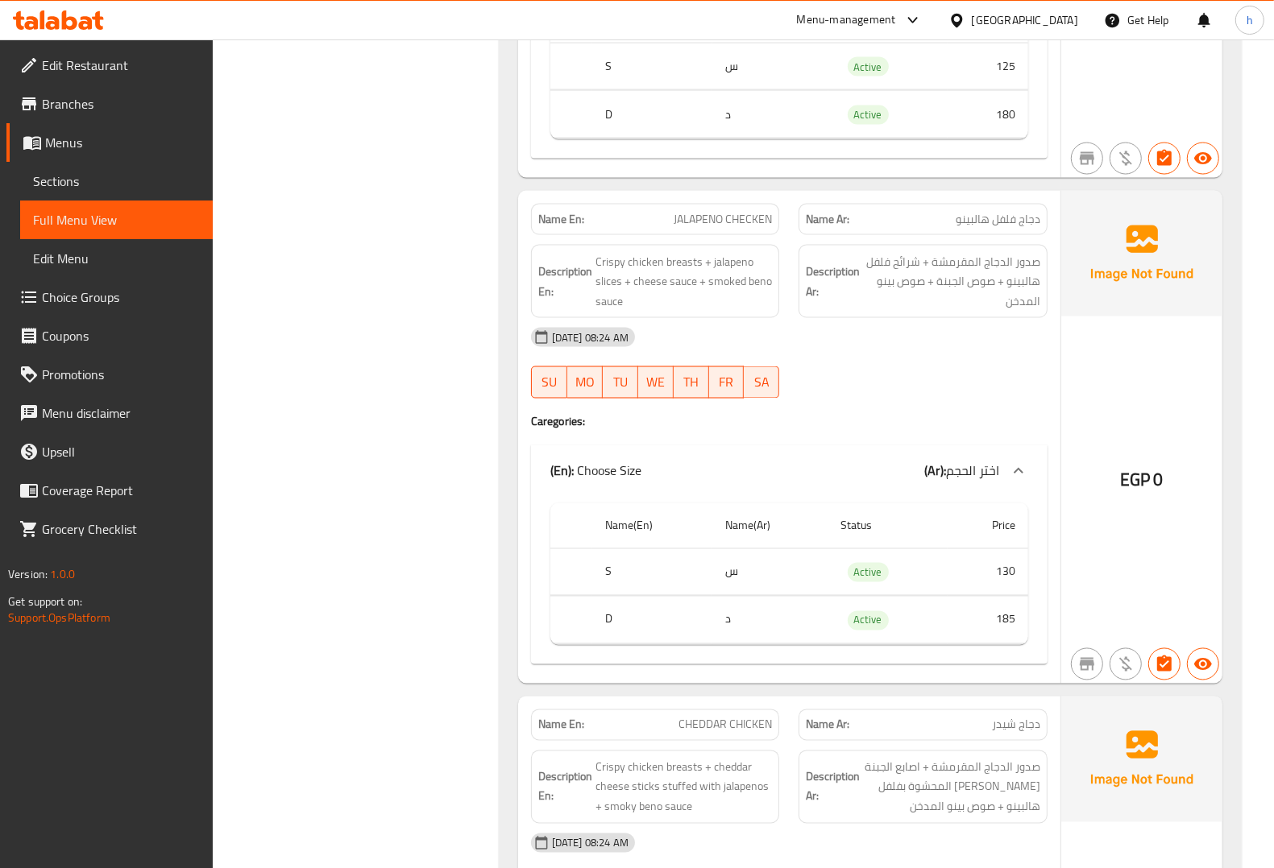
scroll to position [7230, 0]
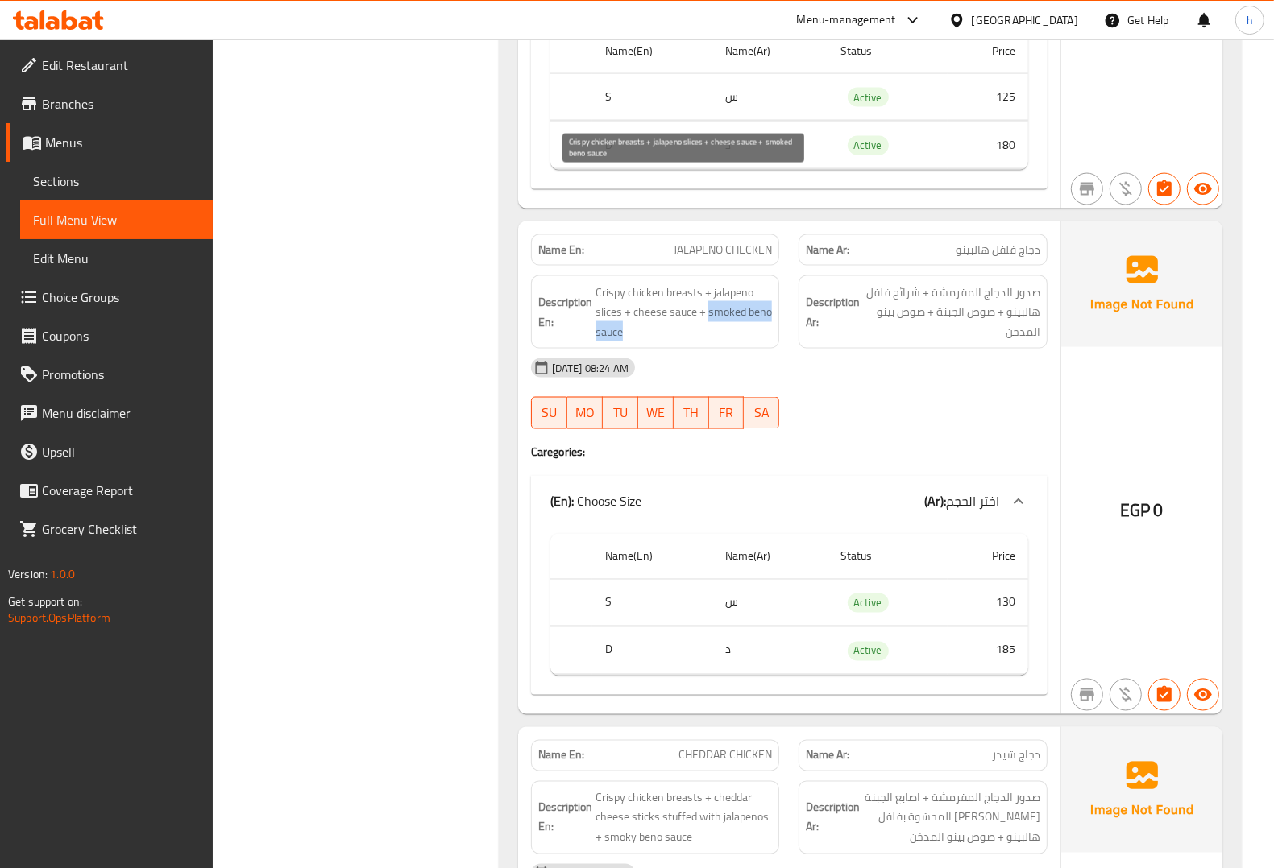
drag, startPoint x: 707, startPoint y: 206, endPoint x: 761, endPoint y: 222, distance: 56.3
click at [761, 283] on span "Crispy chicken breasts + jalapeno slices + cheese sauce + smoked beno sauce" at bounding box center [683, 313] width 177 height 60
copy span "smoked beno sauce"
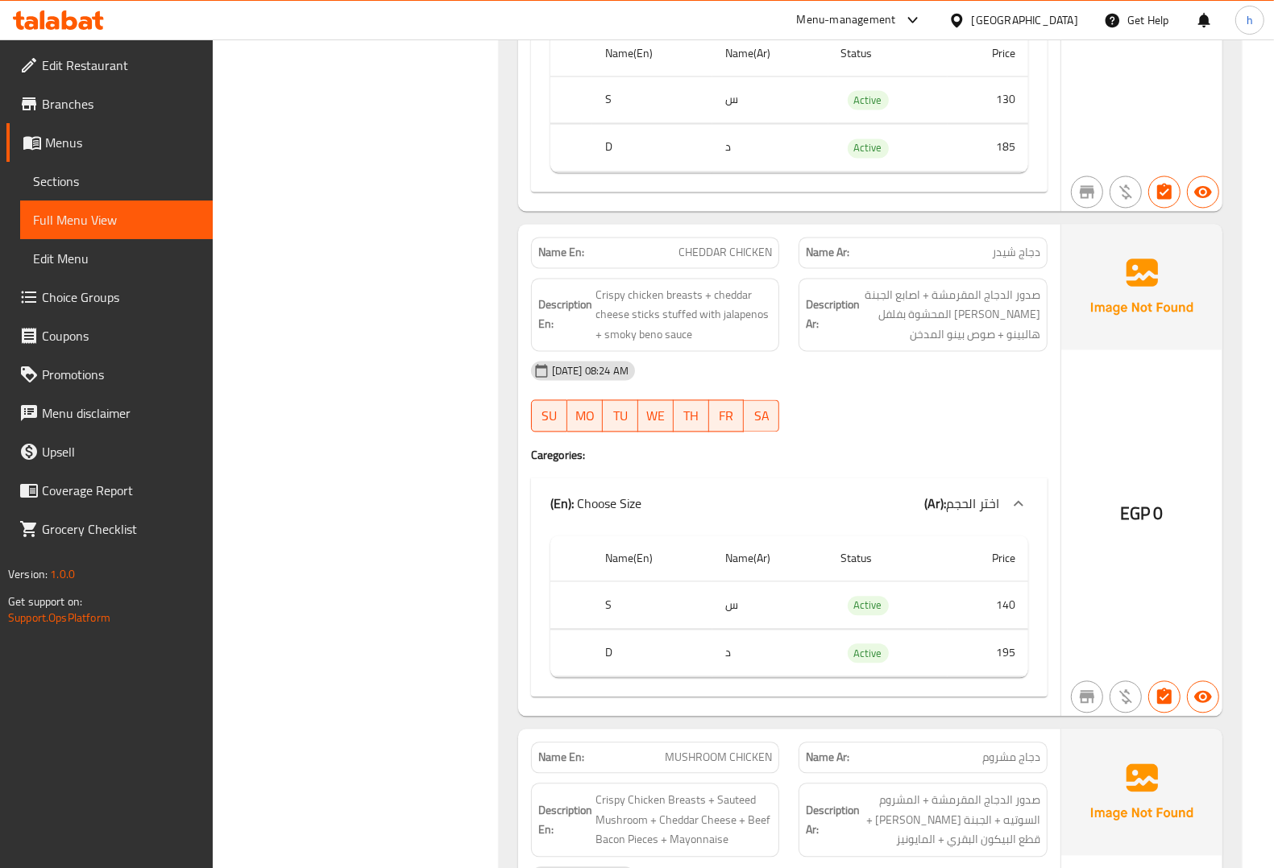
scroll to position [7834, 0]
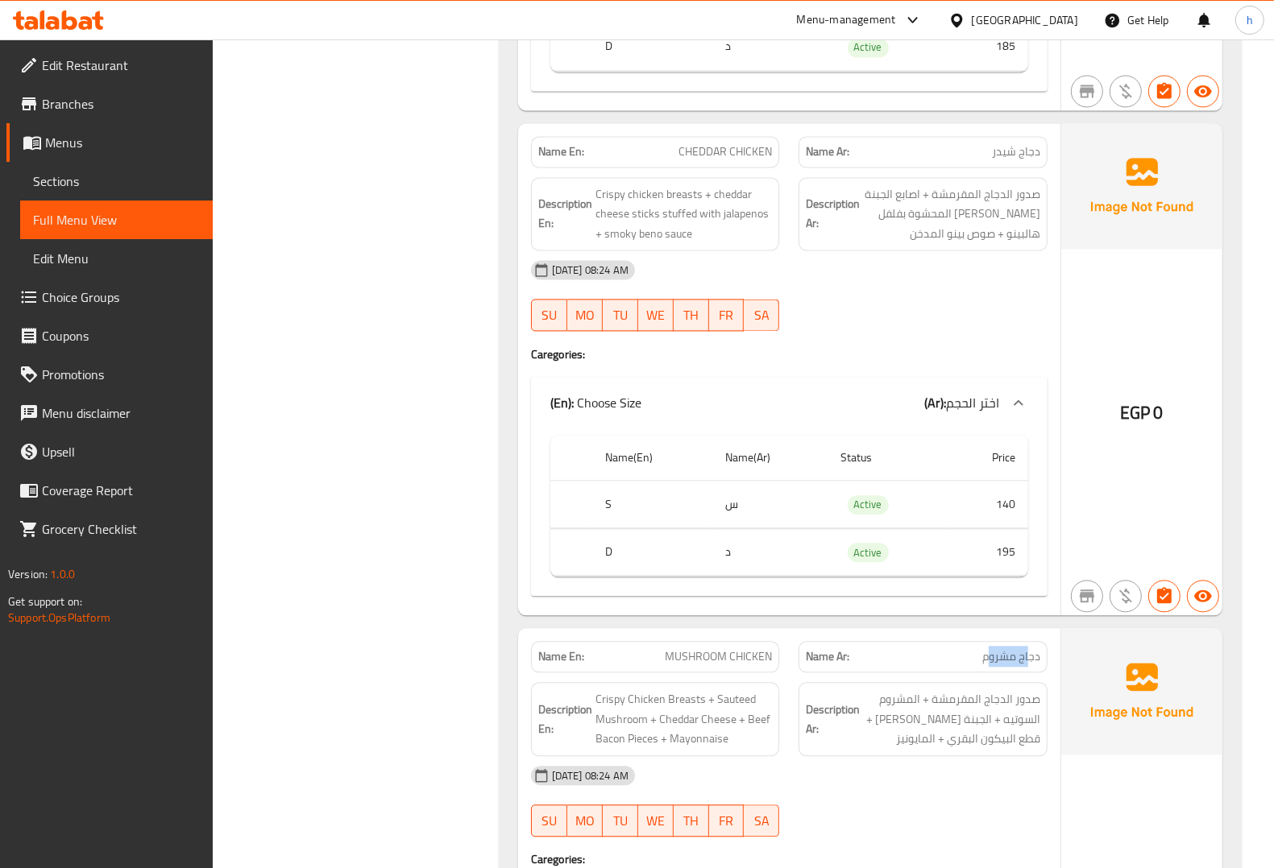
drag, startPoint x: 1031, startPoint y: 556, endPoint x: 989, endPoint y: 561, distance: 42.3
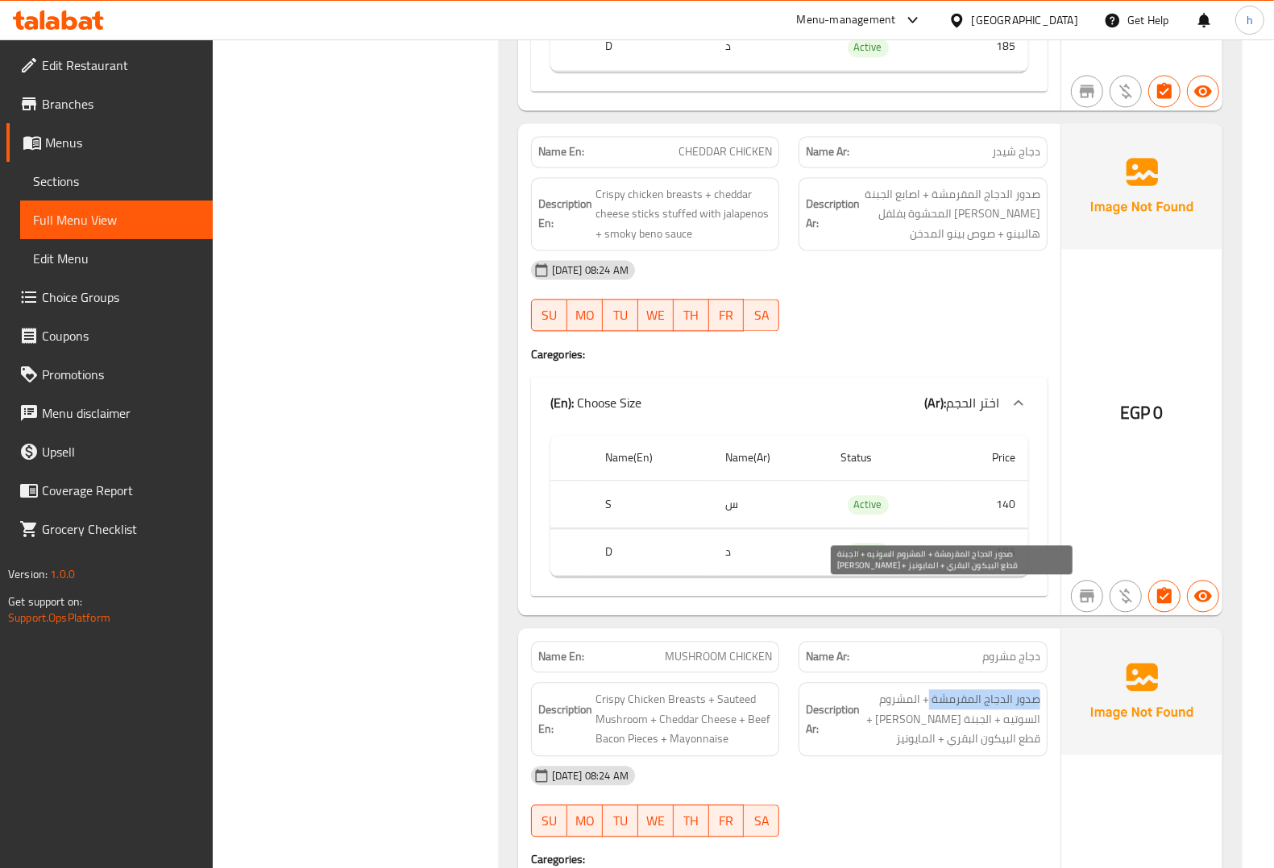
drag, startPoint x: 1040, startPoint y: 594, endPoint x: 931, endPoint y: 592, distance: 108.8
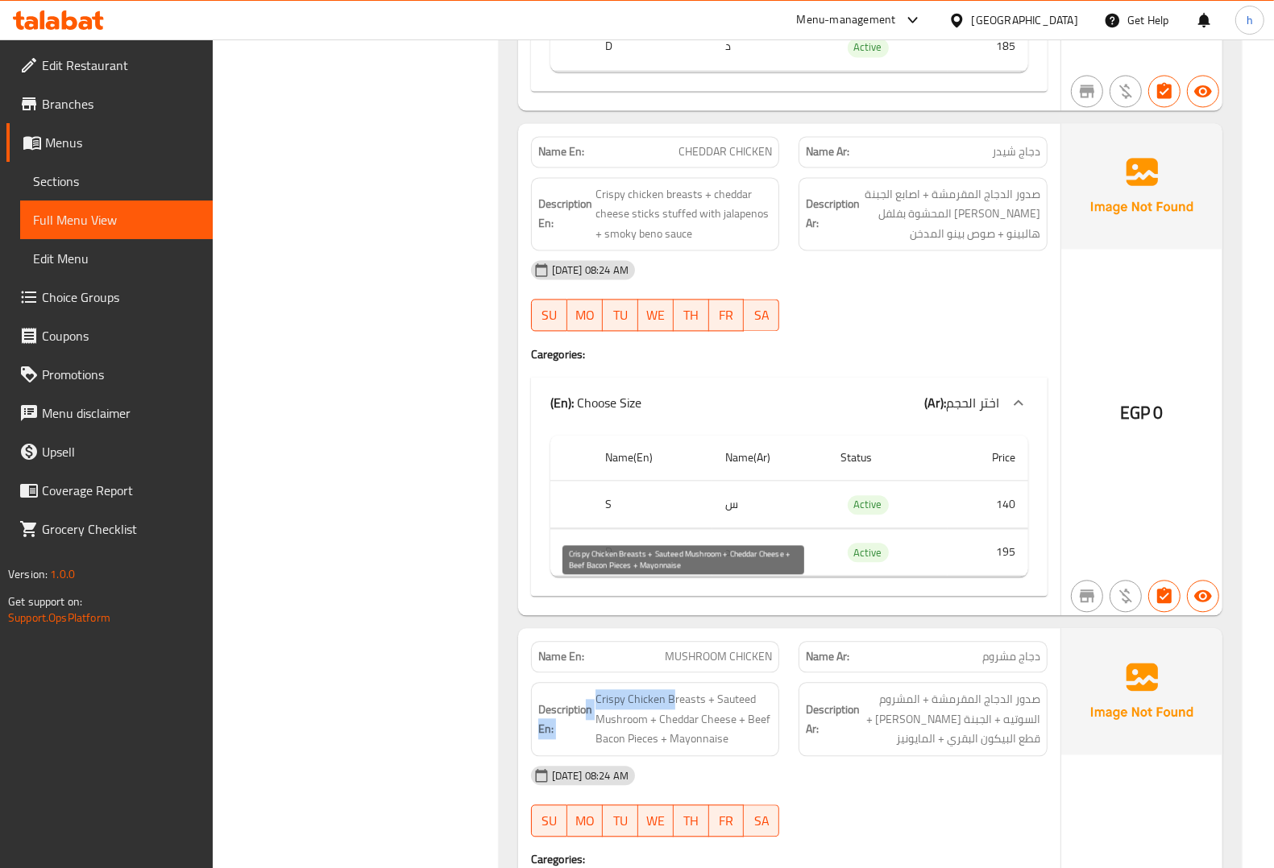
drag, startPoint x: 586, startPoint y: 590, endPoint x: 670, endPoint y: 590, distance: 83.8
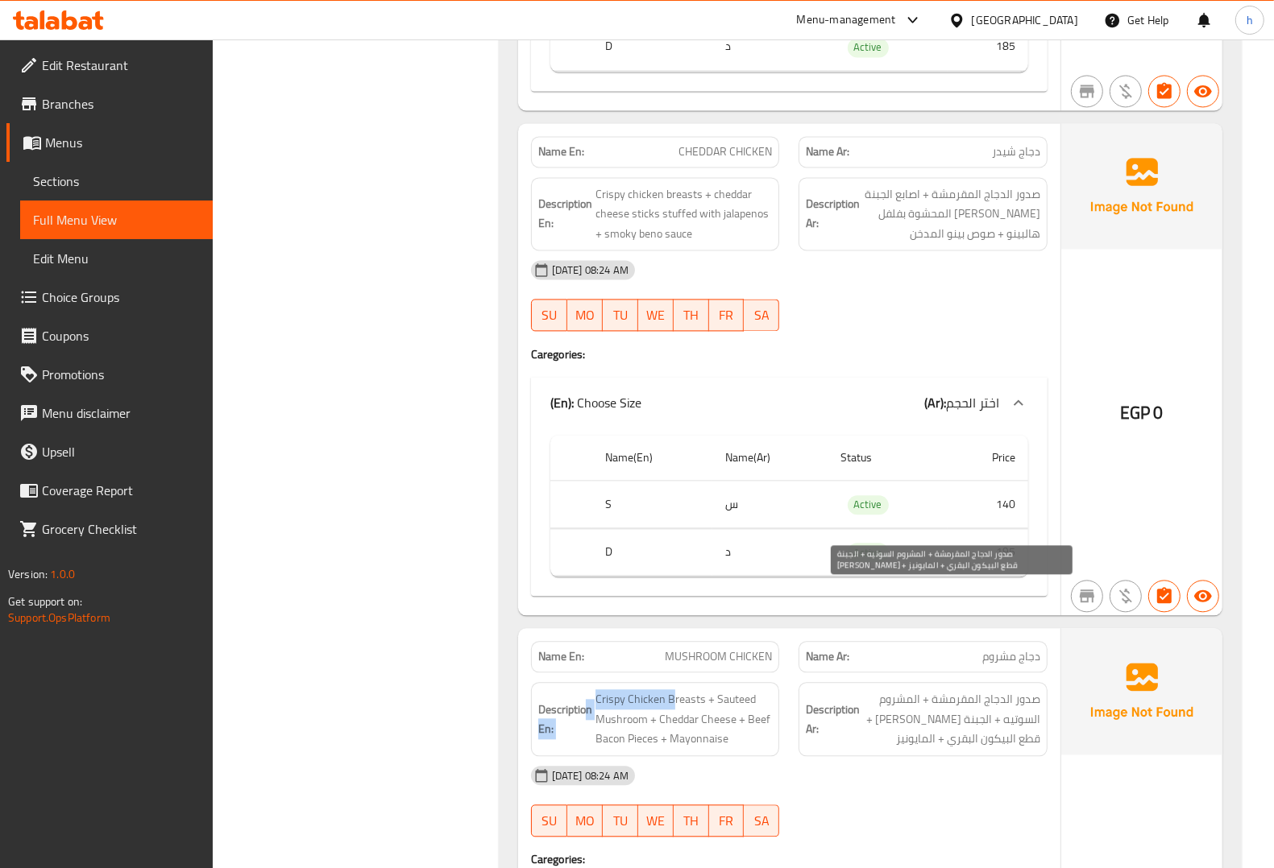
click at [911, 690] on span "صدور الدجاج المقرمشة + المشروم السوتيه + الجبنة الشيدر + قطع البيكون البقري + ا…" at bounding box center [951, 720] width 177 height 60
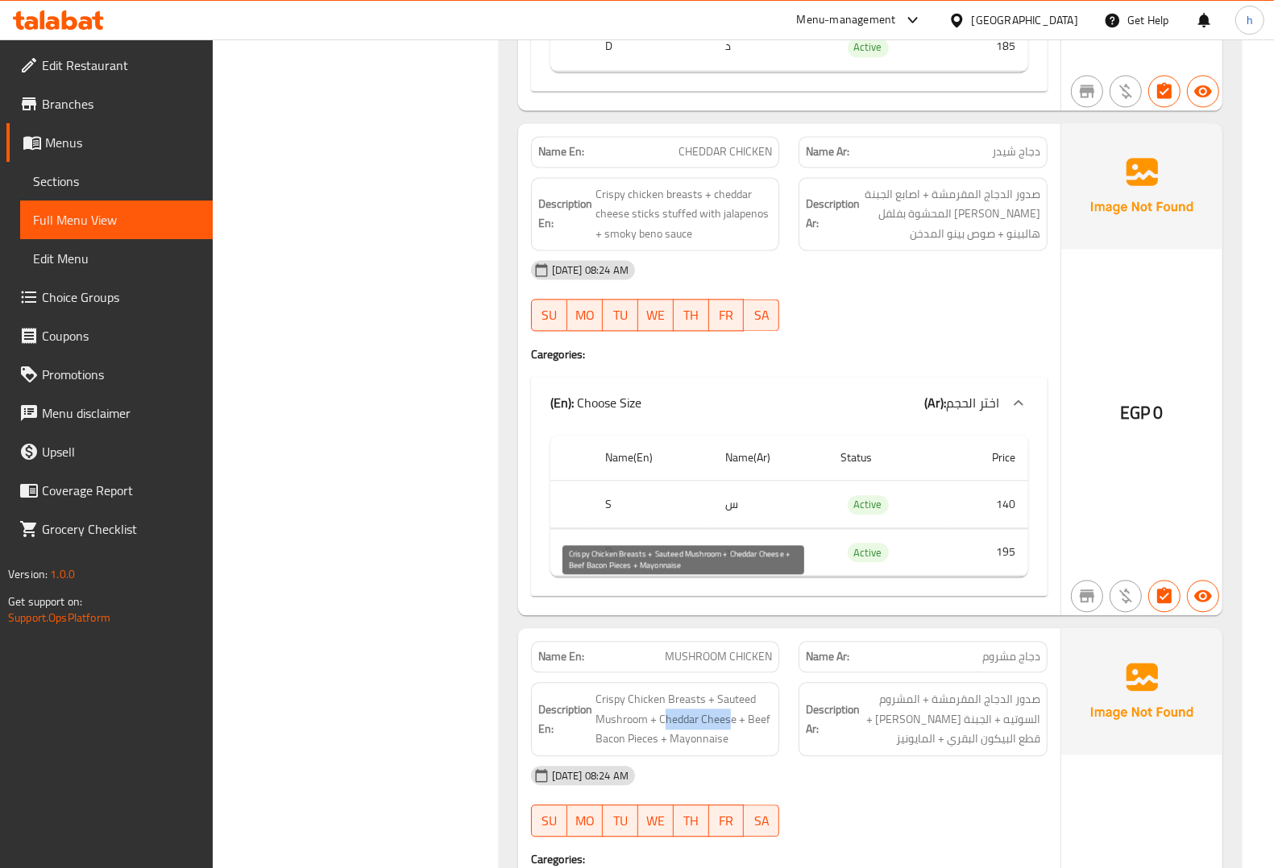
click at [727, 690] on span "Crispy Chicken Breasts + Sauteed Mushroom + Cheddar Cheese + Beef Bacon Pieces …" at bounding box center [683, 720] width 177 height 60
drag, startPoint x: 747, startPoint y: 613, endPoint x: 768, endPoint y: 622, distance: 22.7
click at [768, 690] on span "Crispy Chicken Breasts + Sauteed Mushroom + Cheddar Cheese + Beef Bacon Pieces …" at bounding box center [683, 720] width 177 height 60
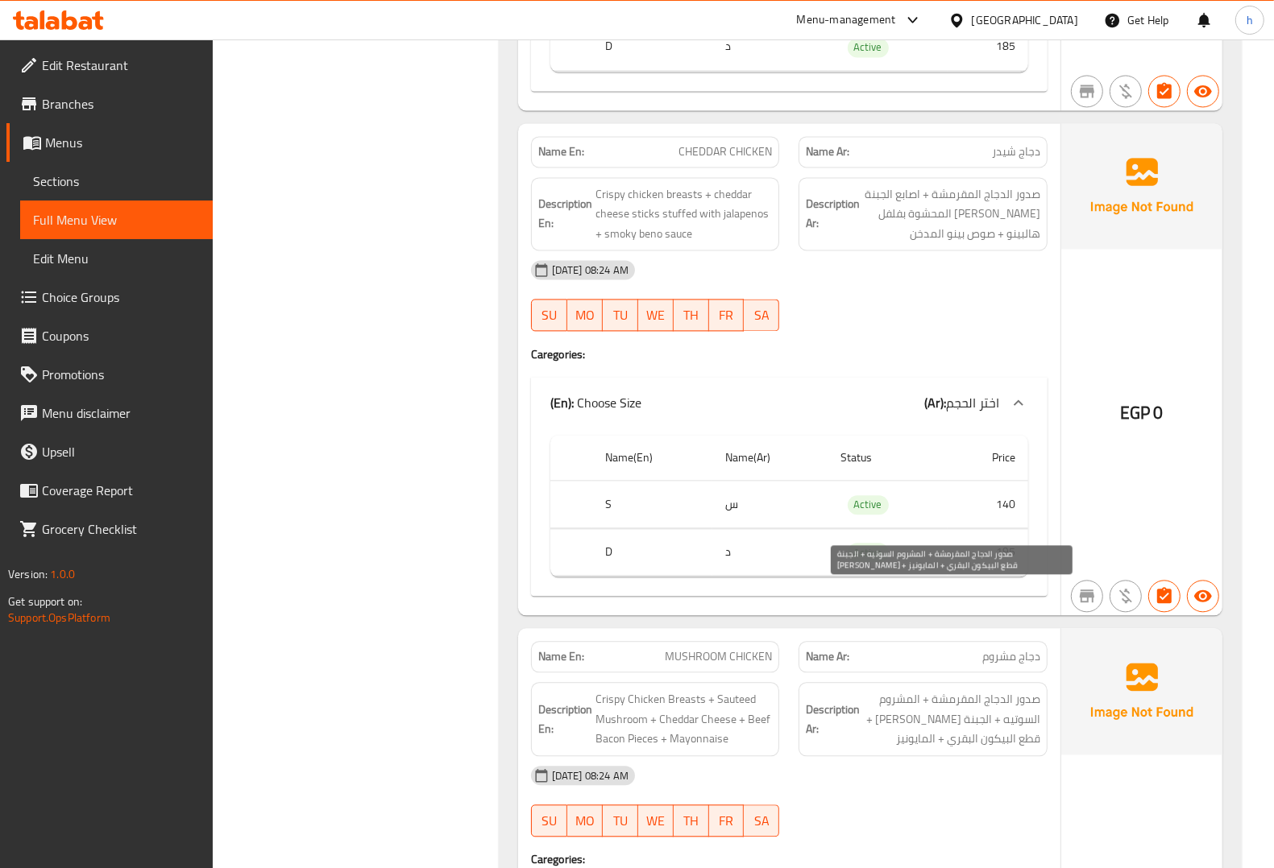
click at [1030, 690] on span "صدور الدجاج المقرمشة + المشروم السوتيه + الجبنة الشيدر + قطع البيكون البقري + ا…" at bounding box center [951, 720] width 177 height 60
click at [996, 690] on span "صدور الدجاج المقرمشة + المشروم السوتيه + الجبنة الشيدر + قطع البيكون البقري + ا…" at bounding box center [951, 720] width 177 height 60
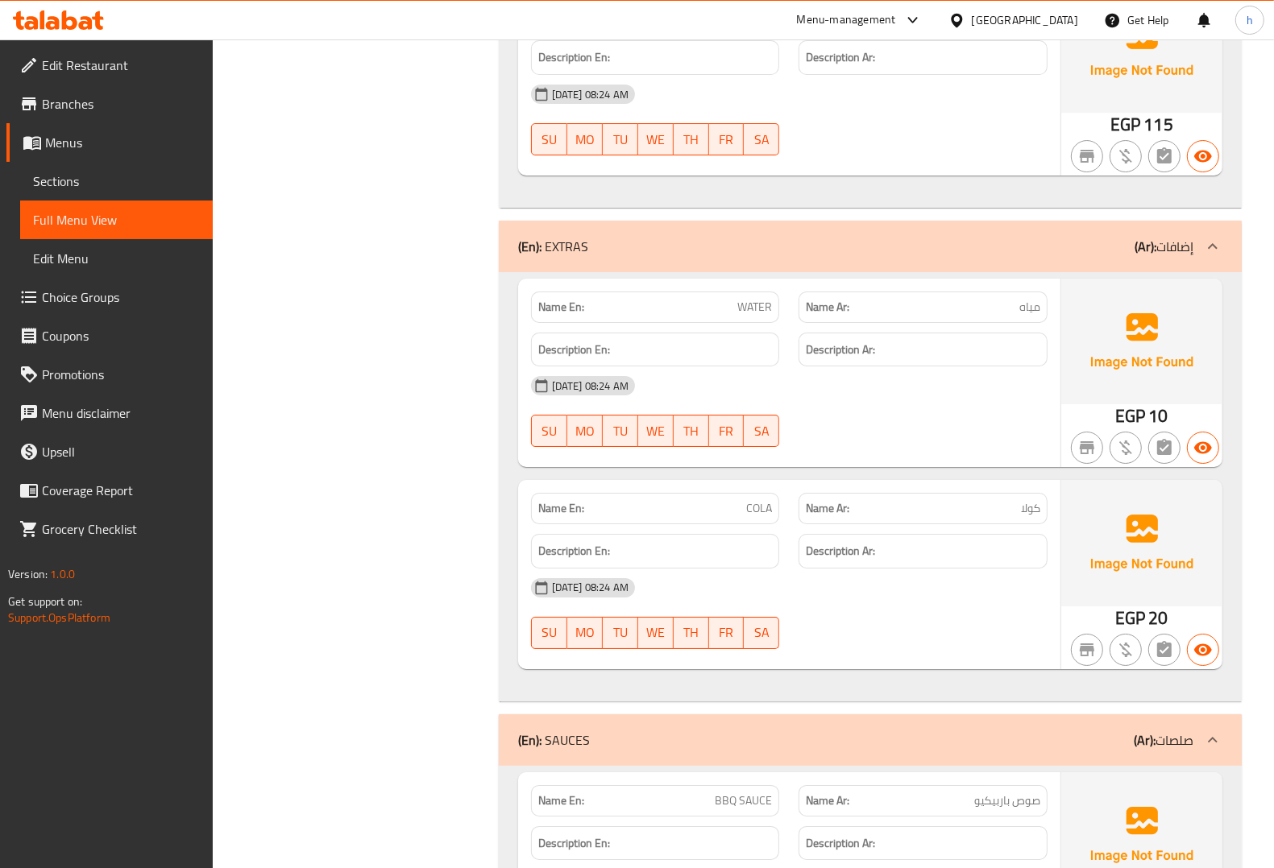
scroll to position [9848, 0]
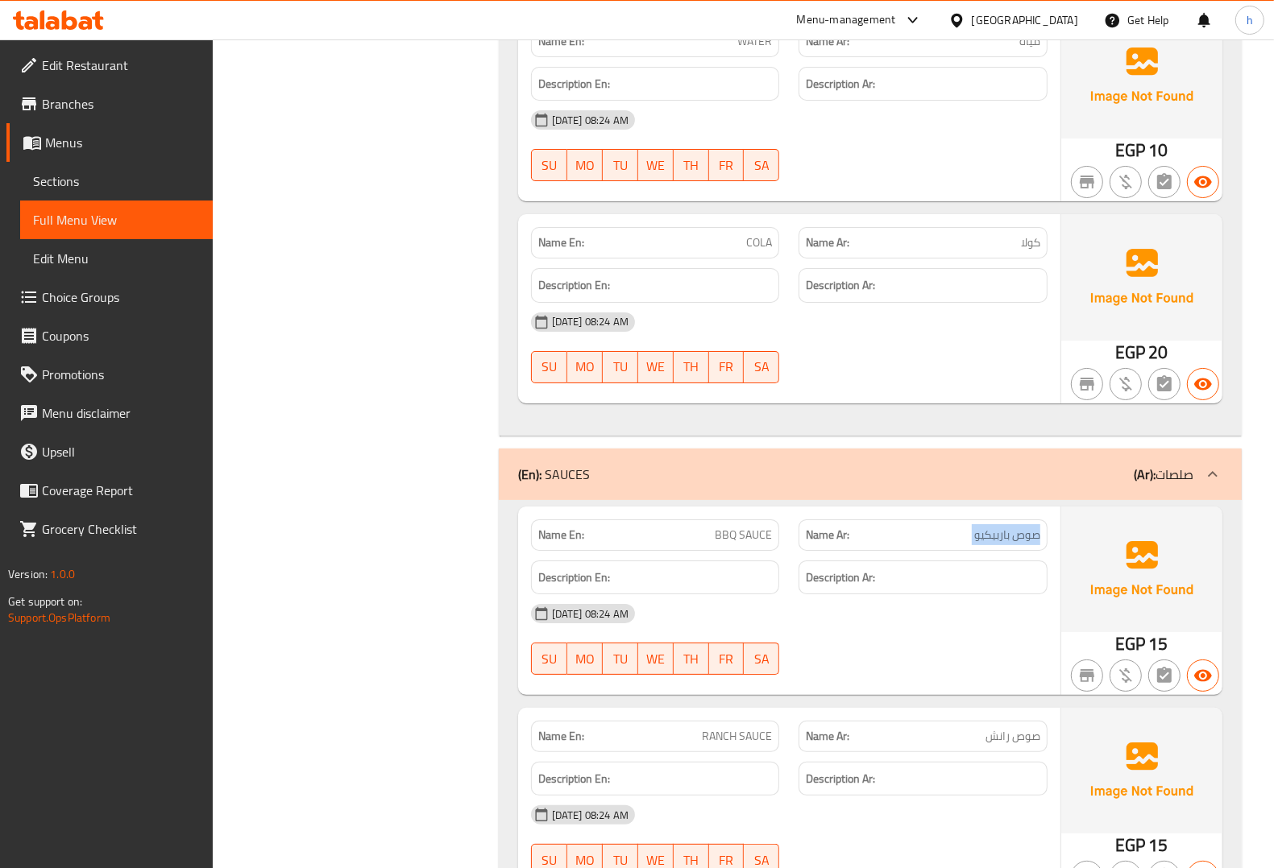
scroll to position [10150, 0]
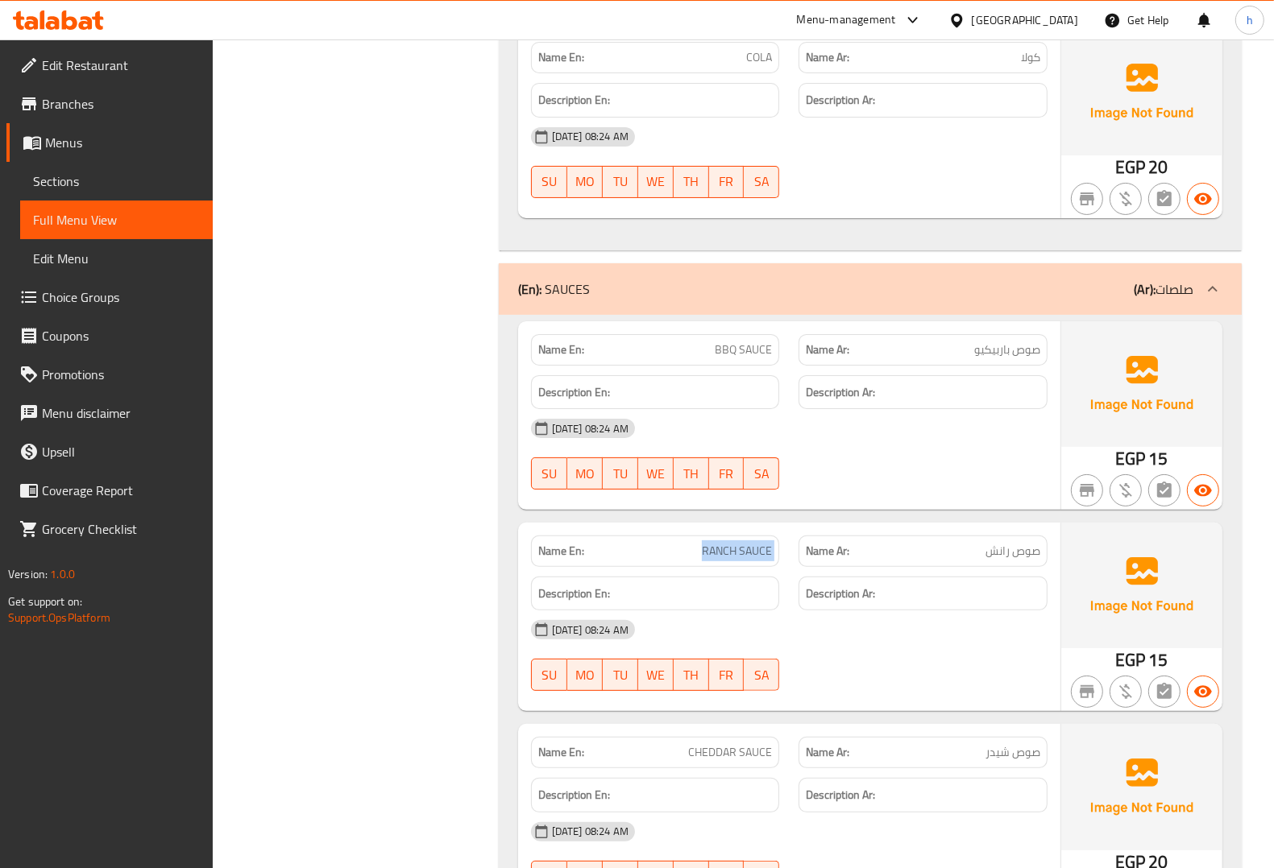
scroll to position [10352, 0]
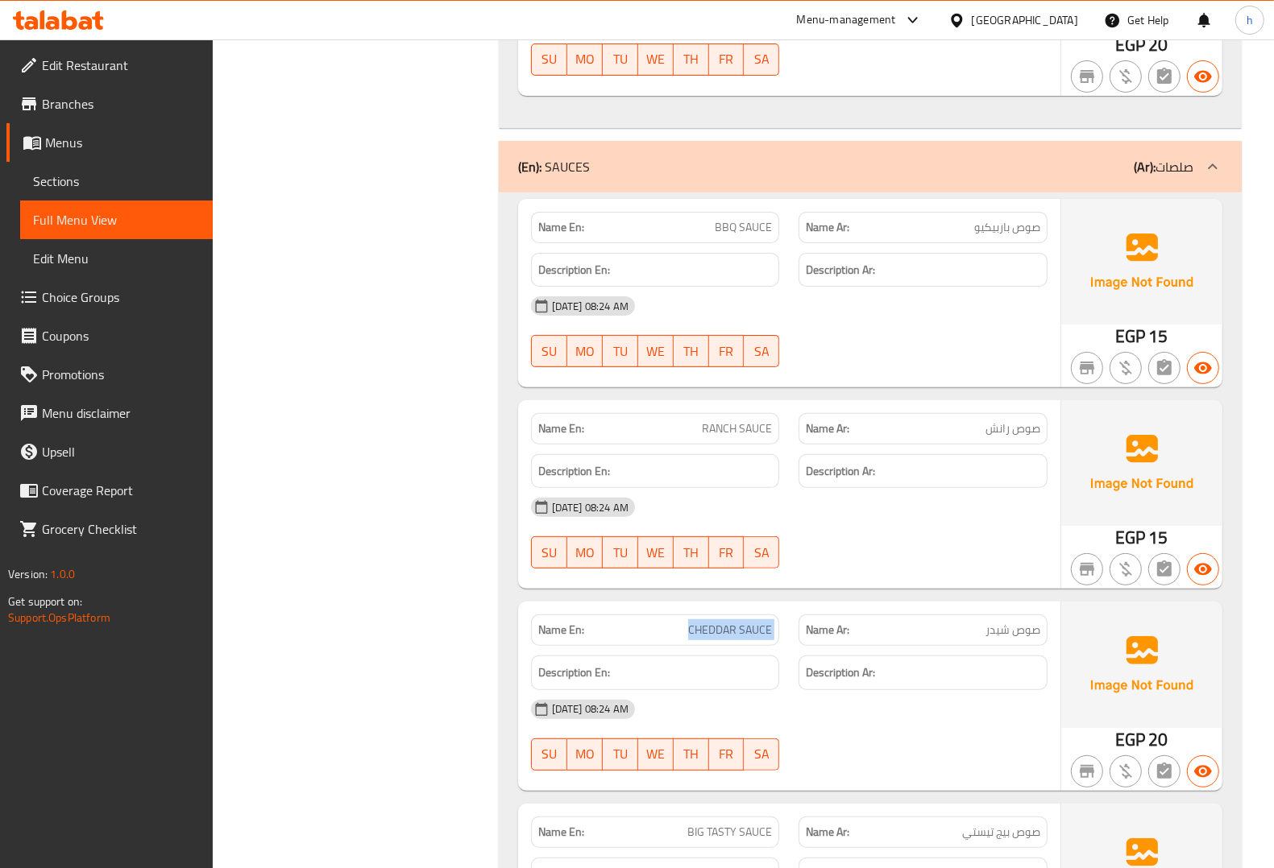
scroll to position [10553, 0]
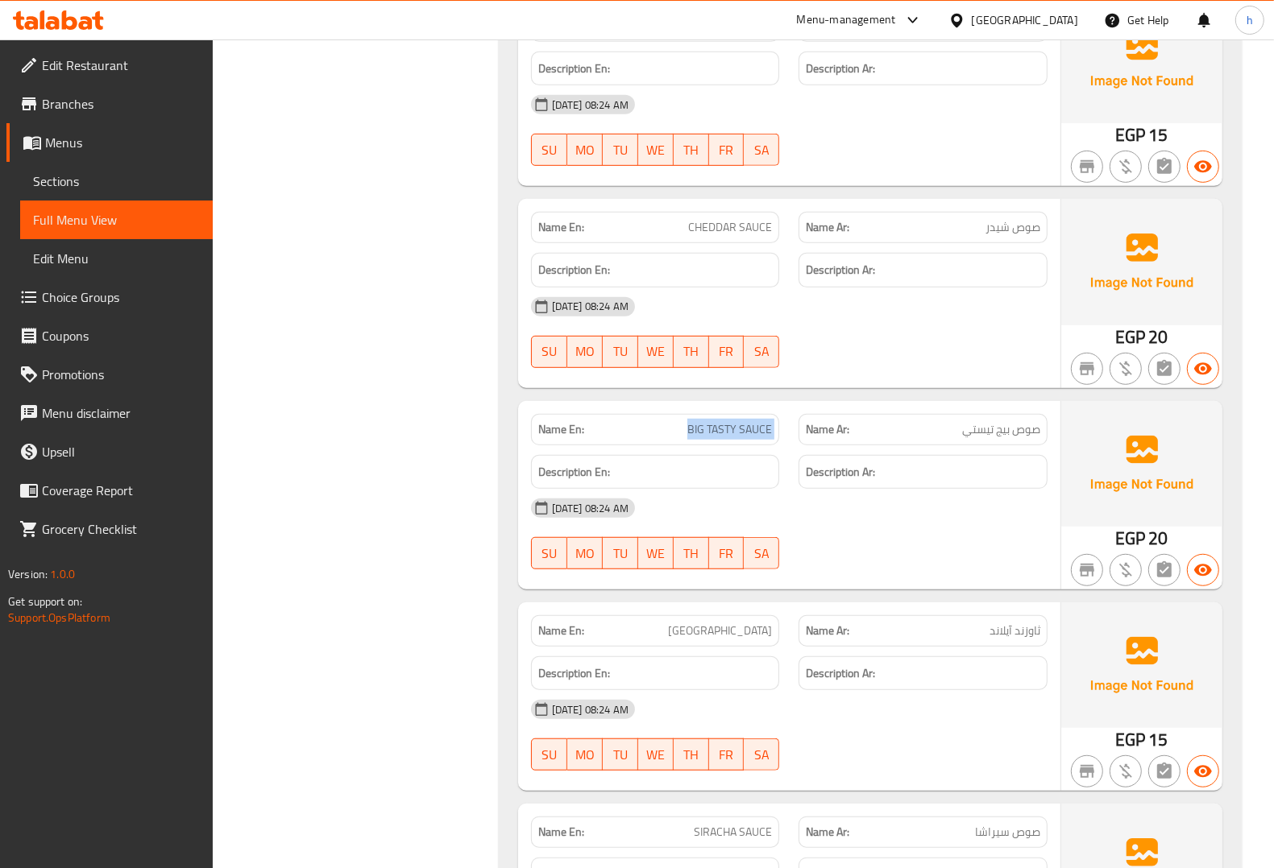
scroll to position [10941, 0]
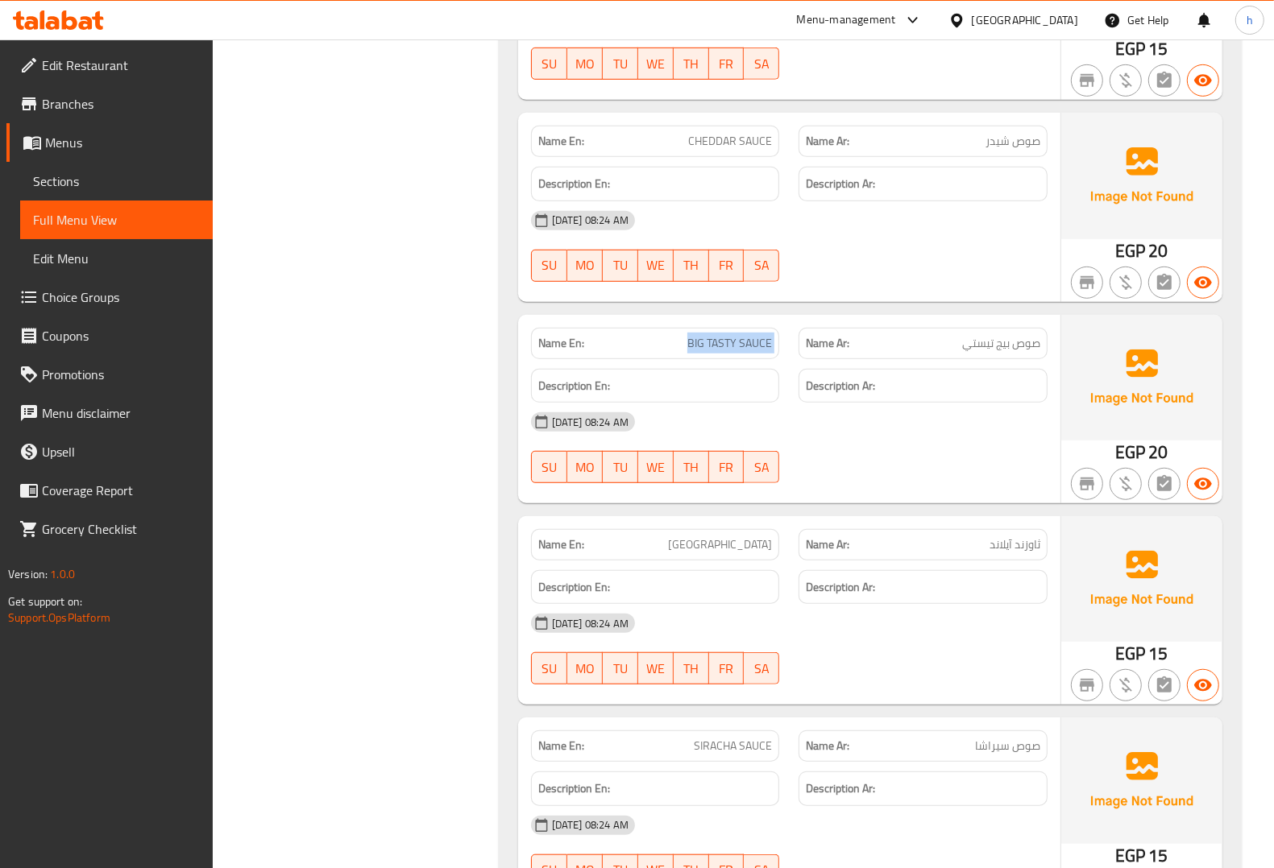
copy span "SIRACHA"
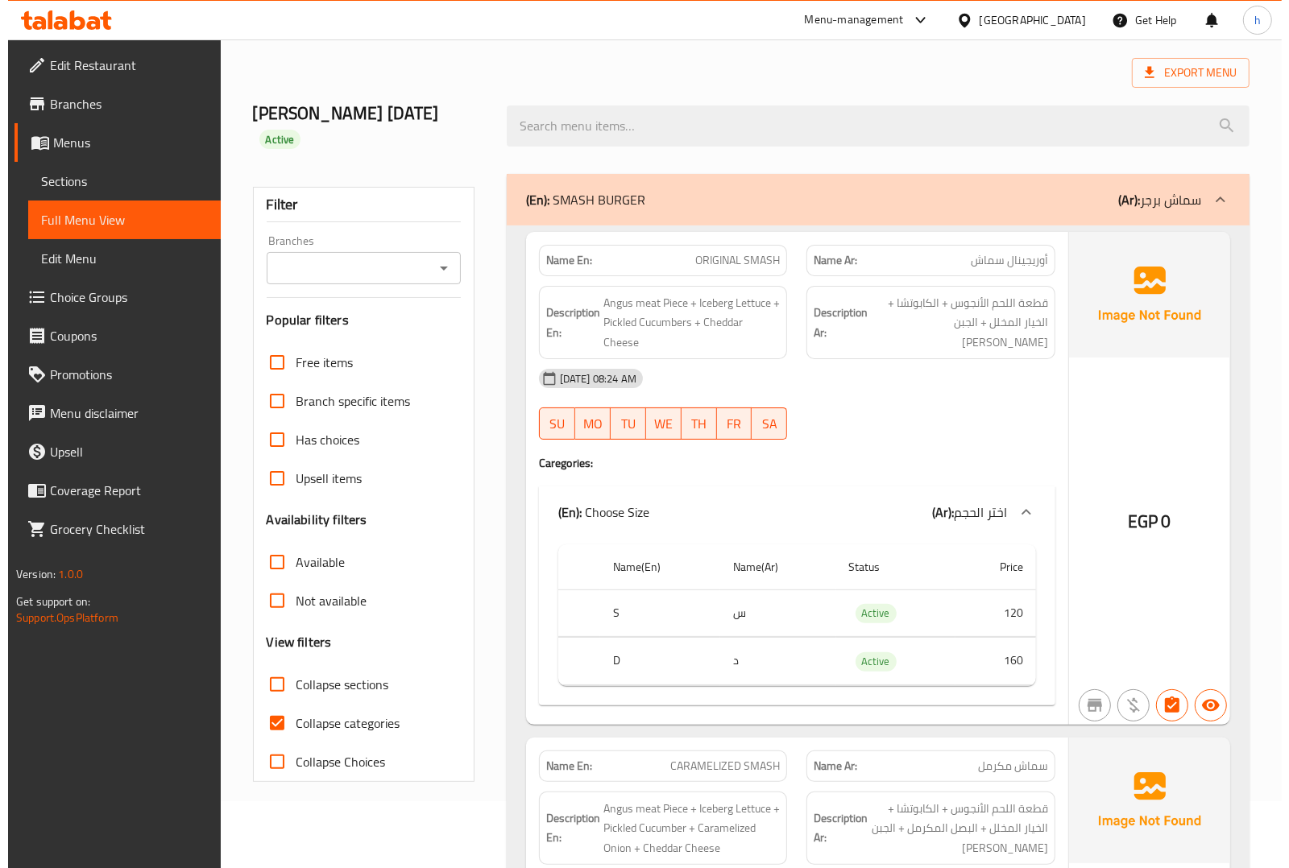
scroll to position [0, 0]
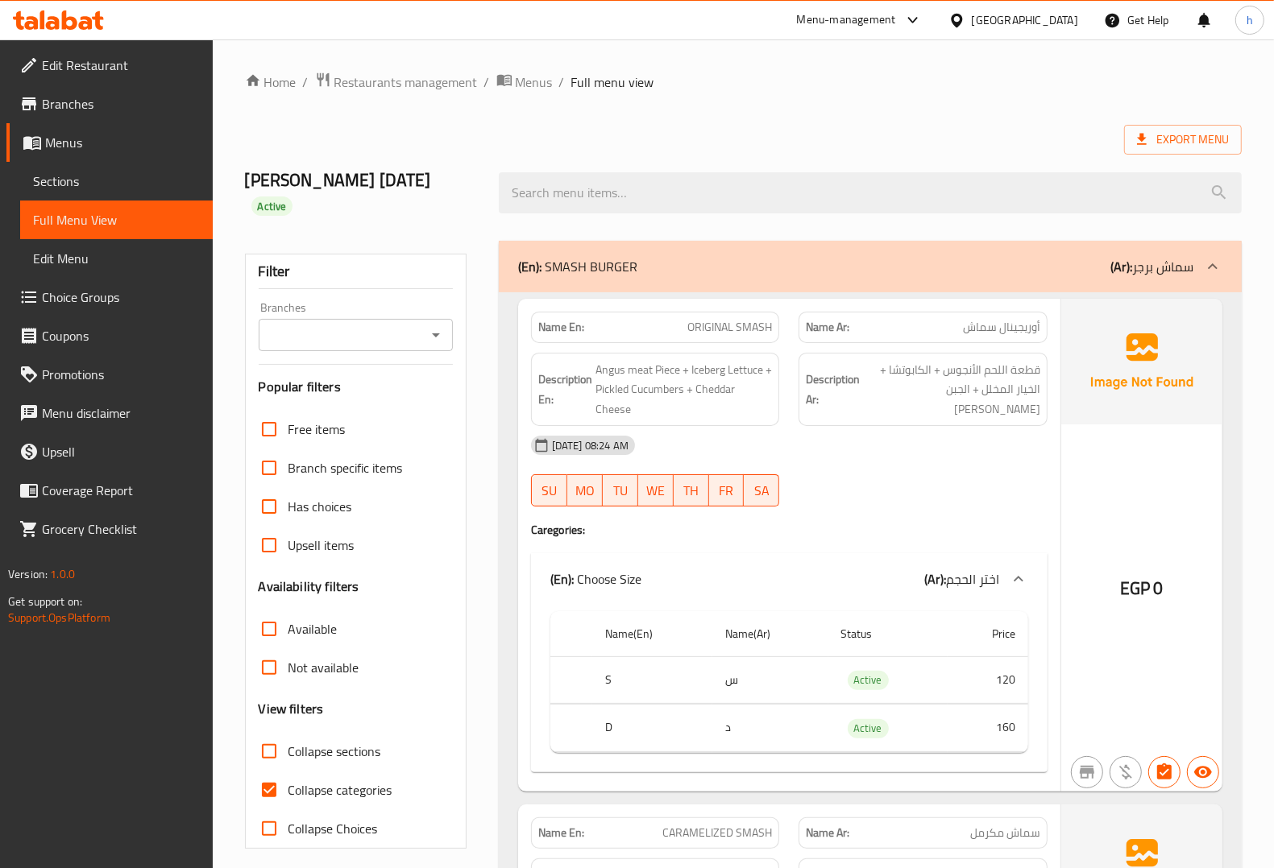
click at [1030, 259] on div "(En): SMASH BURGER (Ar): سماش برجر" at bounding box center [870, 267] width 743 height 52
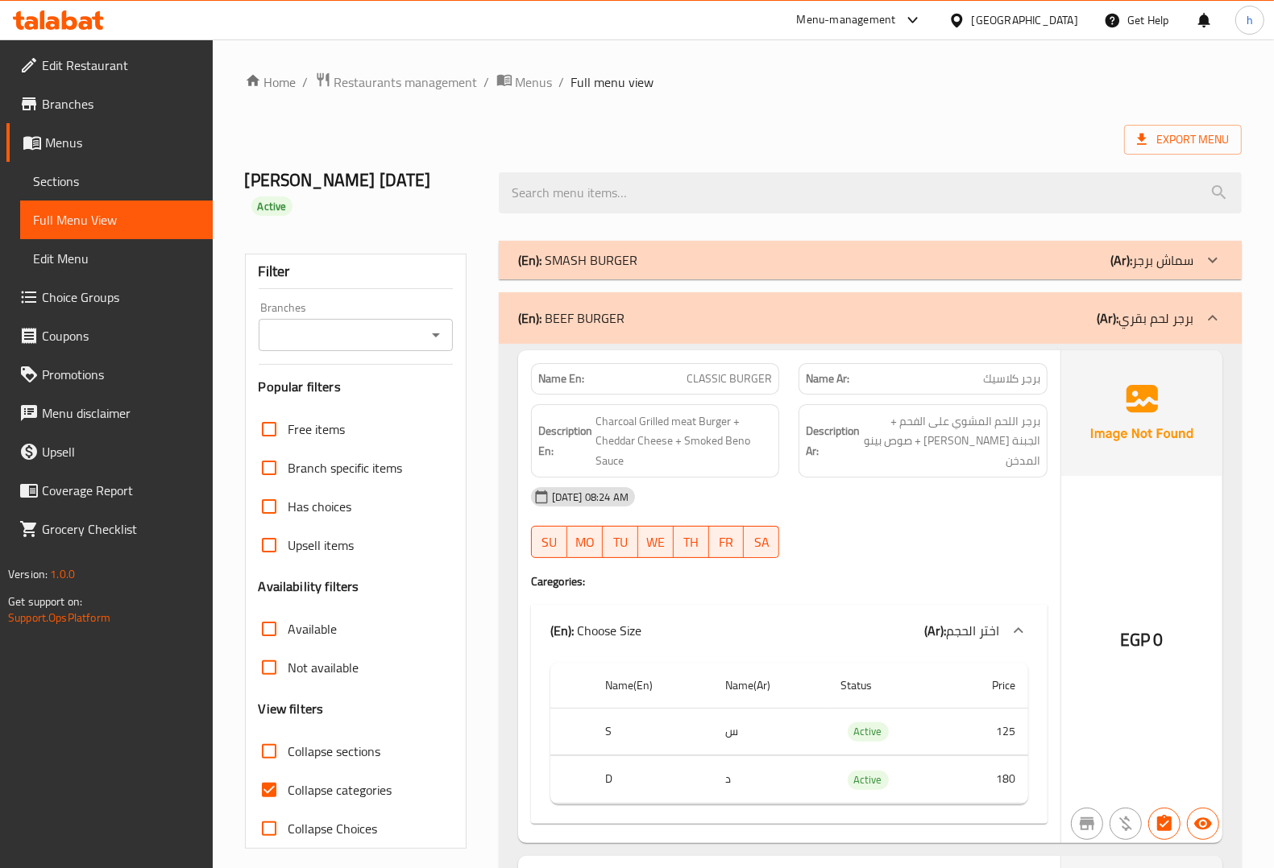
click at [1030, 309] on p "(Ar): برجر لحم بقري" at bounding box center [1144, 318] width 97 height 19
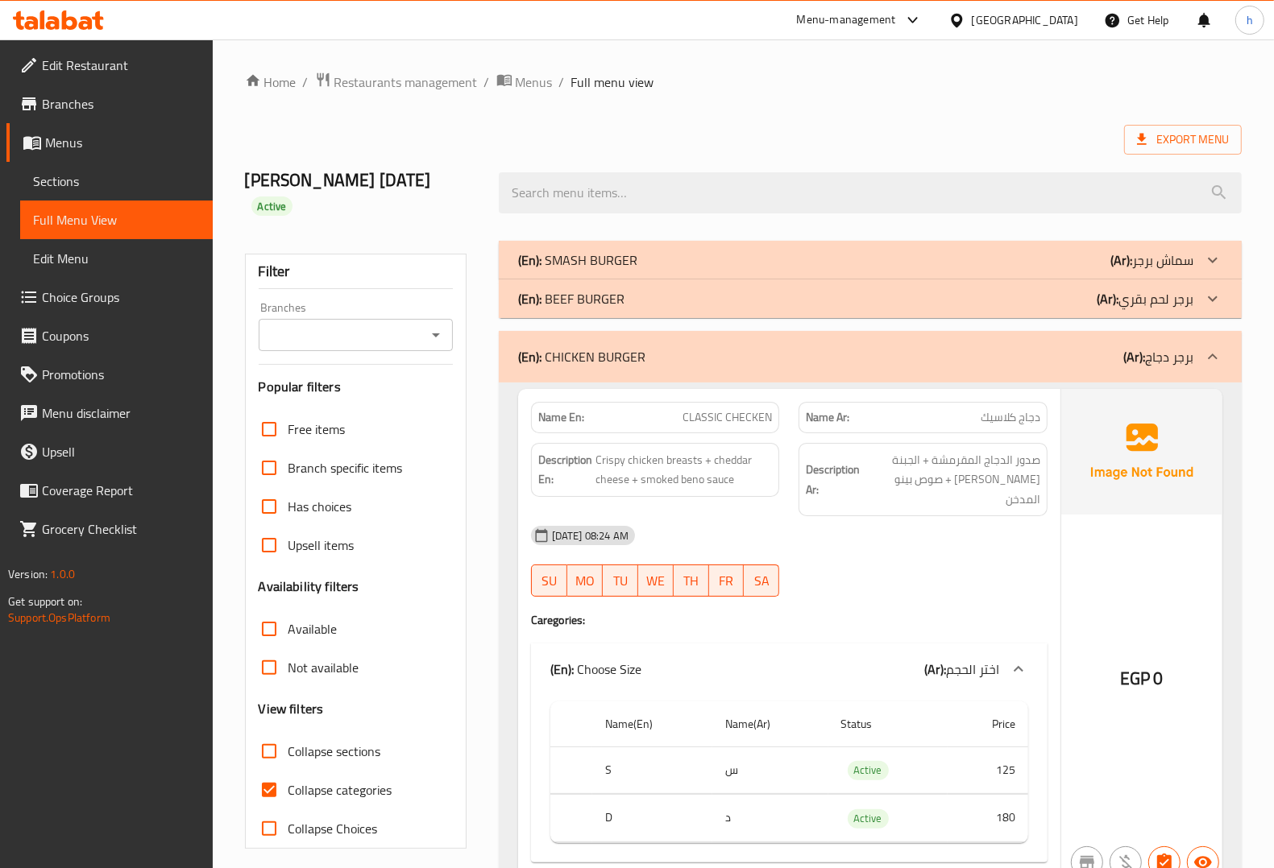
click at [1030, 347] on div "(En): CHICKEN BURGER (Ar): برجر دجاج" at bounding box center [855, 356] width 675 height 19
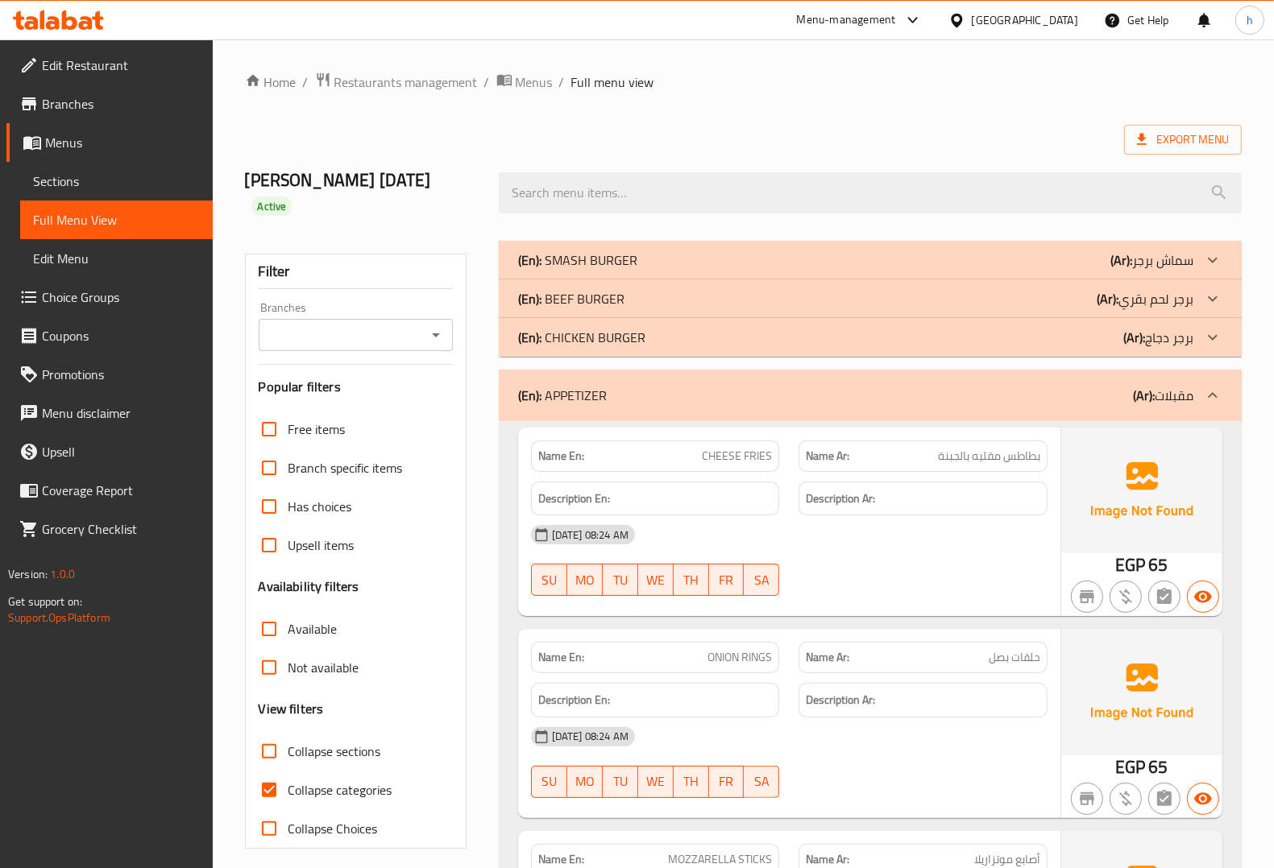
click at [1030, 383] on b "(Ar):" at bounding box center [1144, 395] width 22 height 24
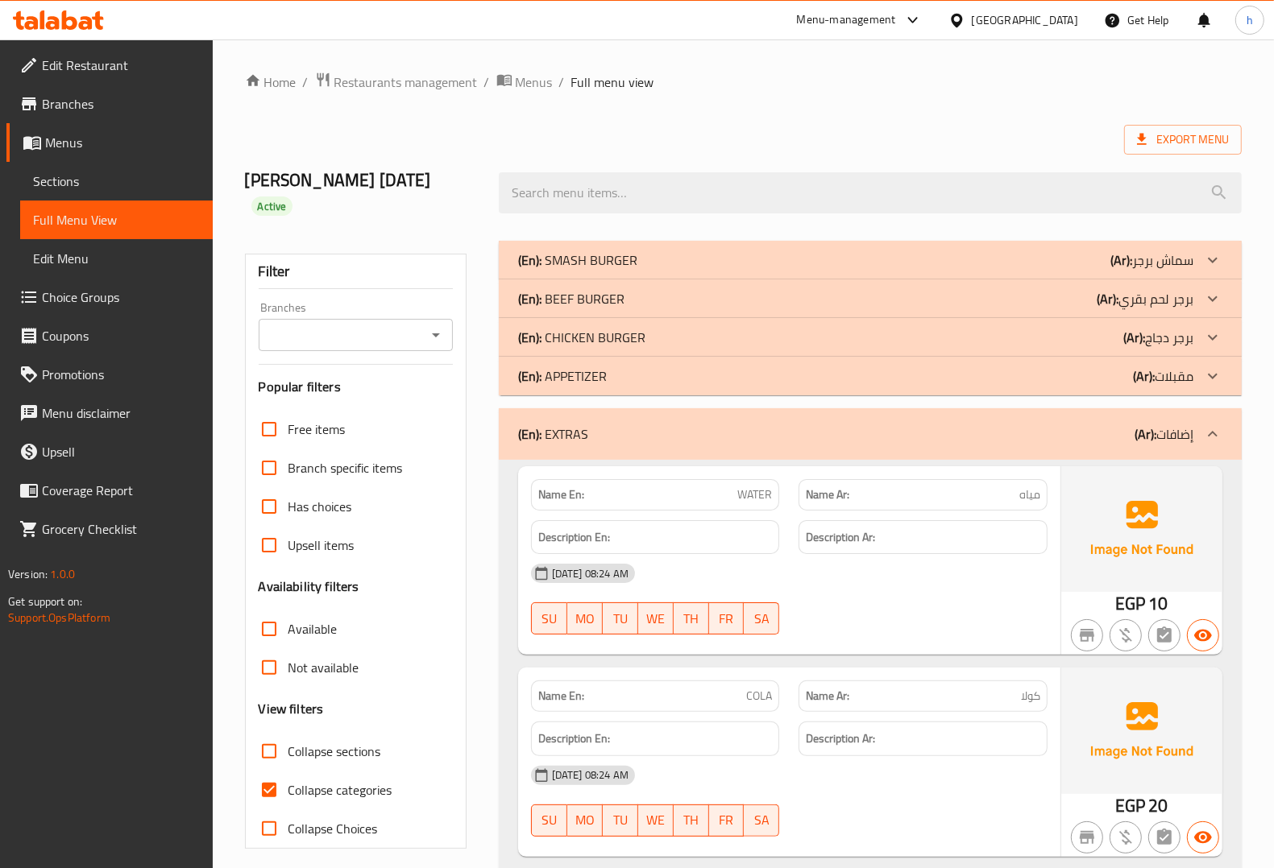
click at [1030, 415] on div at bounding box center [1212, 434] width 39 height 39
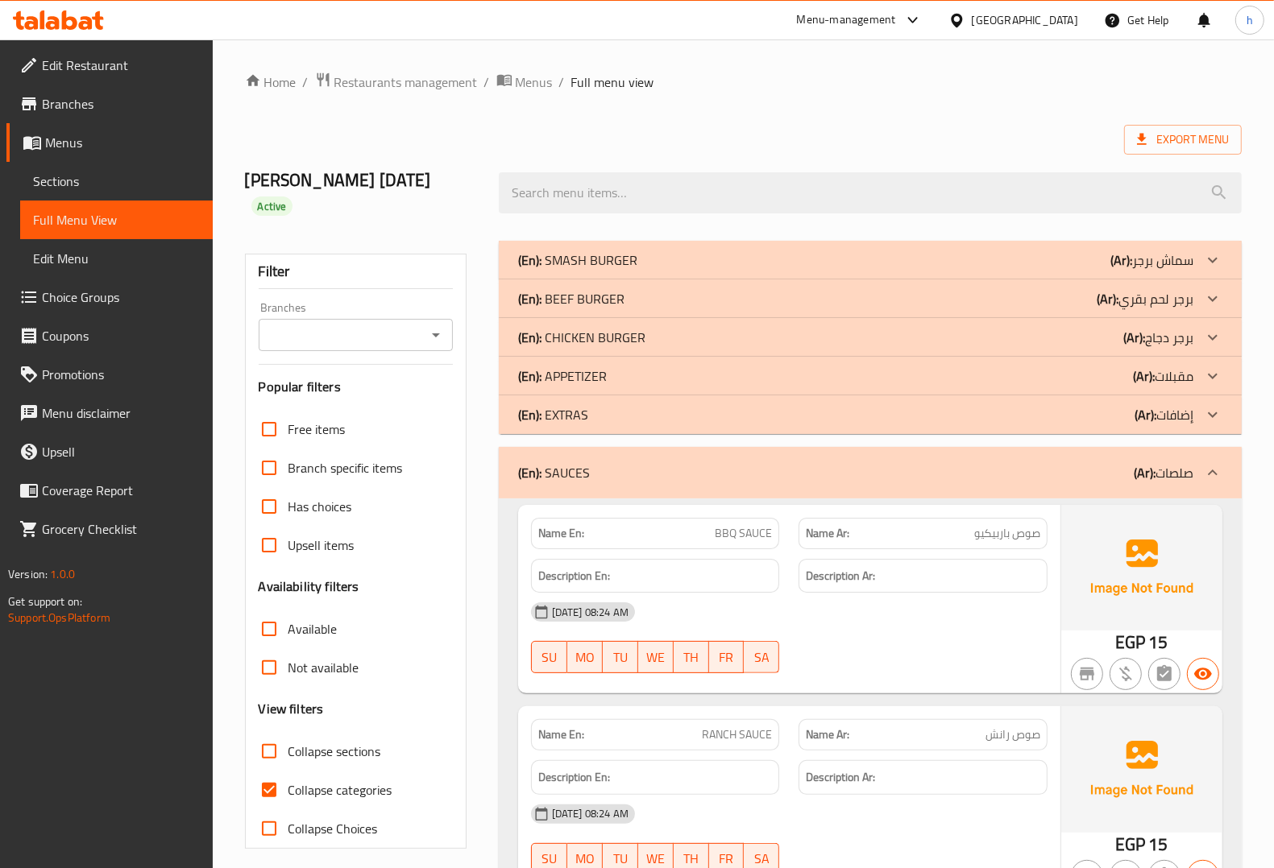
click at [1030, 463] on p "(Ar): صلصات" at bounding box center [1163, 472] width 60 height 19
